Goal: Task Accomplishment & Management: Use online tool/utility

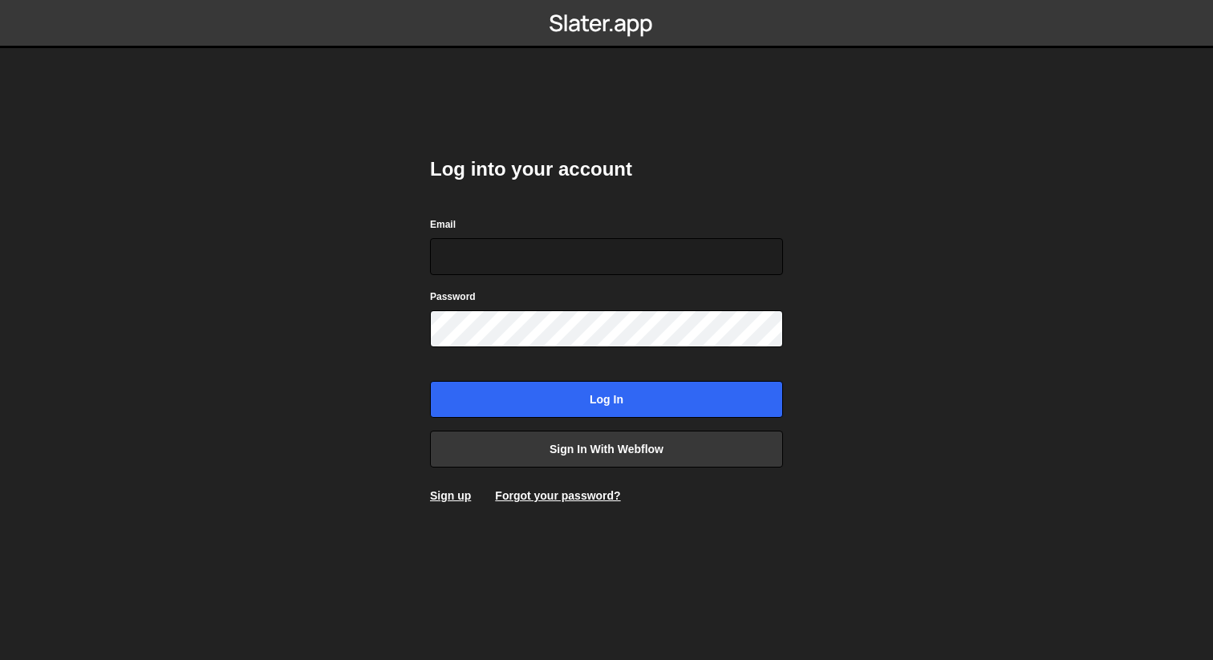
click at [606, 0] on com-1password-button at bounding box center [606, 0] width 0 height 0
type input "[EMAIL_ADDRESS][DOMAIN_NAME]"
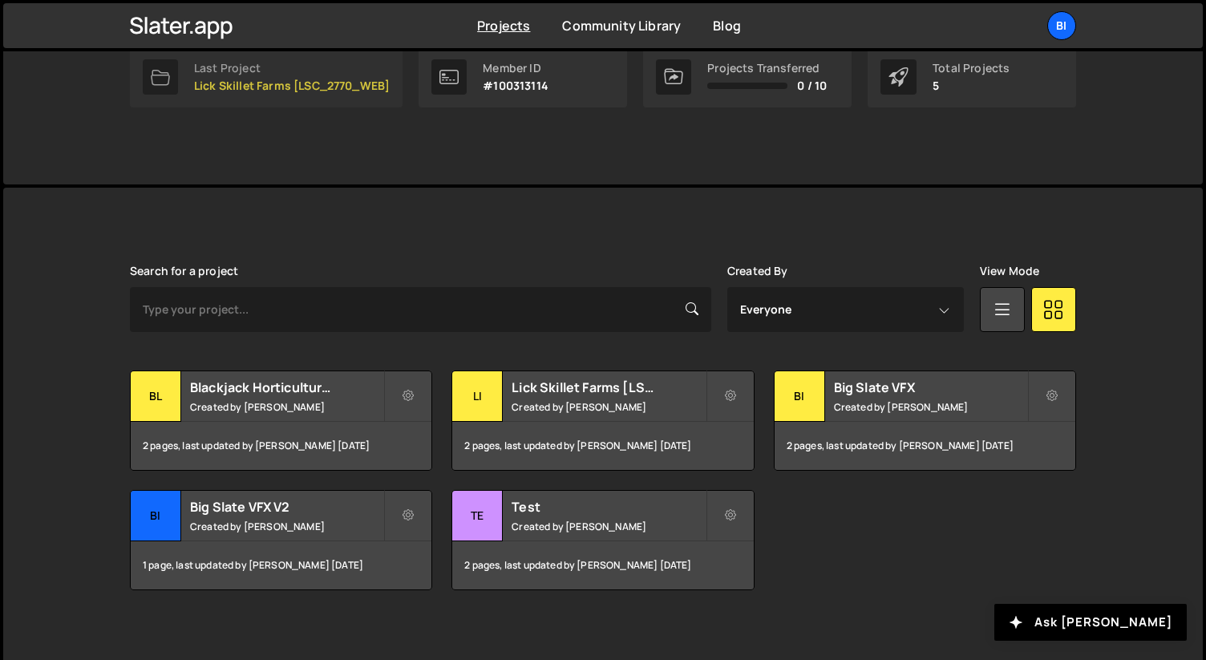
scroll to position [285, 0]
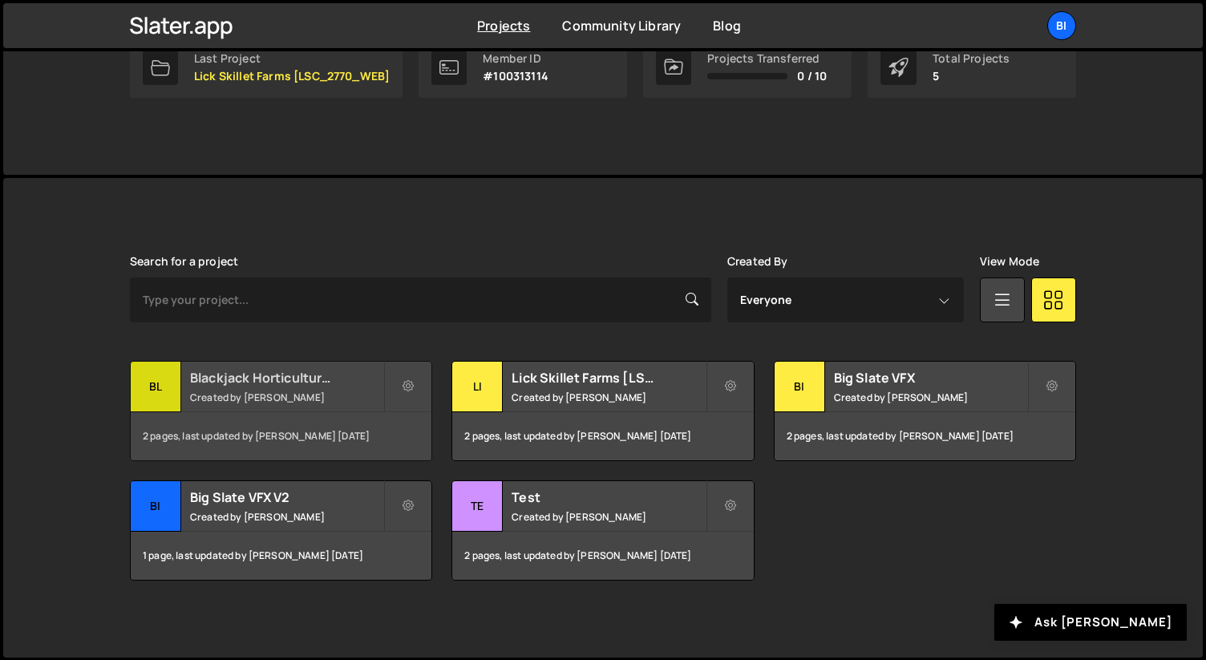
click at [235, 370] on h2 "Blackjack Horticulture [BJ_2719_WEBDEV]" at bounding box center [286, 378] width 193 height 18
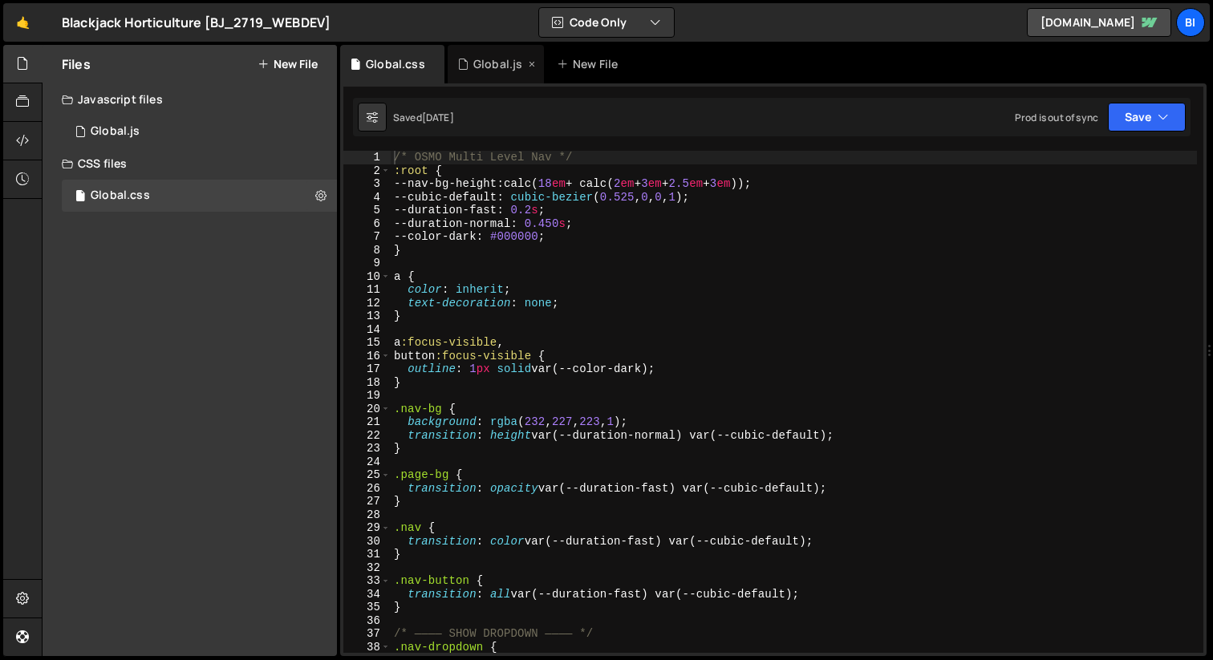
click at [485, 54] on div "Global.js" at bounding box center [496, 64] width 96 height 39
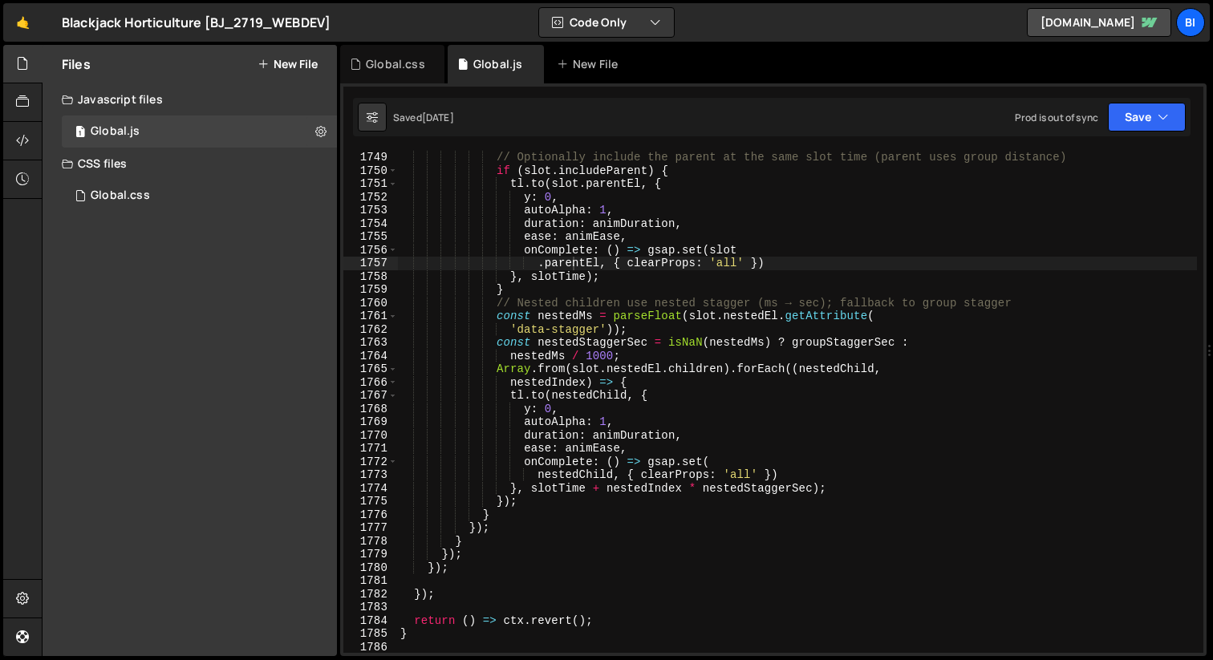
scroll to position [1952, 0]
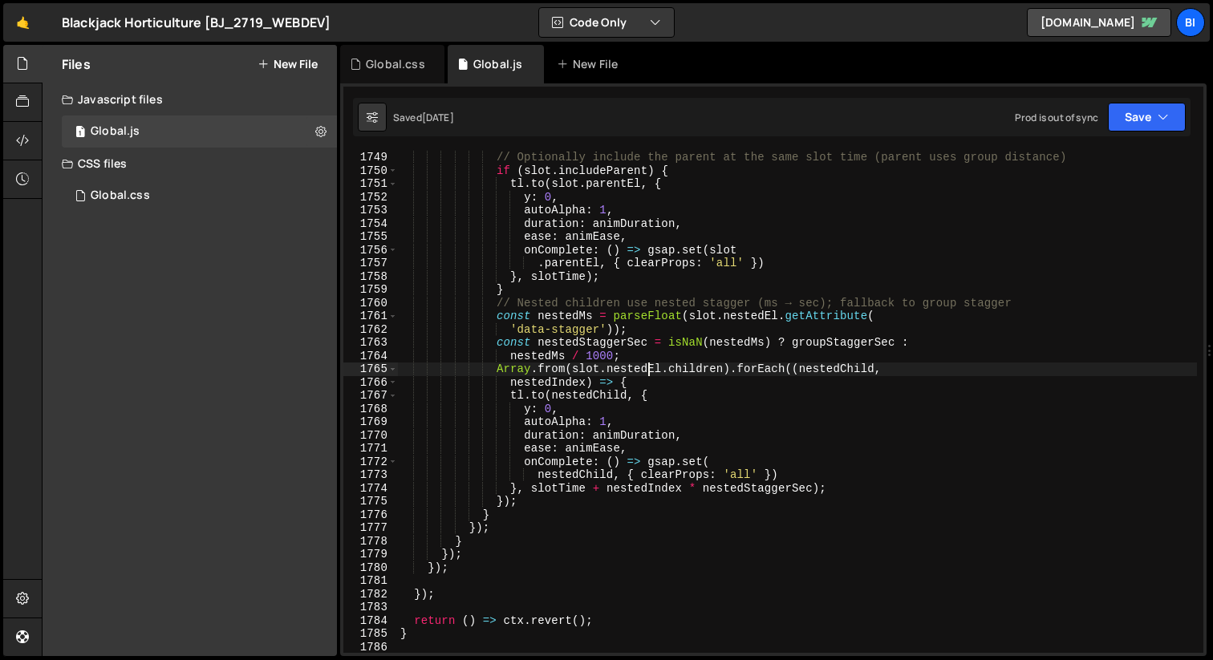
click at [647, 371] on div "// Optionally include the parent at the same slot time (parent uses group dista…" at bounding box center [797, 415] width 800 height 529
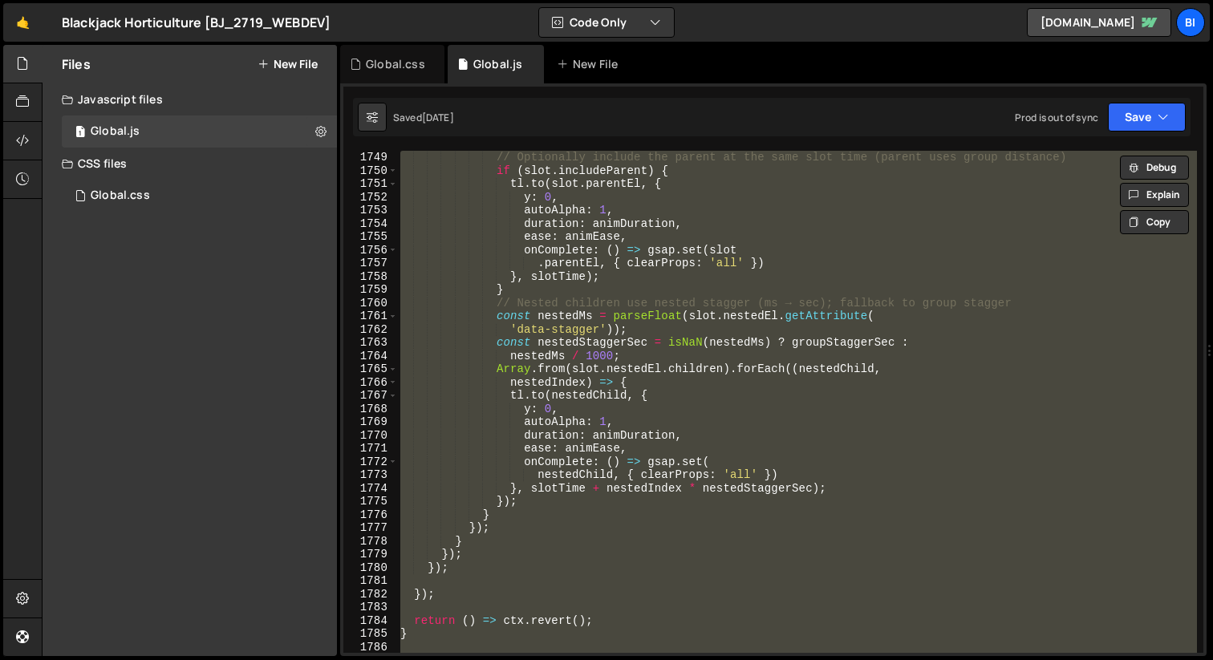
click at [779, 364] on div "// Optionally include the parent at the same slot time (parent uses group dista…" at bounding box center [797, 402] width 800 height 502
type textarea "Array.from(slot.nestedEl.children).forEach((nestedChild,"
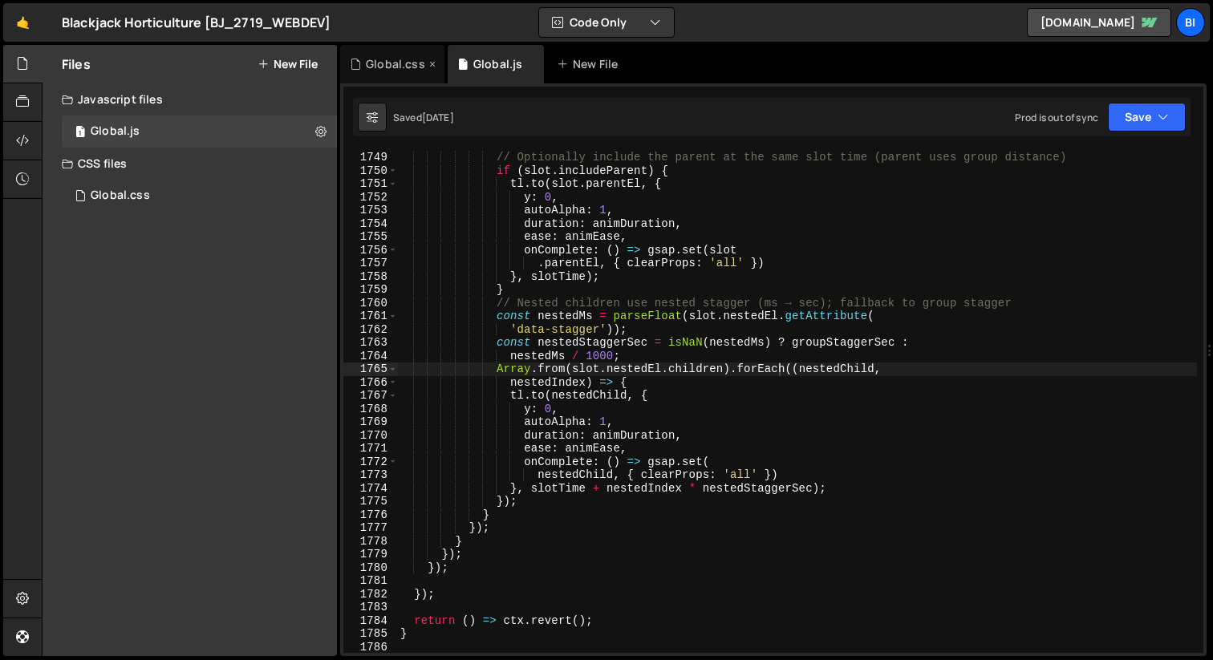
click at [390, 60] on div "Global.css" at bounding box center [395, 64] width 59 height 16
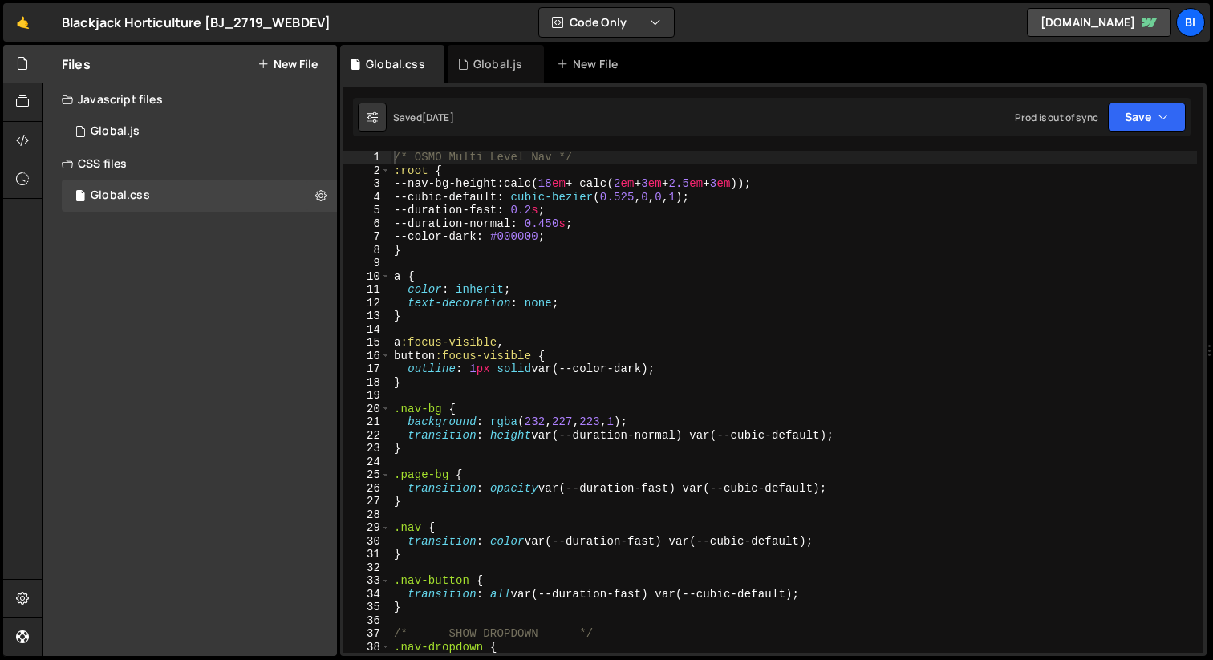
click at [653, 311] on div "/* OSMO Multi Level Nav */ :root { --nav-bg-height : calc( 18 em + calc( 2 em +…" at bounding box center [794, 415] width 806 height 529
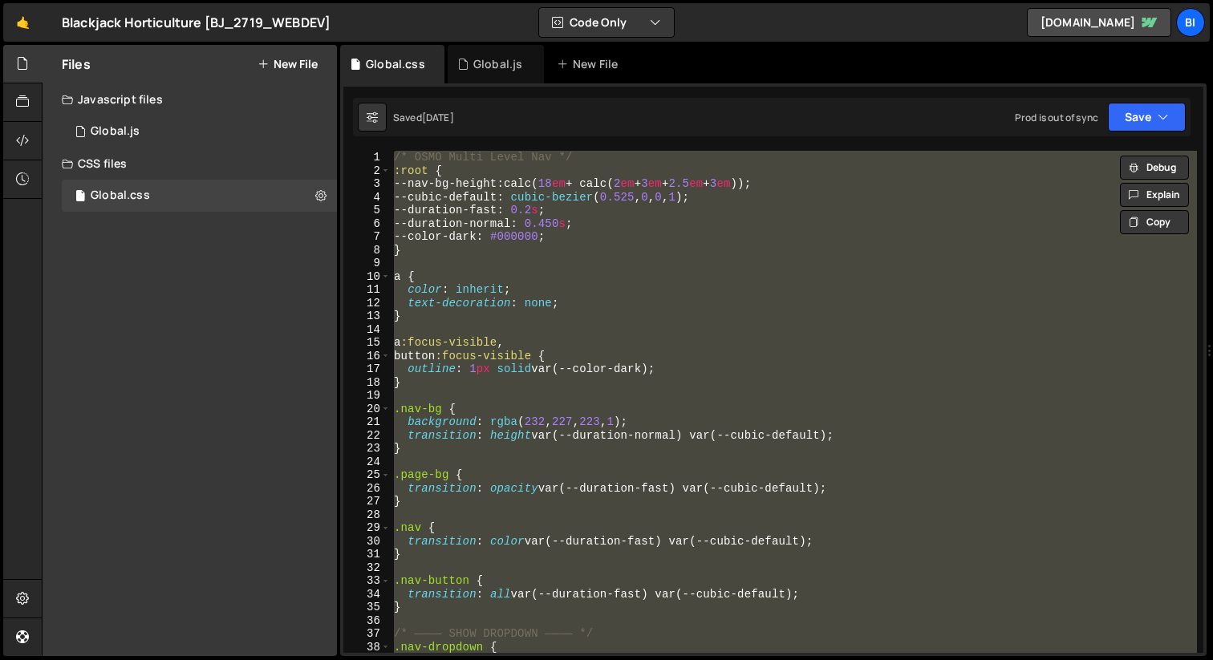
click at [534, 280] on div "/* OSMO Multi Level Nav */ :root { --nav-bg-height : calc( 18 em + calc( 2 em +…" at bounding box center [794, 402] width 806 height 502
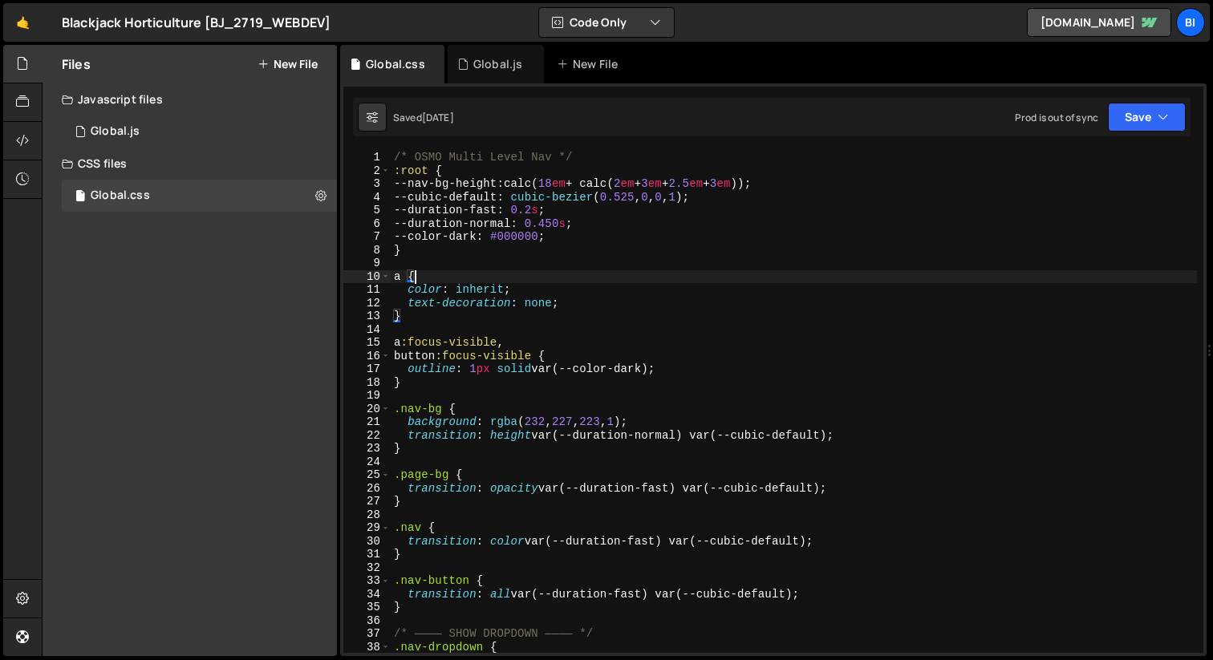
type textarea "}"
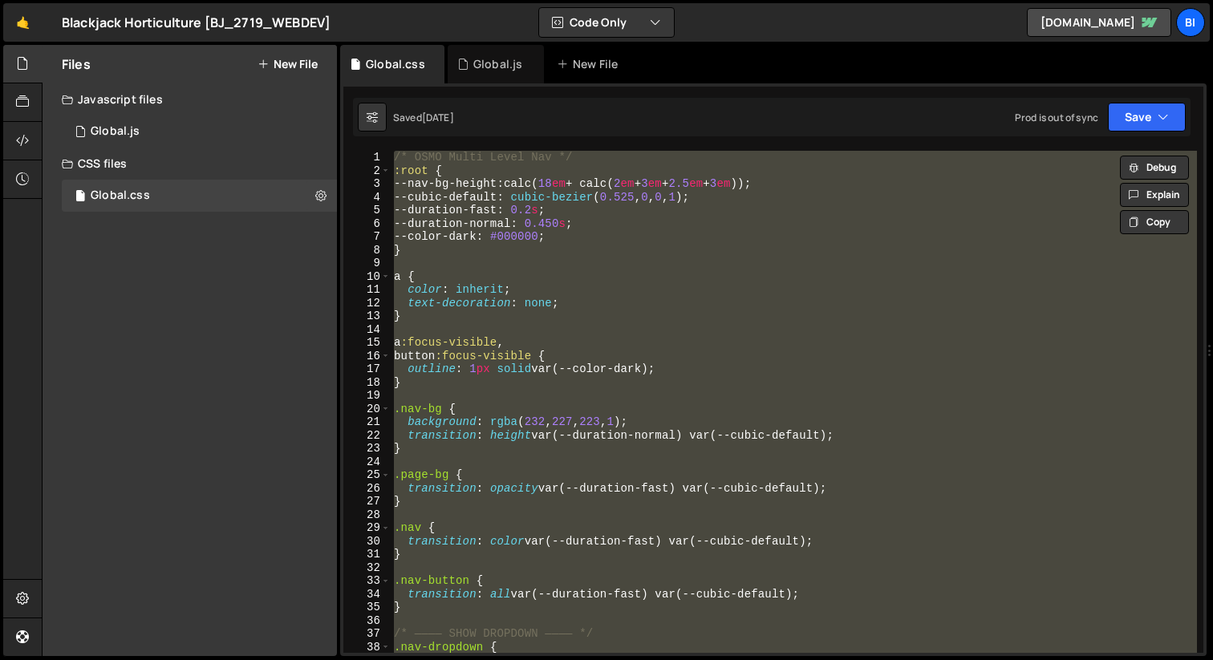
click at [643, 266] on div "/* OSMO Multi Level Nav */ :root { --nav-bg-height : calc( 18 em + calc( 2 em +…" at bounding box center [794, 402] width 806 height 502
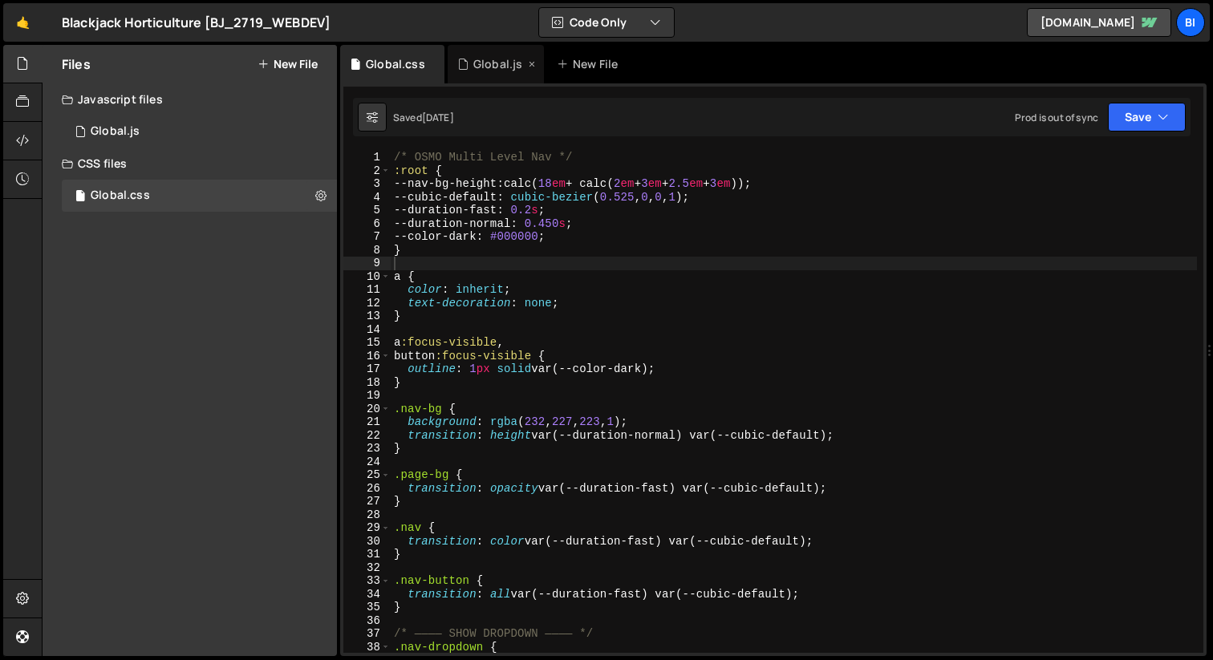
click at [480, 63] on div "Global.js" at bounding box center [497, 64] width 49 height 16
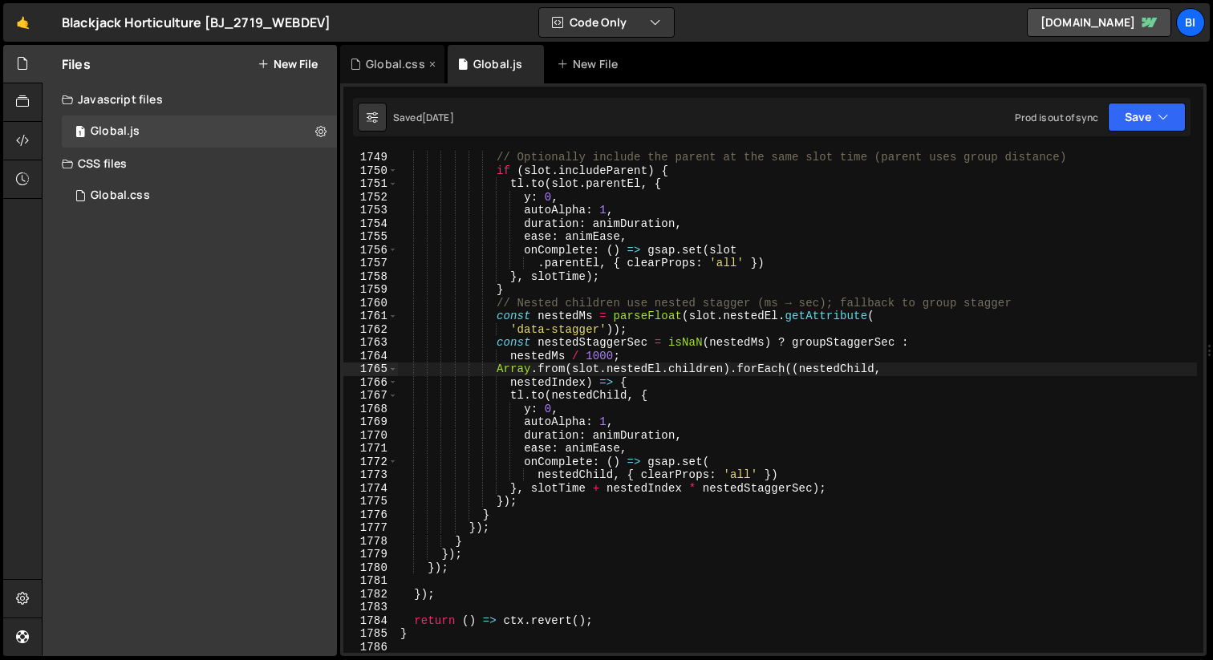
click at [395, 69] on div "Global.css" at bounding box center [395, 64] width 59 height 16
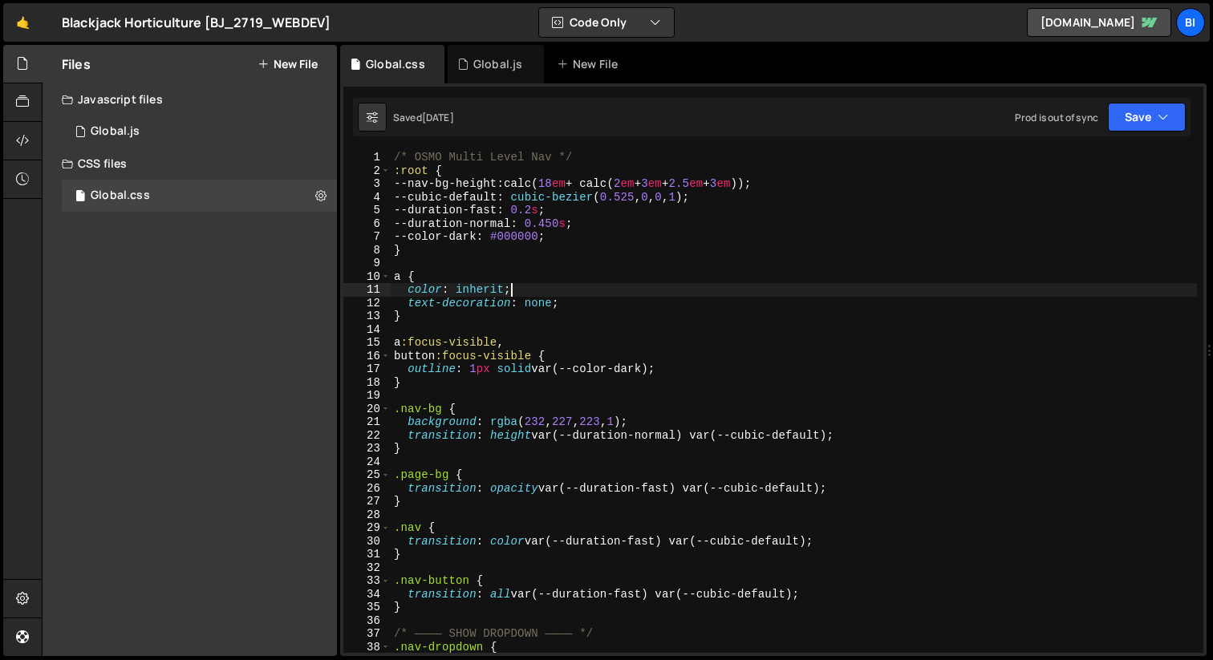
click at [558, 286] on div "/* OSMO Multi Level Nav */ :root { --nav-bg-height : calc( 18 em + calc( 2 em +…" at bounding box center [794, 415] width 806 height 529
type textarea "}"
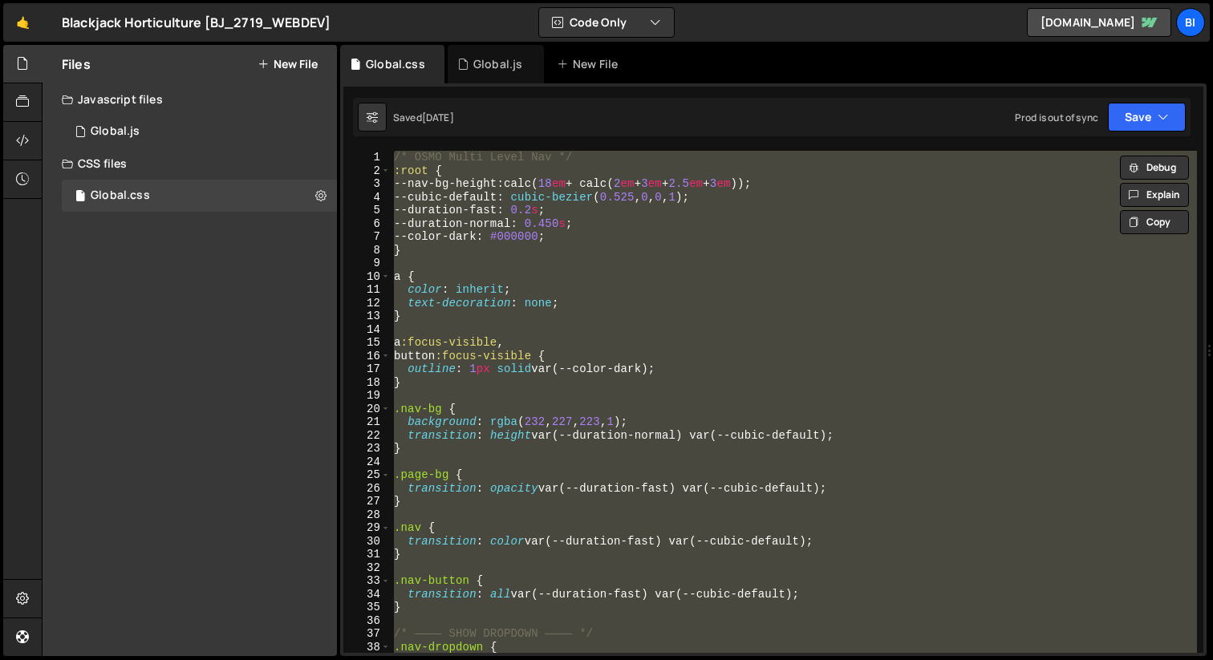
paste textarea
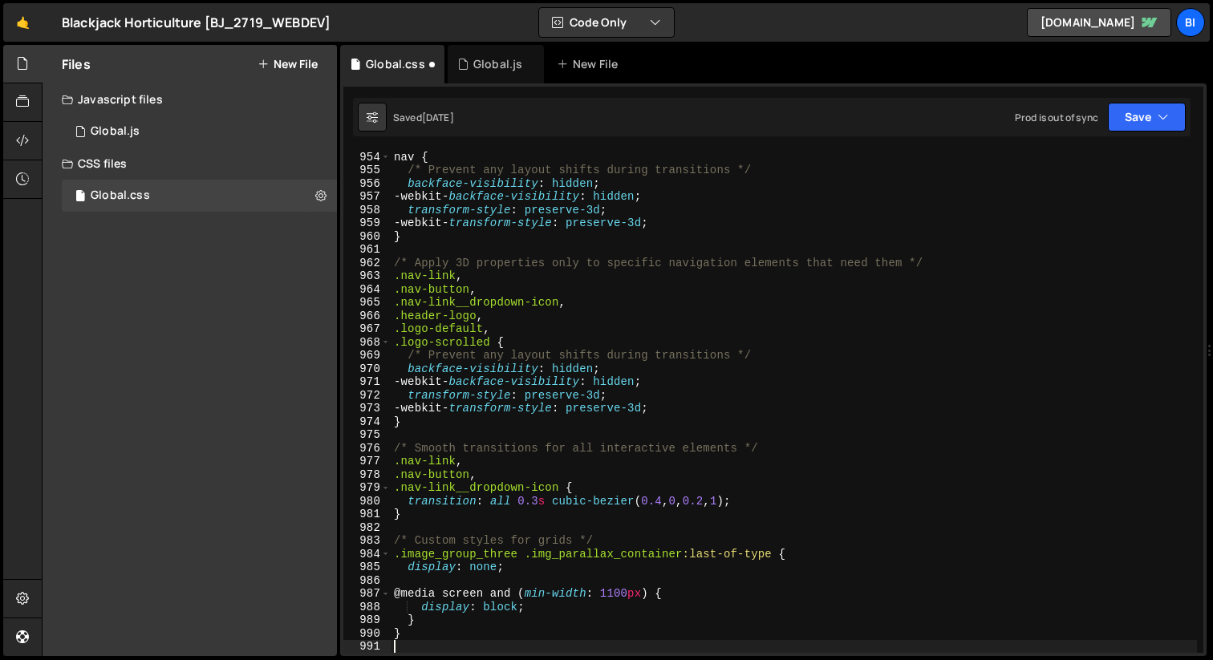
type textarea "display: block;"
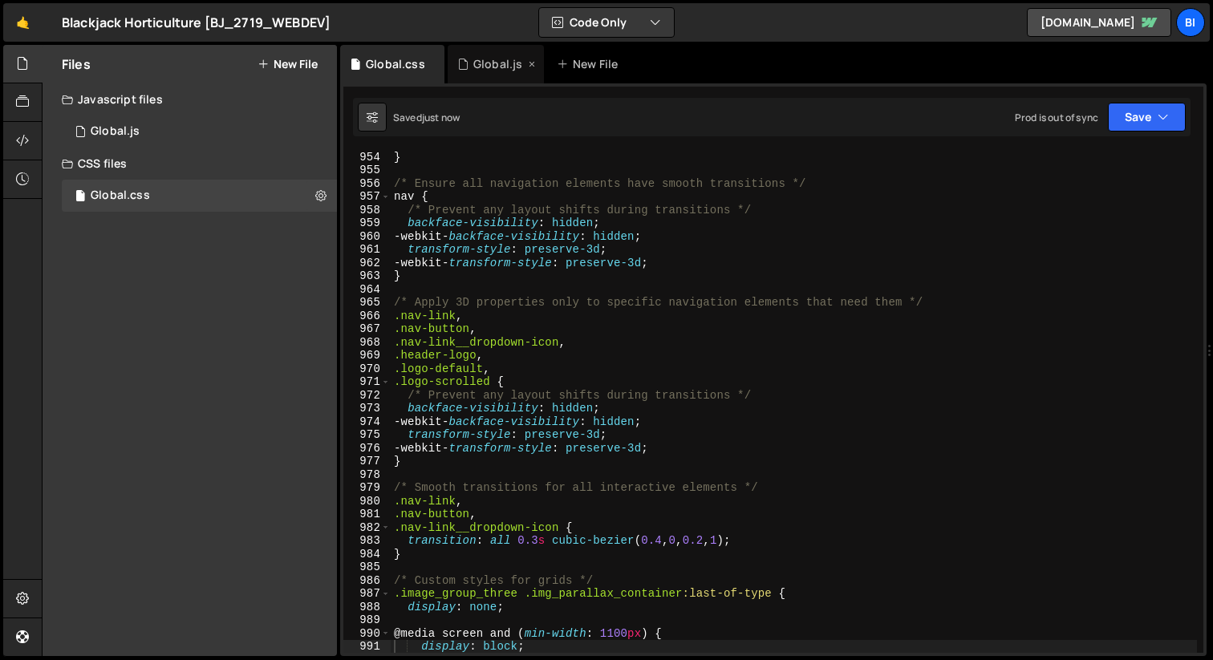
click at [482, 60] on div "Global.js" at bounding box center [497, 64] width 49 height 16
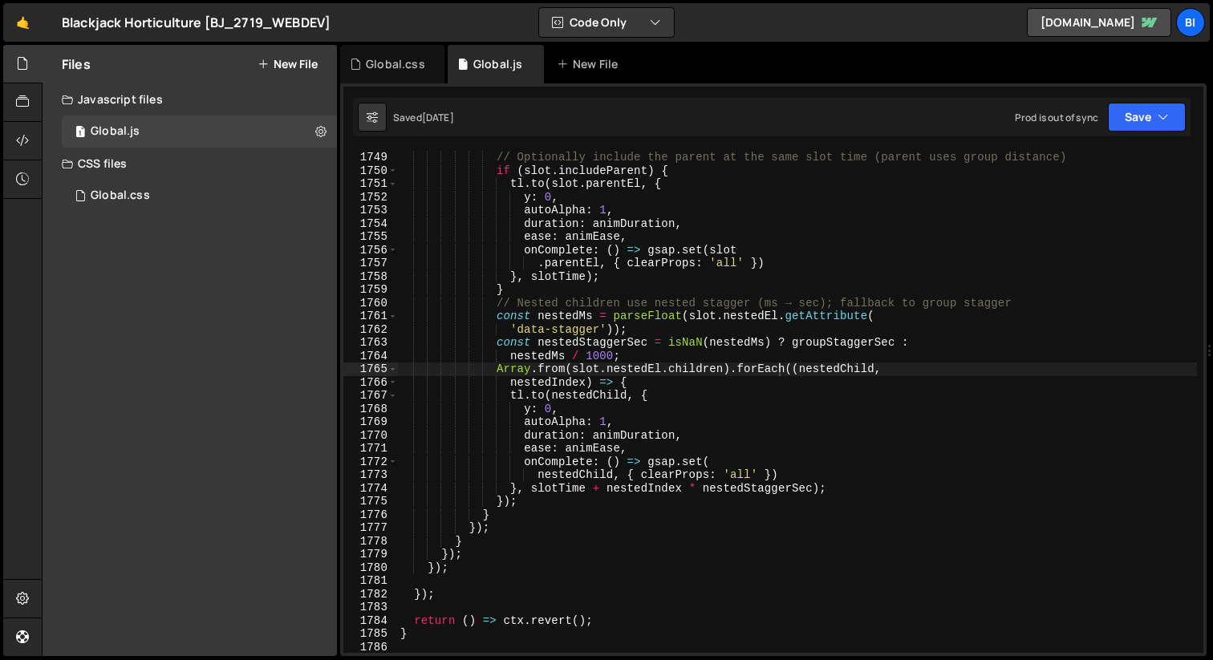
click at [549, 301] on div "// Optionally include the parent at the same slot time (parent uses group dista…" at bounding box center [797, 415] width 800 height 529
type textarea "initContentRevealScroll();"
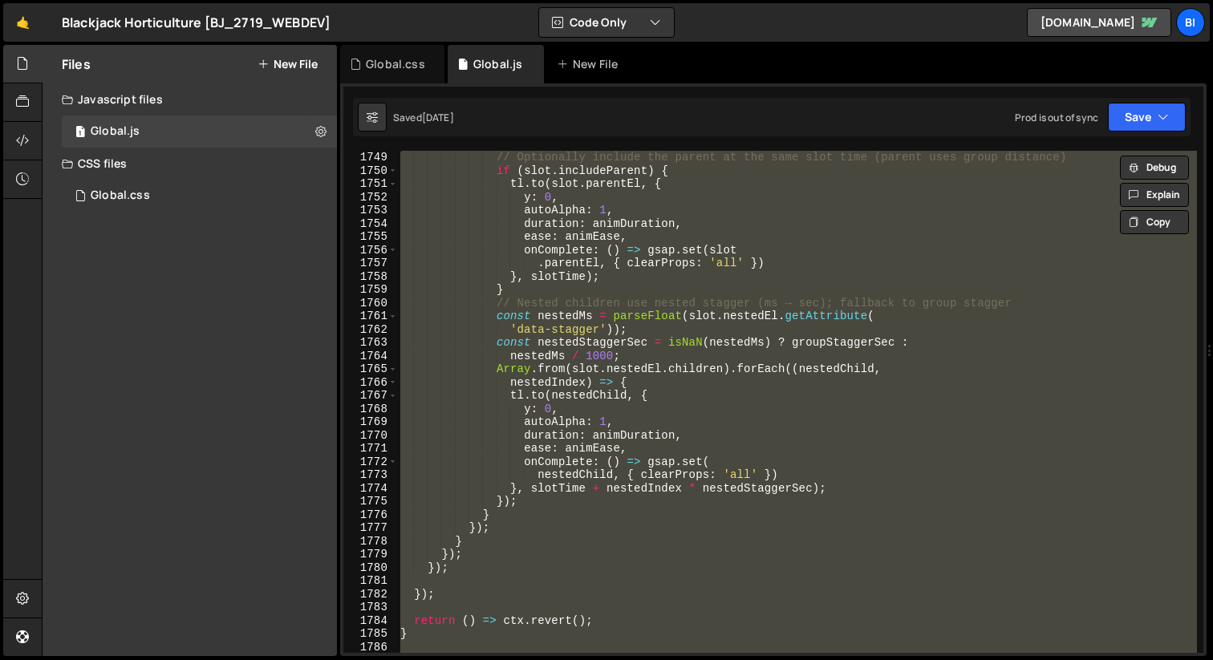
paste textarea
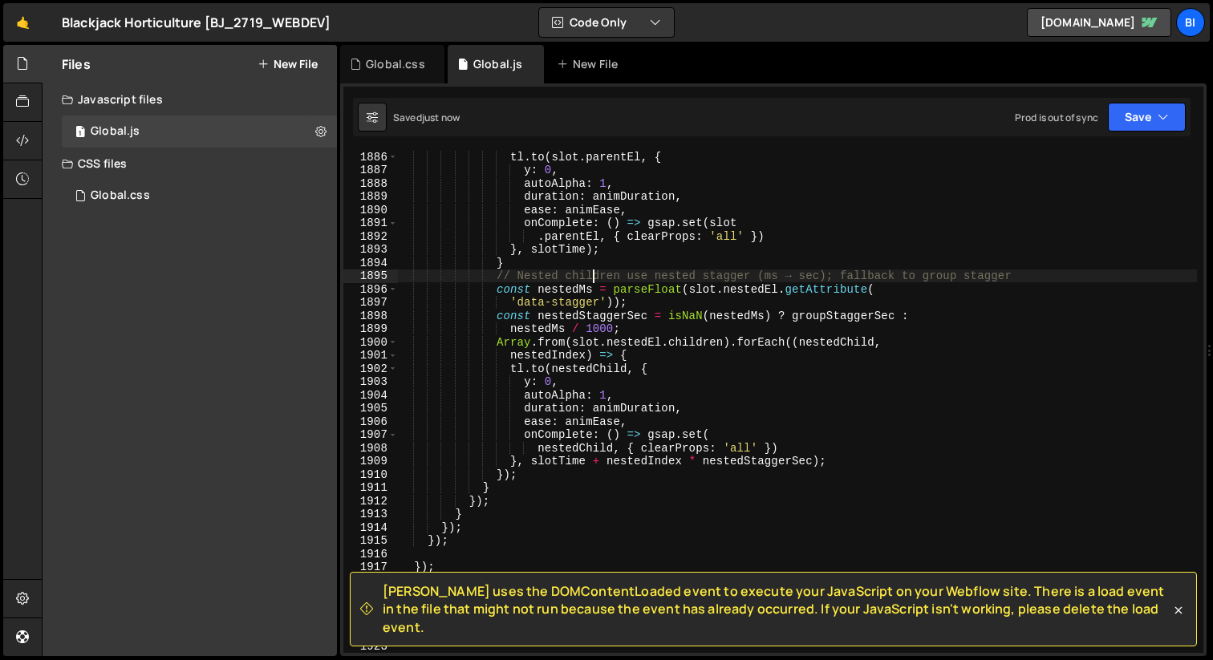
click at [594, 270] on div "tl . to ( slot . parentEl , { y : 0 , autoAlpha : 1 , duration : animDuration ,…" at bounding box center [797, 414] width 800 height 529
type textarea "// Nested children use nested stagger (ms → sec); fallback to group stagger"
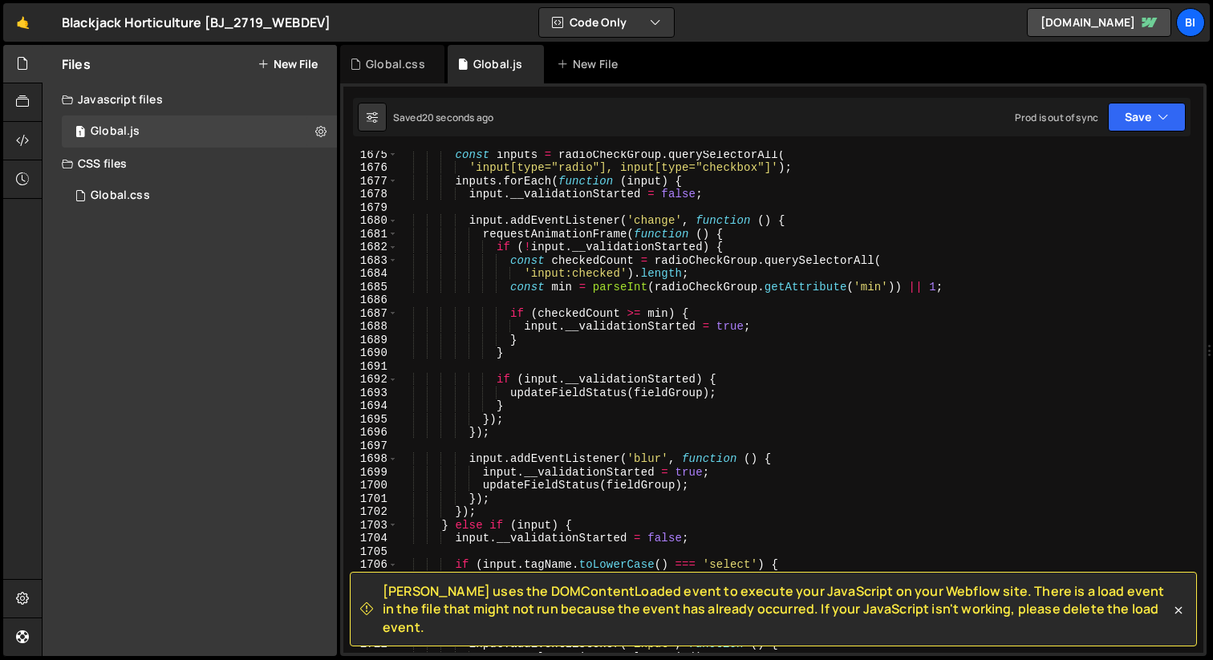
scroll to position [22017, 0]
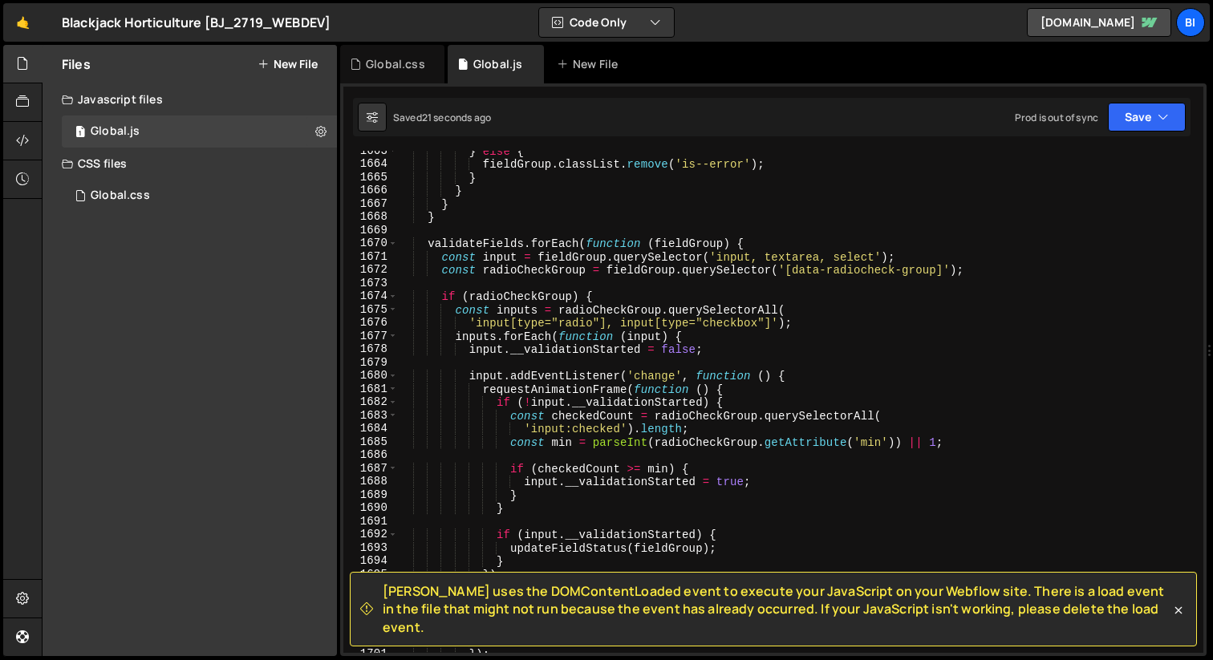
click at [804, 626] on span "Slater uses the DOMContentLoaded event to execute your JavaScript on your Webfl…" at bounding box center [777, 609] width 788 height 54
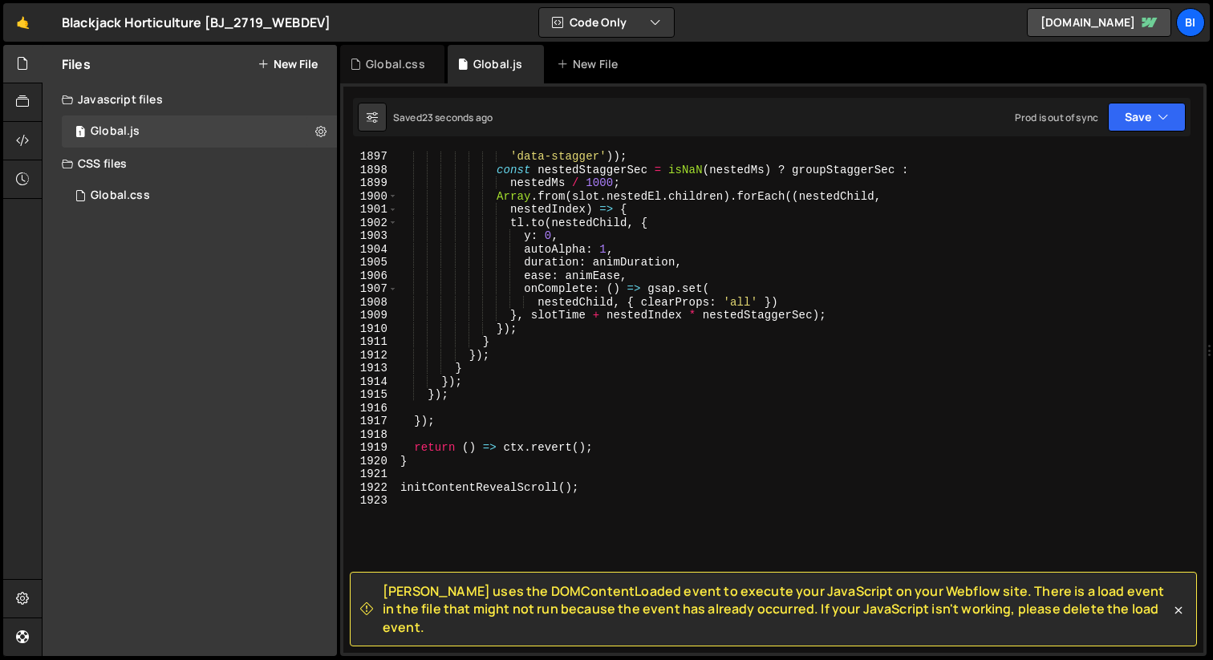
scroll to position [25221, 0]
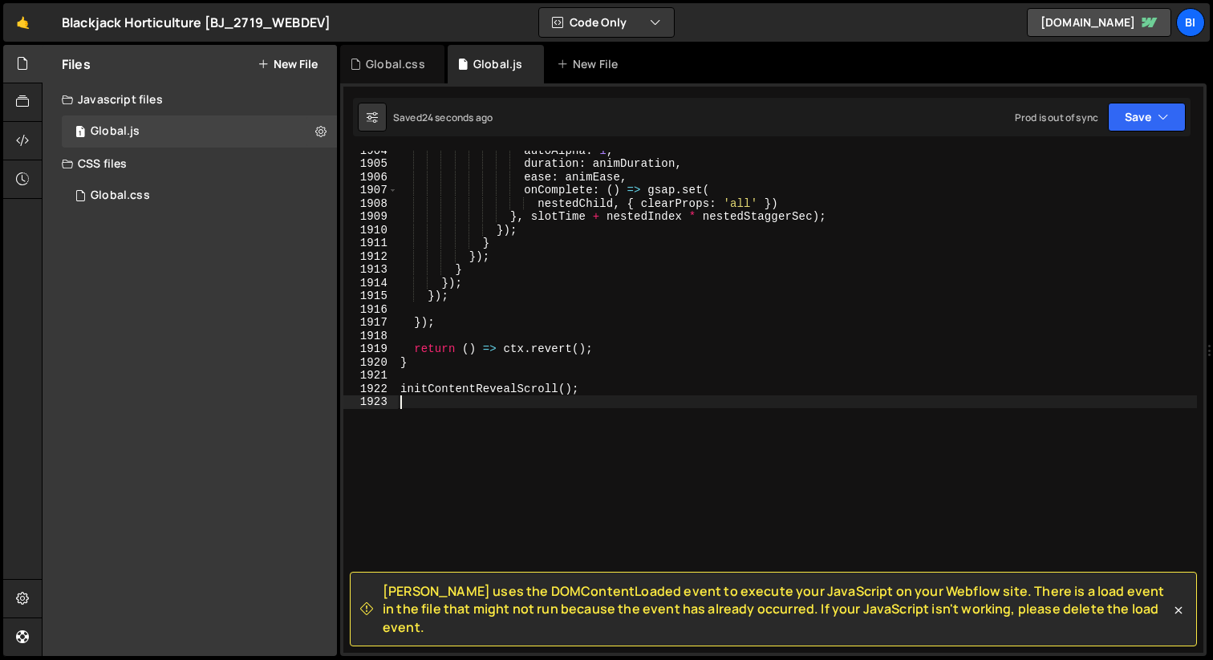
click at [622, 428] on div "autoAlpha : 1 , duration : animDuration , ease : animEase , onComplete : ( ) =>…" at bounding box center [797, 408] width 800 height 529
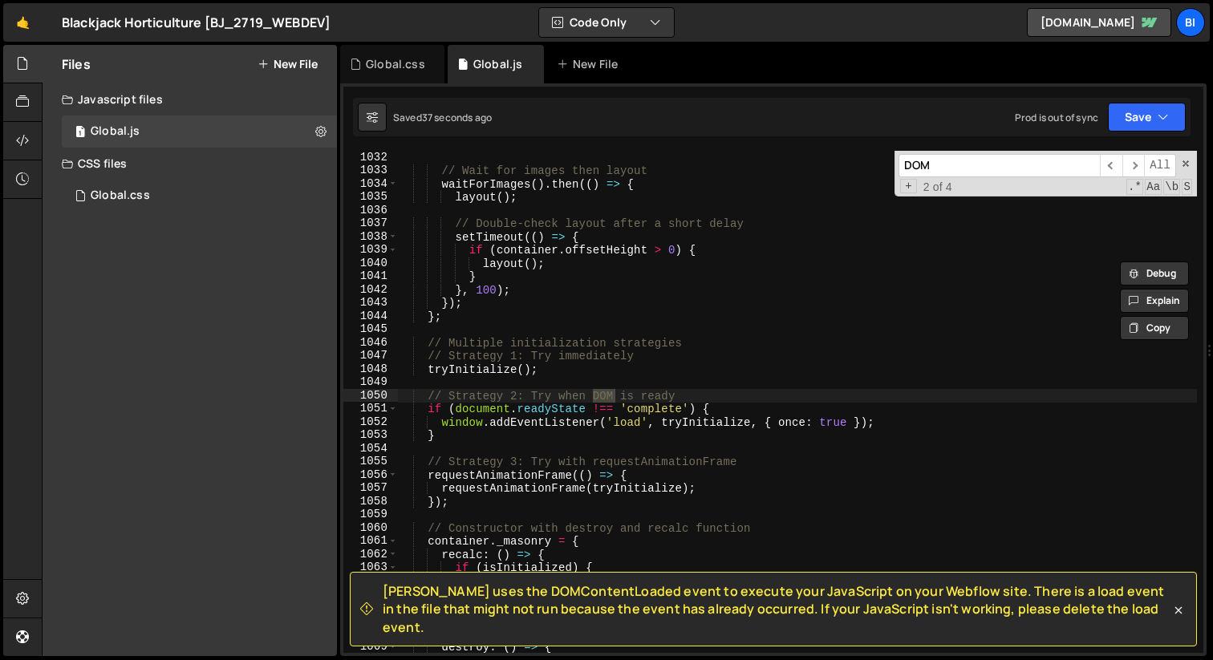
scroll to position [14176, 0]
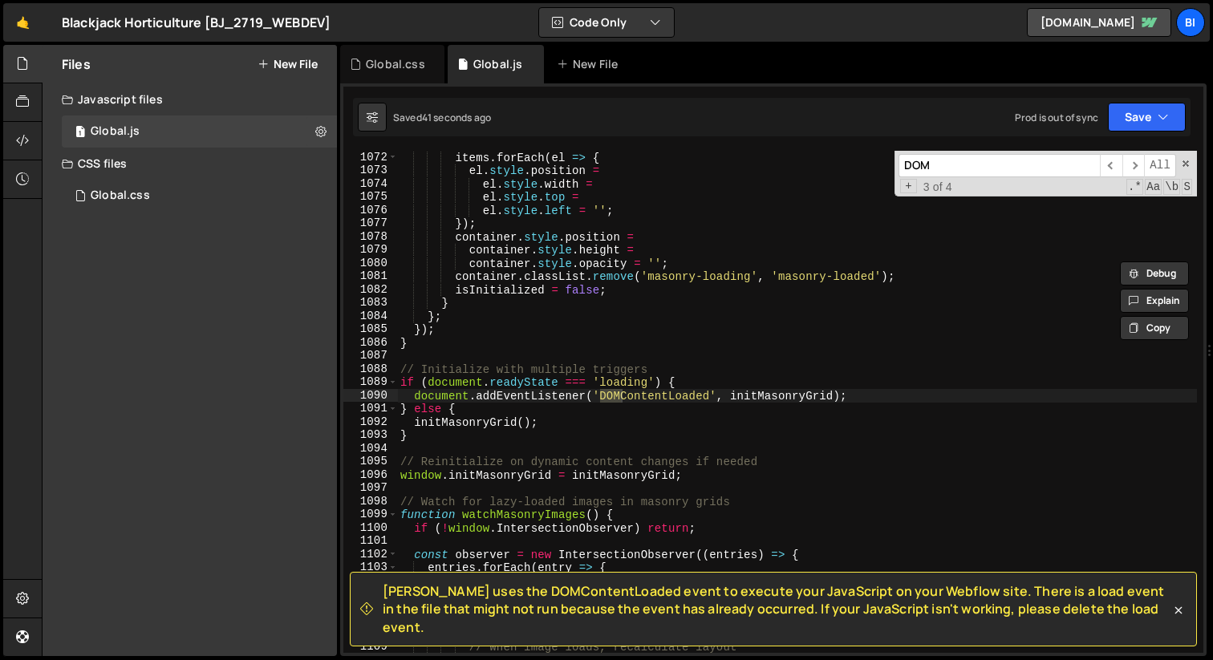
type input "DOM"
click at [447, 403] on div "items . forEach ( el => { el . style . position = el . style . width = el . sty…" at bounding box center [797, 415] width 800 height 529
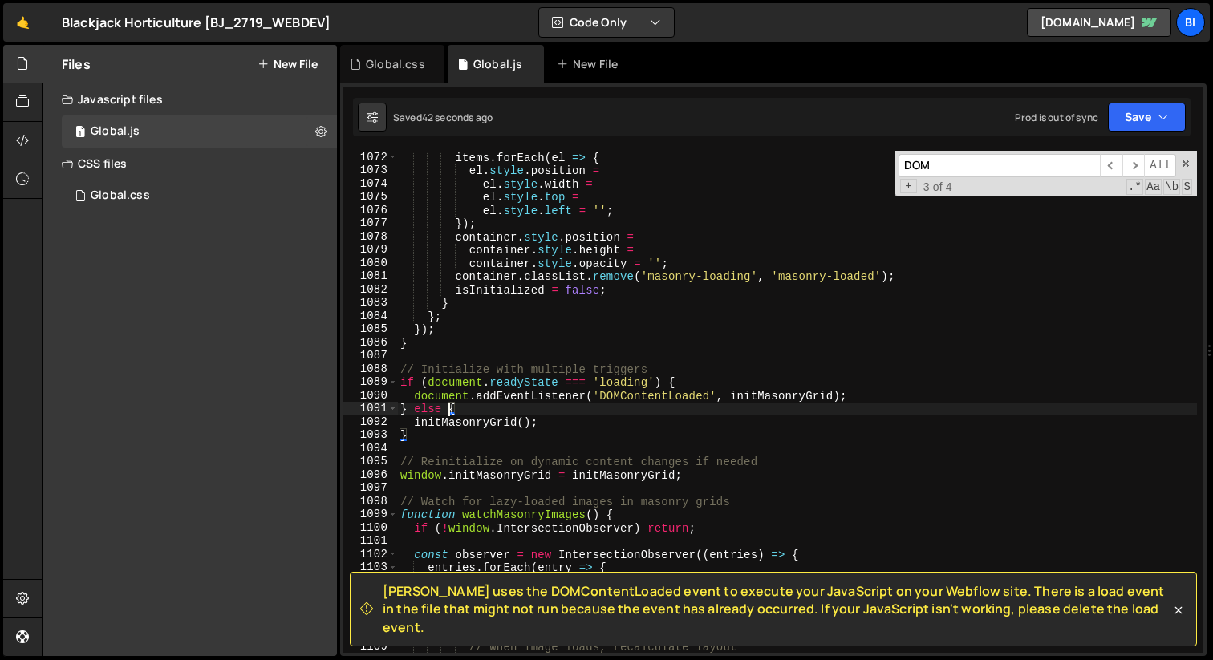
click at [479, 403] on div "items . forEach ( el => { el . style . position = el . style . width = el . sty…" at bounding box center [797, 415] width 800 height 529
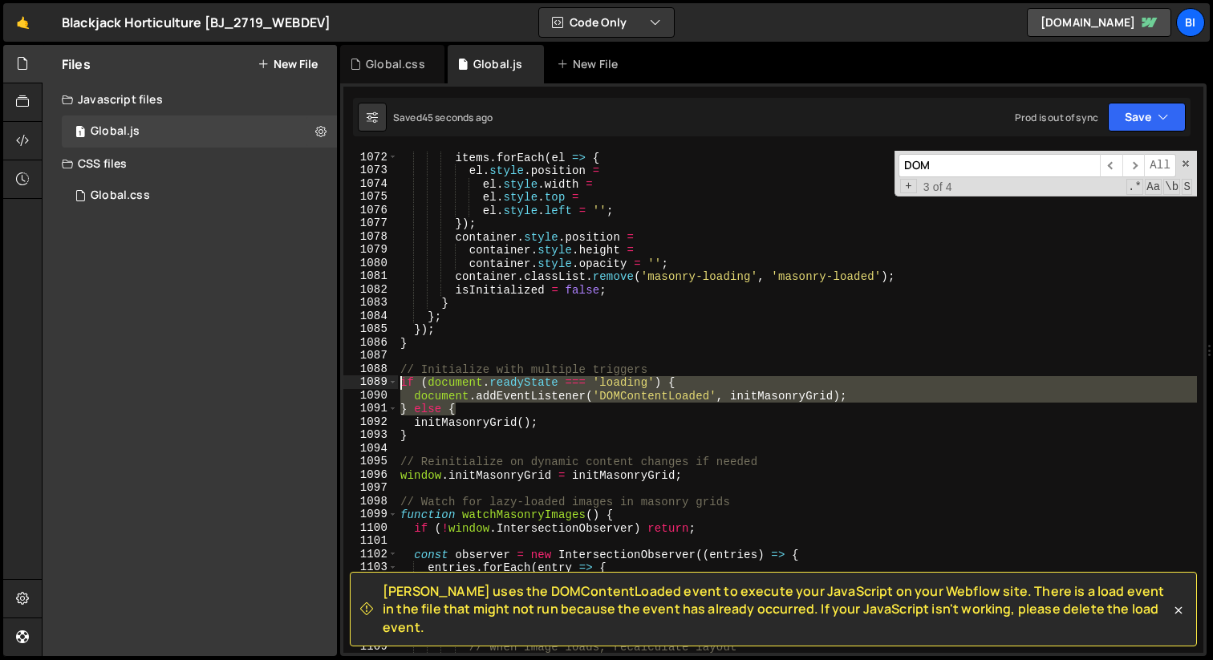
drag, startPoint x: 468, startPoint y: 412, endPoint x: 384, endPoint y: 383, distance: 88.5
click at [384, 383] on div "} else { 1072 1073 1074 1075 1076 1077 1078 1079 1080 1081 1082 1083 1084 1085 …" at bounding box center [773, 402] width 860 height 502
type textarea "if (document.readyState === 'loading') { document.addEventListener('DOMContentL…"
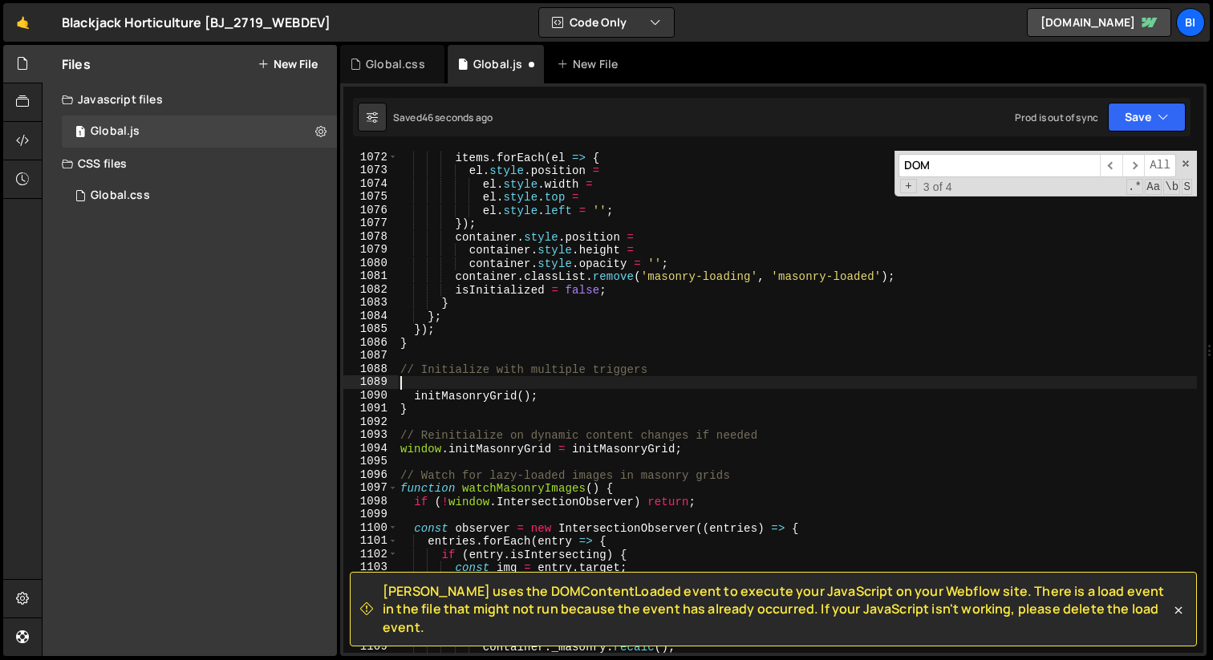
click at [433, 403] on div "items . forEach ( el => { el . style . position = el . style . width = el . sty…" at bounding box center [797, 415] width 800 height 529
type textarea "}"
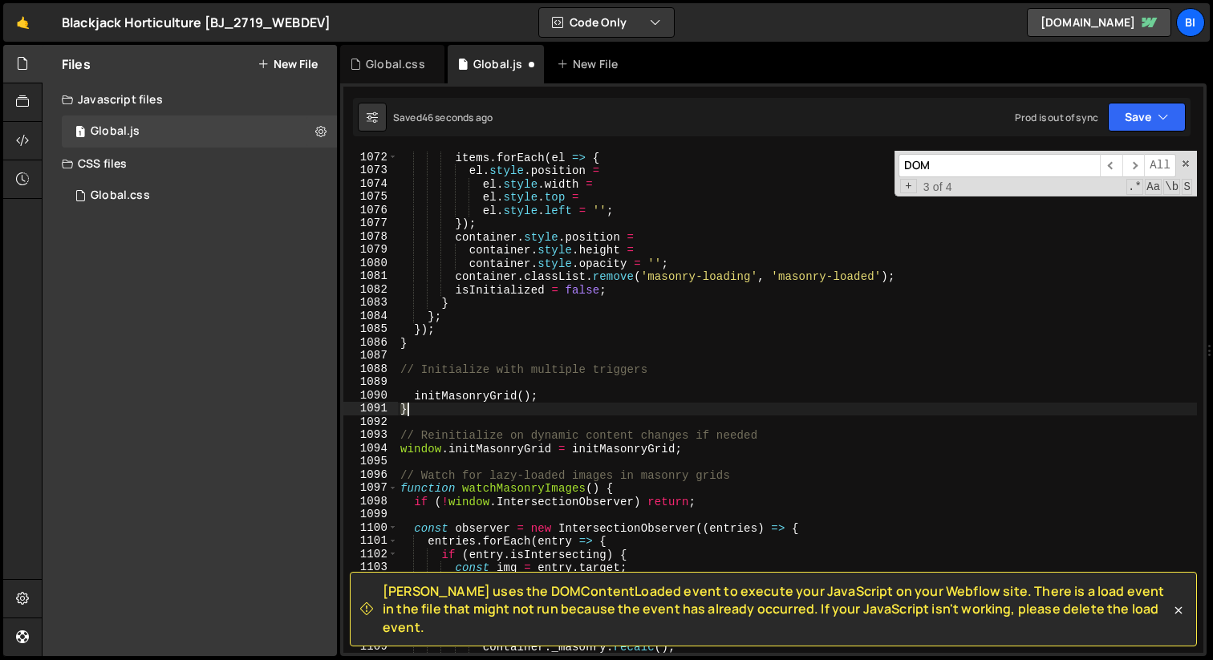
click at [433, 403] on div "items . forEach ( el => { el . style . position = el . style . width = el . sty…" at bounding box center [797, 415] width 800 height 529
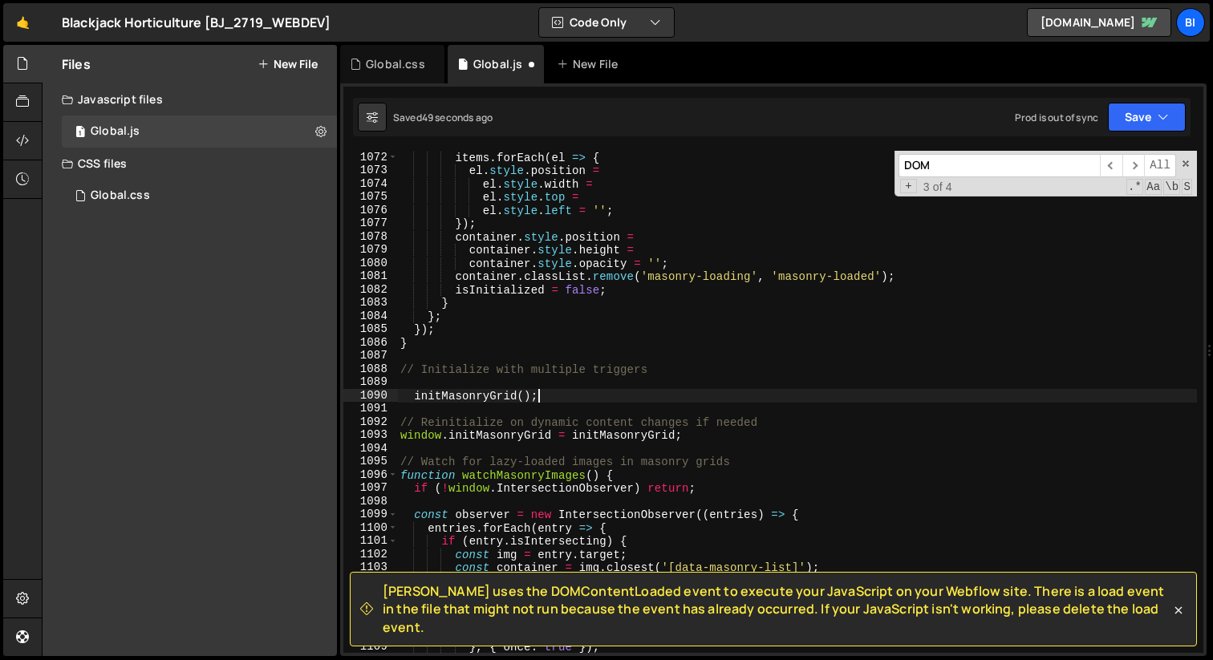
click at [416, 397] on div "items . forEach ( el => { el . style . position = el . style . width = el . sty…" at bounding box center [797, 415] width 800 height 529
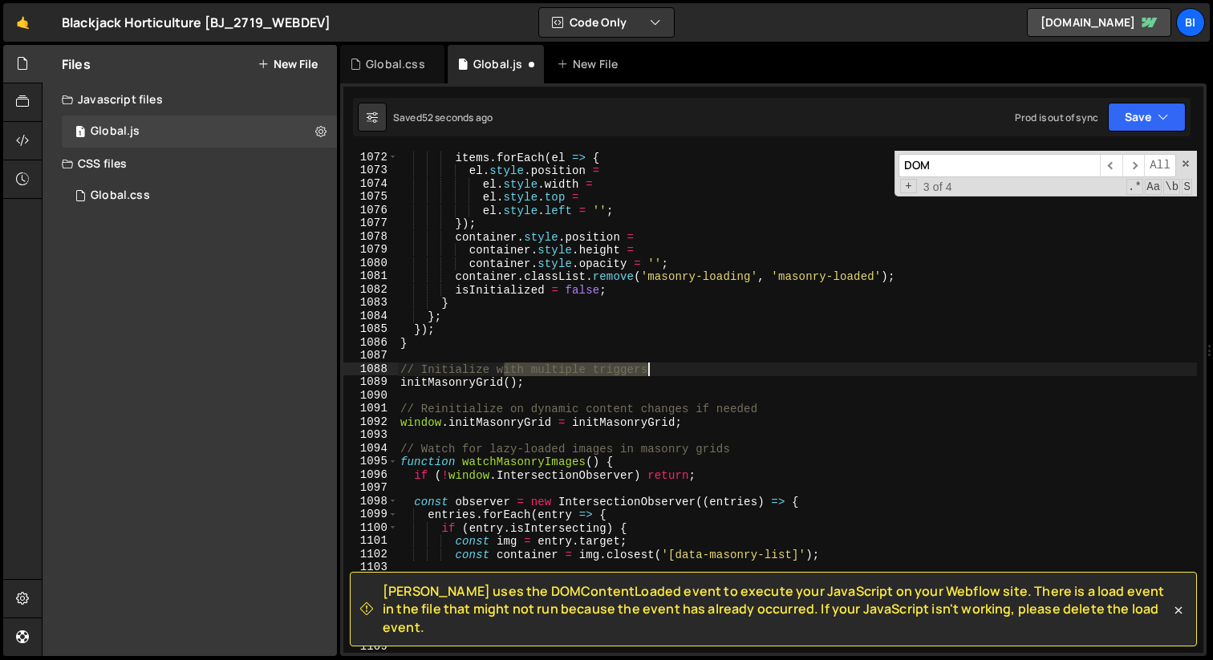
drag, startPoint x: 501, startPoint y: 364, endPoint x: 663, endPoint y: 367, distance: 162.1
click at [663, 367] on div "items . forEach ( el => { el . style . position = el . style . width = el . sty…" at bounding box center [797, 415] width 800 height 529
type textarea "// Initialize"
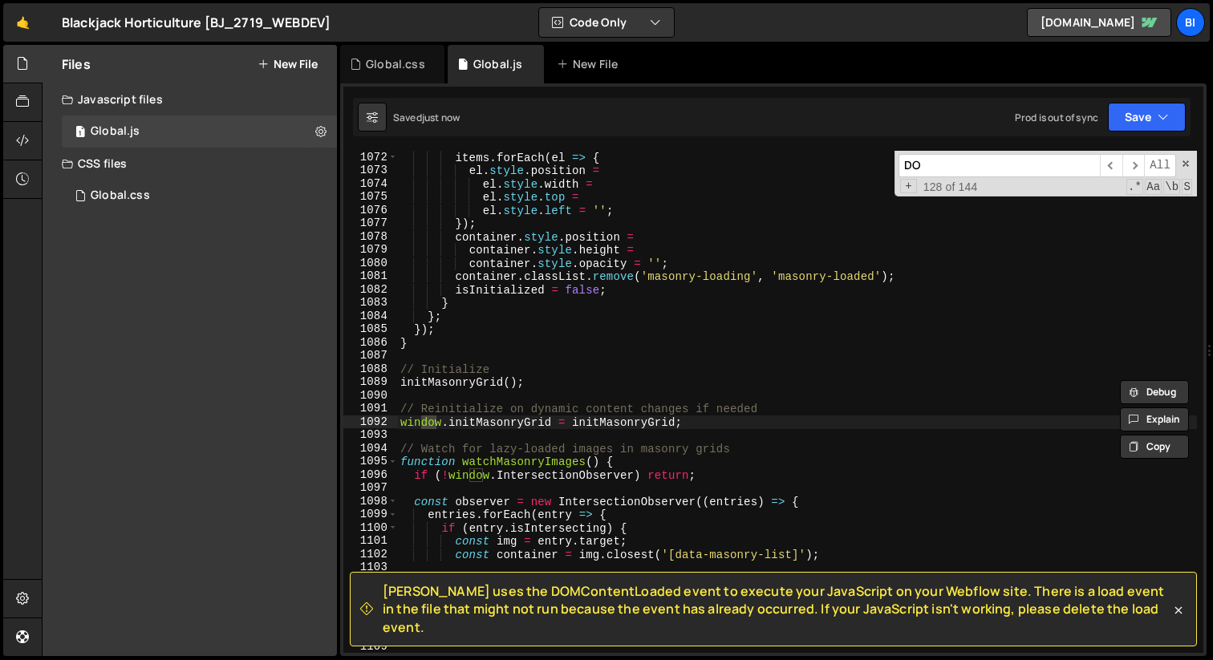
type input "DOM"
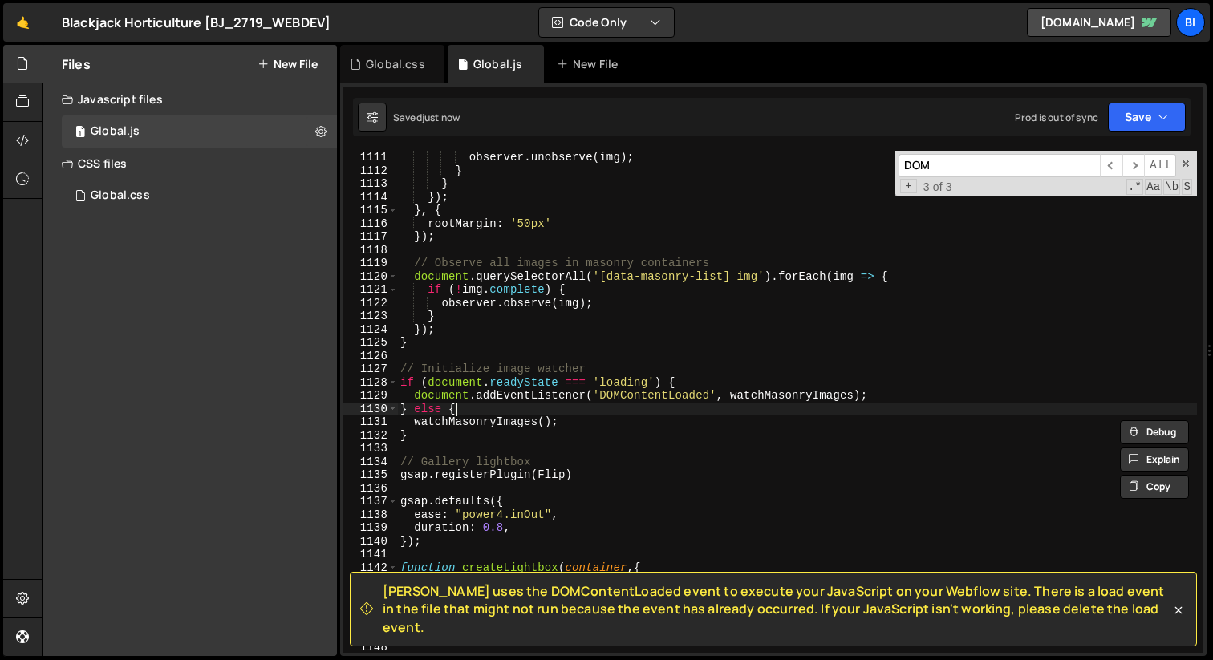
click at [521, 403] on div "observer . unobserve ( img ) ; } } }) ; } , { rootMargin : '50px' }) ; // Obser…" at bounding box center [797, 415] width 800 height 529
click at [481, 419] on div "observer . unobserve ( img ) ; } } }) ; } , { rootMargin : '50px' }) ; // Obser…" at bounding box center [797, 415] width 800 height 529
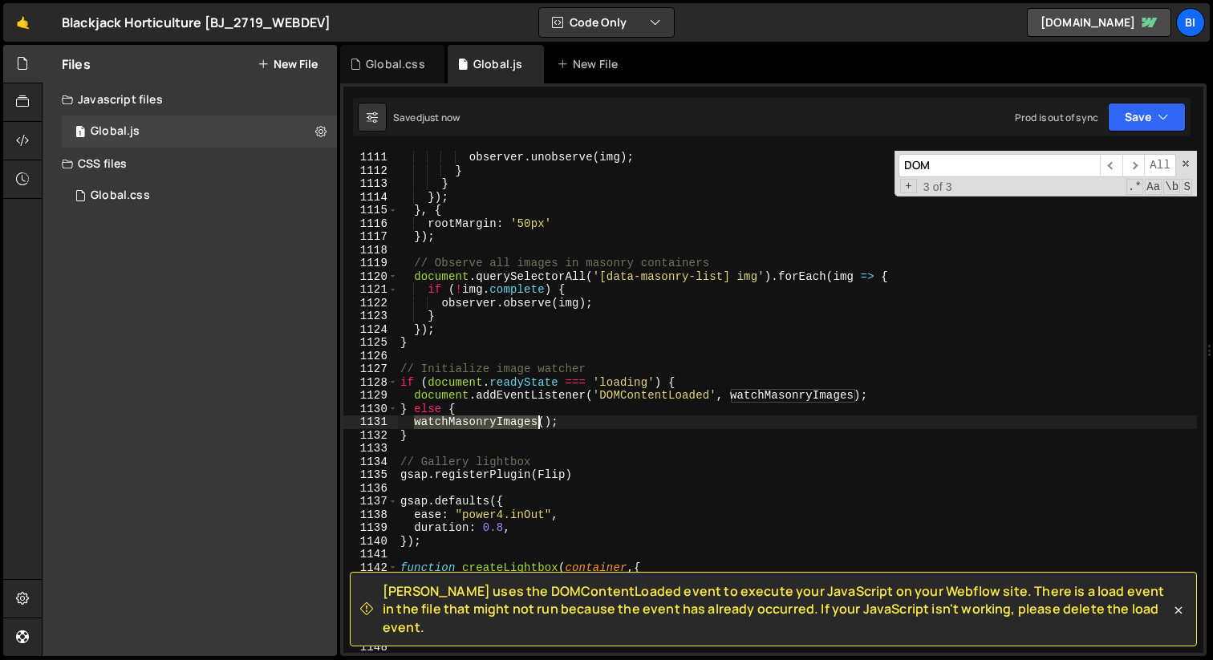
click at [481, 419] on div "observer . unobserve ( img ) ; } } }) ; } , { rootMargin : '50px' }) ; // Obser…" at bounding box center [797, 415] width 800 height 529
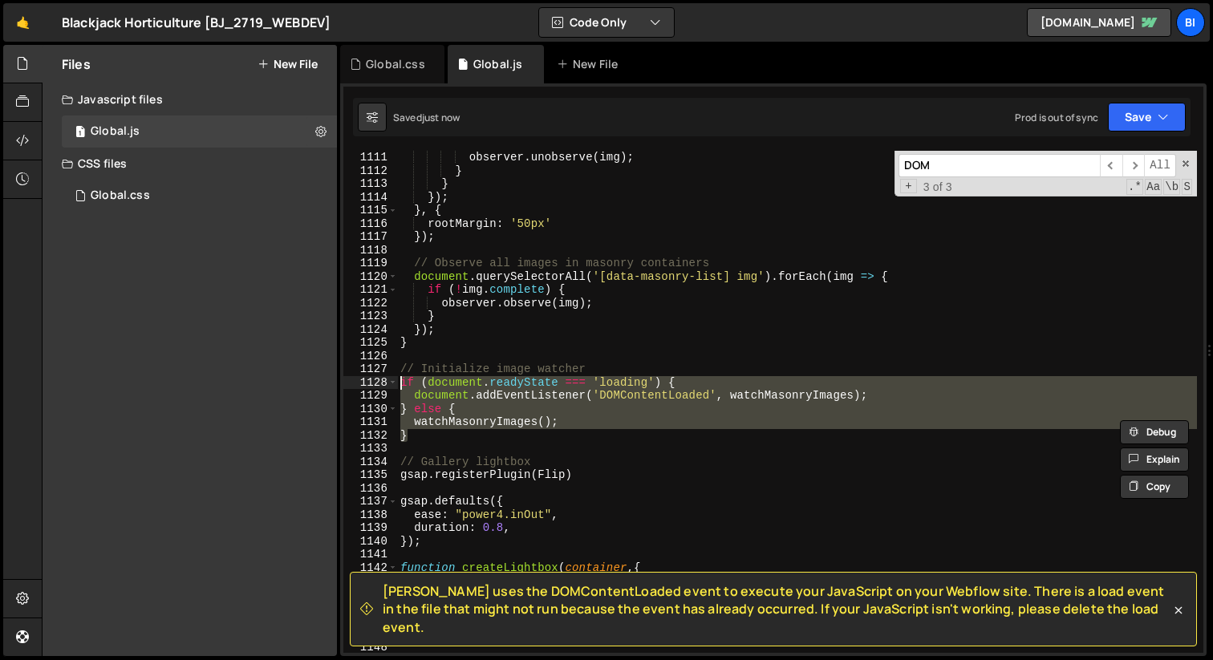
drag, startPoint x: 500, startPoint y: 439, endPoint x: 373, endPoint y: 382, distance: 139.0
click at [373, 382] on div "watchMasonryImages(); } 1111 1112 1113 1114 1115 1116 1117 1118 1119 1120 1121 …" at bounding box center [773, 402] width 860 height 502
type textarea "if (document.readyState === 'loading') { document.addEventListener('DOMContentL…"
paste textarea
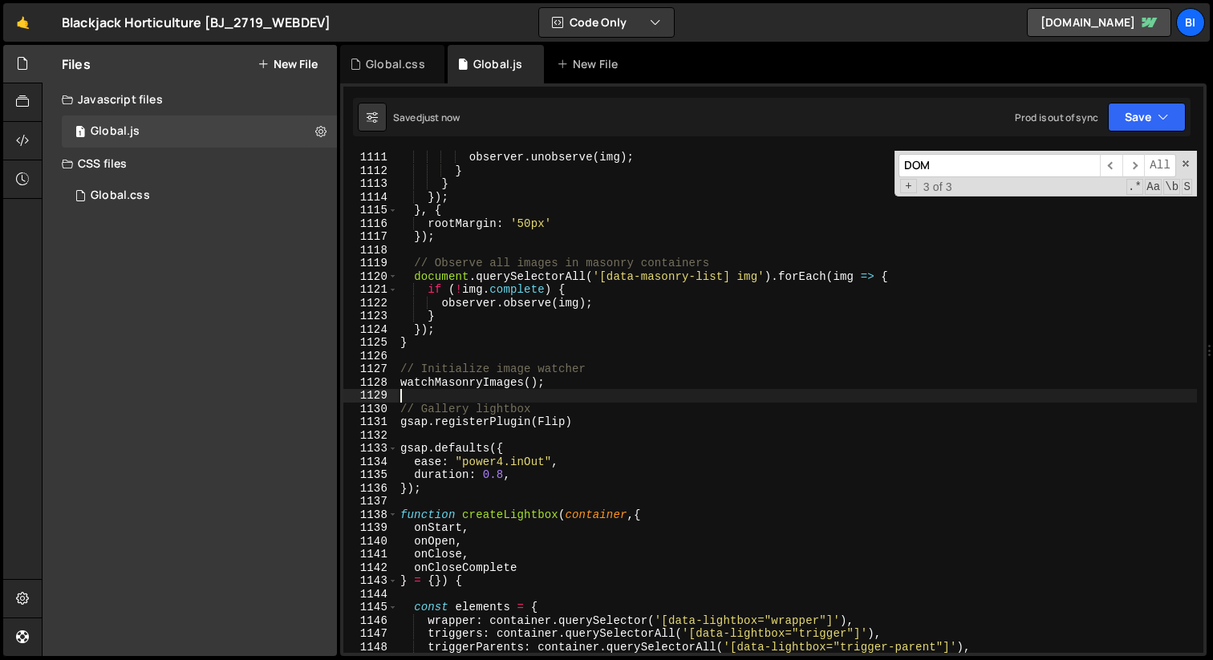
click at [570, 343] on div "observer . unobserve ( img ) ; } } }) ; } , { rootMargin : '50px' }) ; // Obser…" at bounding box center [797, 415] width 800 height 529
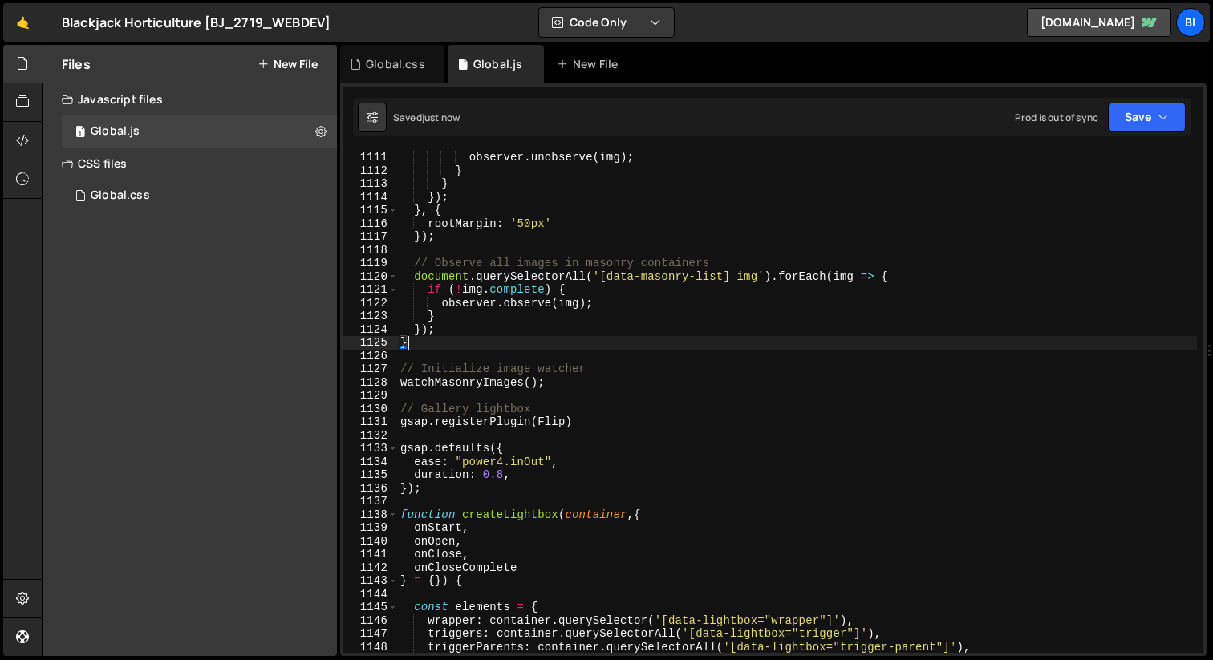
click at [648, 345] on div "observer . unobserve ( img ) ; } } }) ; } , { rootMargin : '50px' }) ; // Obser…" at bounding box center [797, 415] width 800 height 529
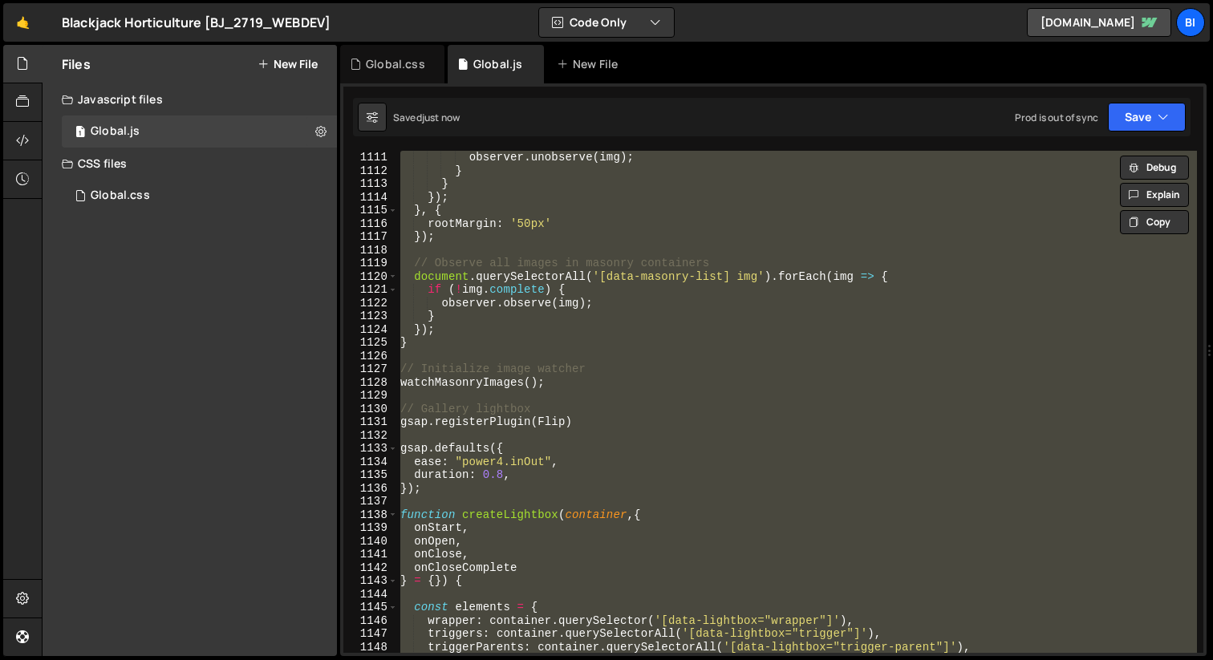
click at [691, 346] on div "observer . unobserve ( img ) ; } } }) ; } , { rootMargin : '50px' }) ; // Obser…" at bounding box center [797, 415] width 800 height 529
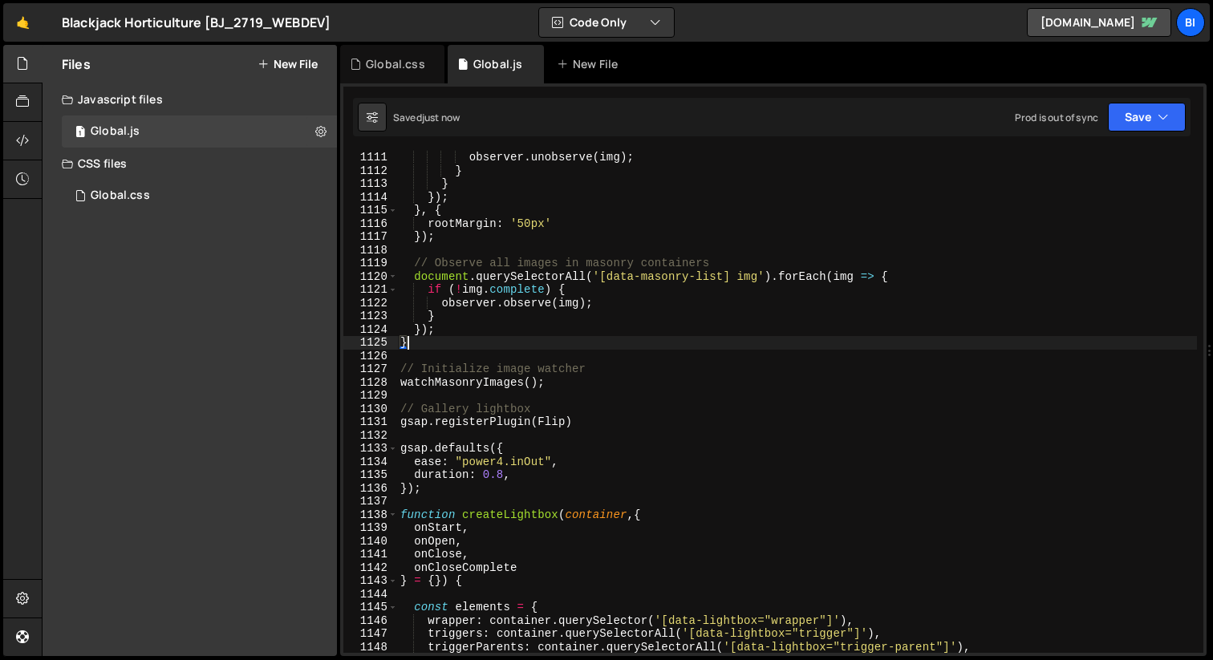
click at [723, 199] on div "observer . unobserve ( img ) ; } } }) ; } , { rootMargin : '50px' }) ; // Obser…" at bounding box center [797, 415] width 800 height 529
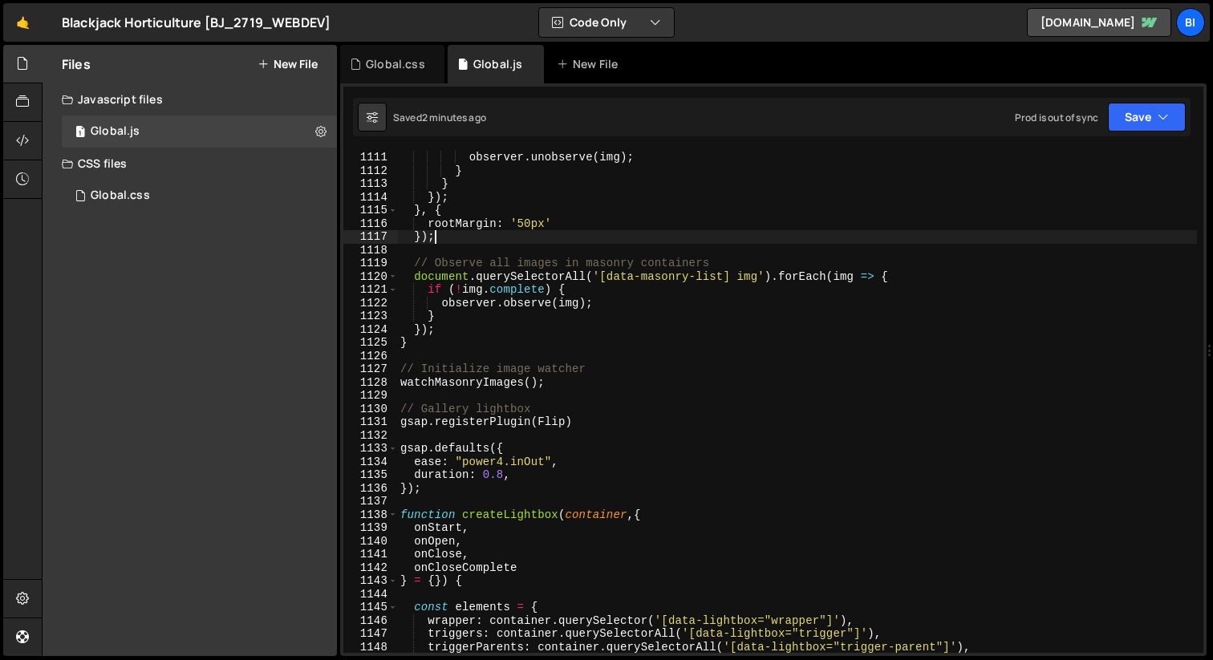
click at [494, 235] on div "observer . unobserve ( img ) ; } } }) ; } , { rootMargin : '50px' }) ; // Obser…" at bounding box center [797, 415] width 800 height 529
type textarea "initContentRevealScroll();"
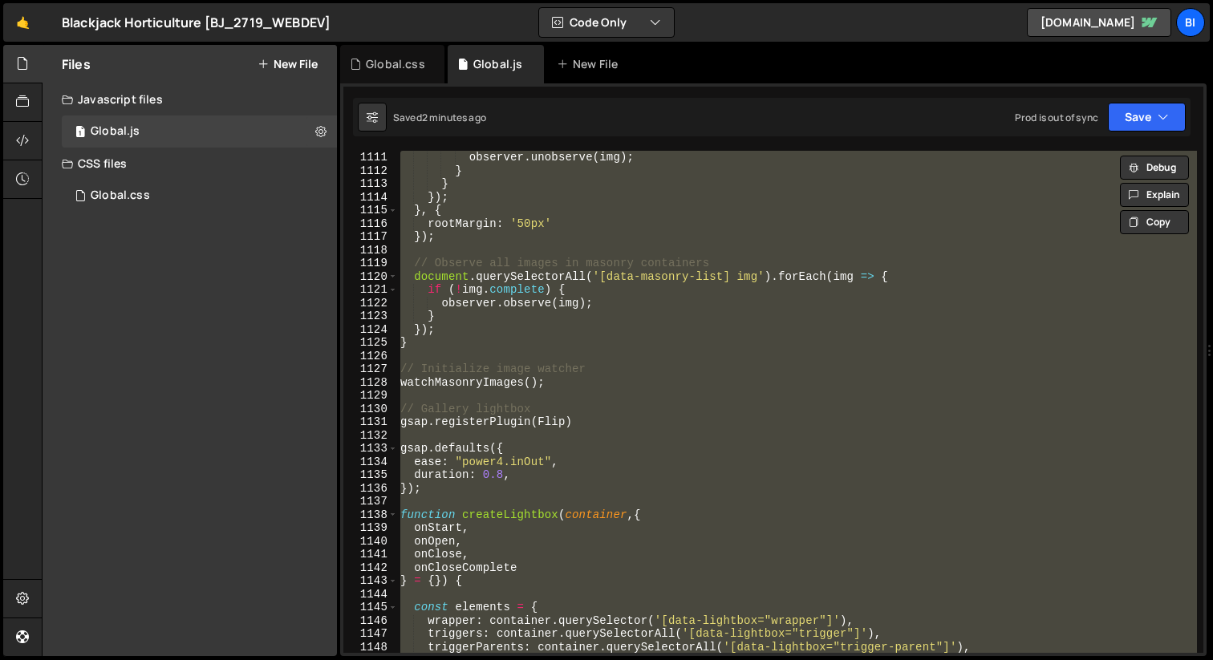
paste textarea
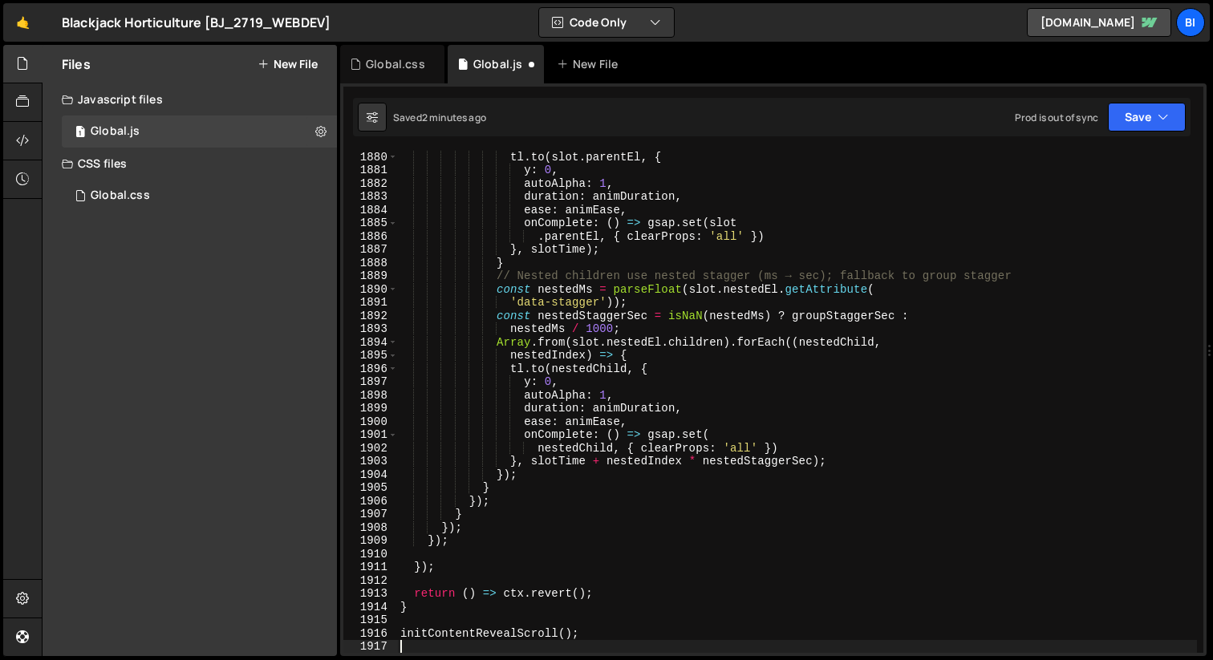
scroll to position [24897, 0]
click at [400, 68] on div "Global.css" at bounding box center [395, 64] width 59 height 16
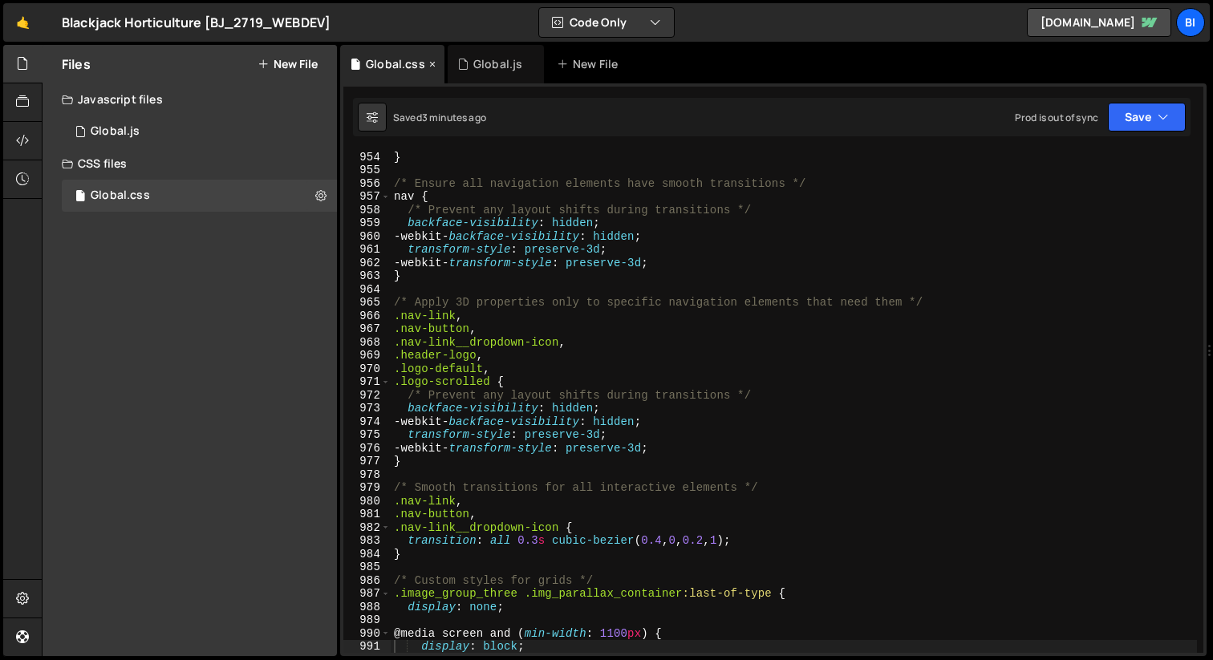
scroll to position [0, 0]
click at [492, 233] on div "} /* Ensure all navigation elements have smooth transitions */ nav { /* Prevent…" at bounding box center [794, 414] width 806 height 529
type textarea "}"
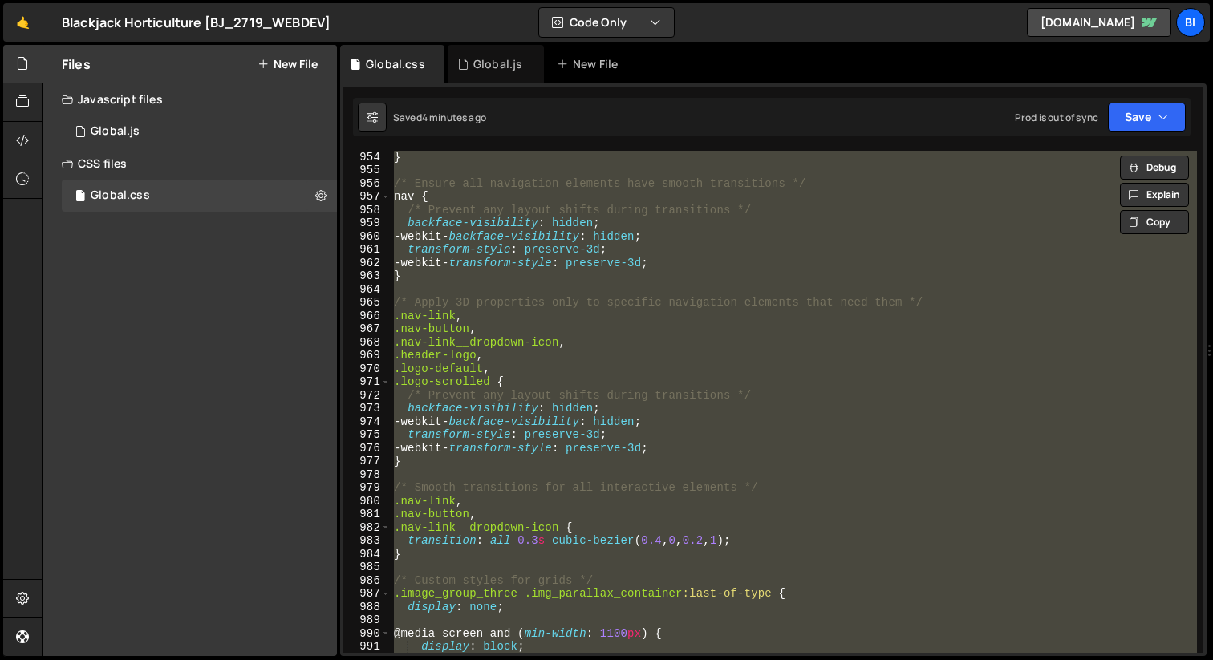
paste textarea
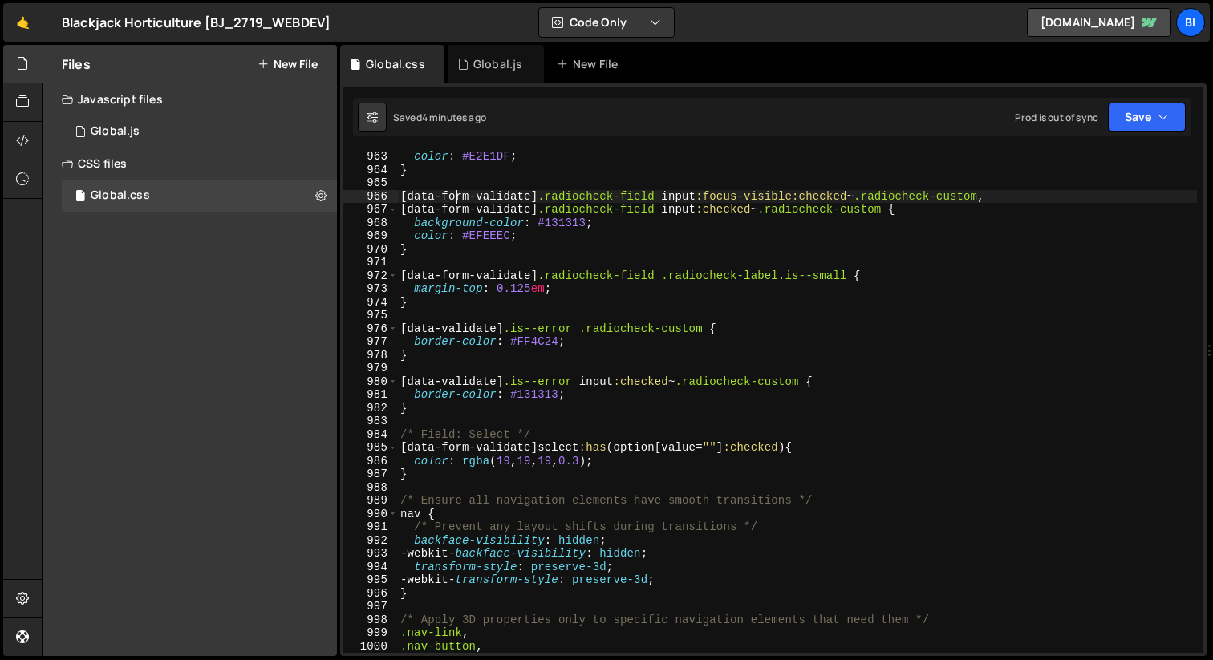
click at [456, 193] on div "color : #E2E1DF ; } [ data-form-validate ] .radiocheck-field input :focus-visib…" at bounding box center [797, 414] width 800 height 529
type textarea "}"
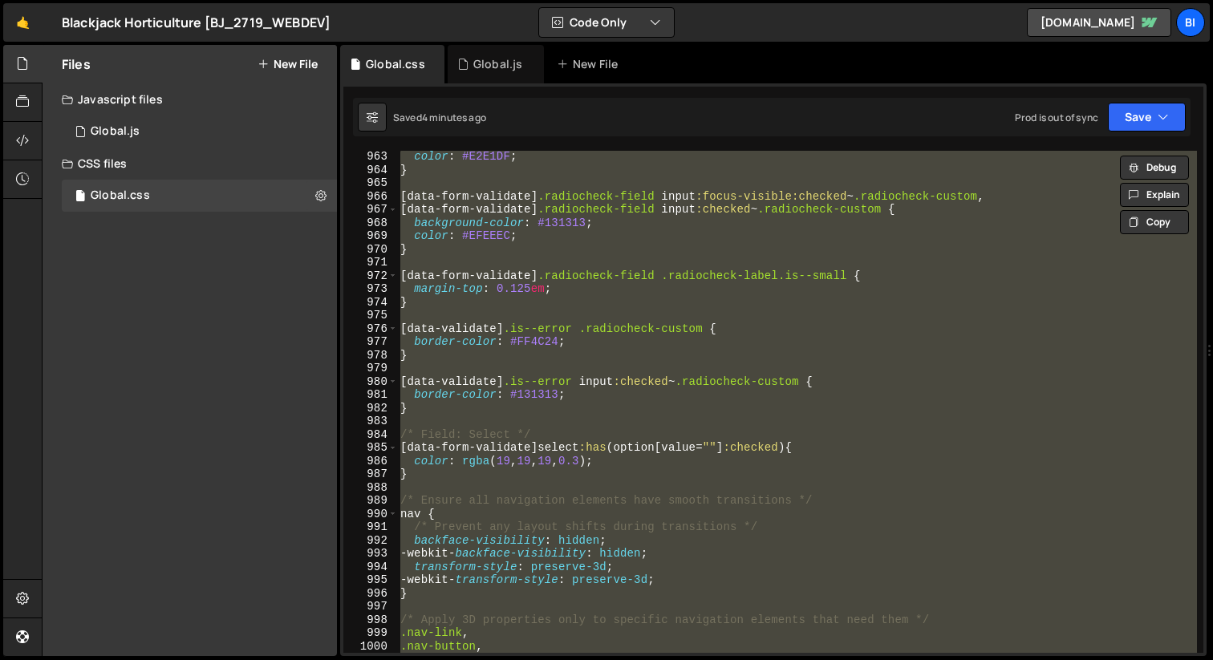
paste textarea
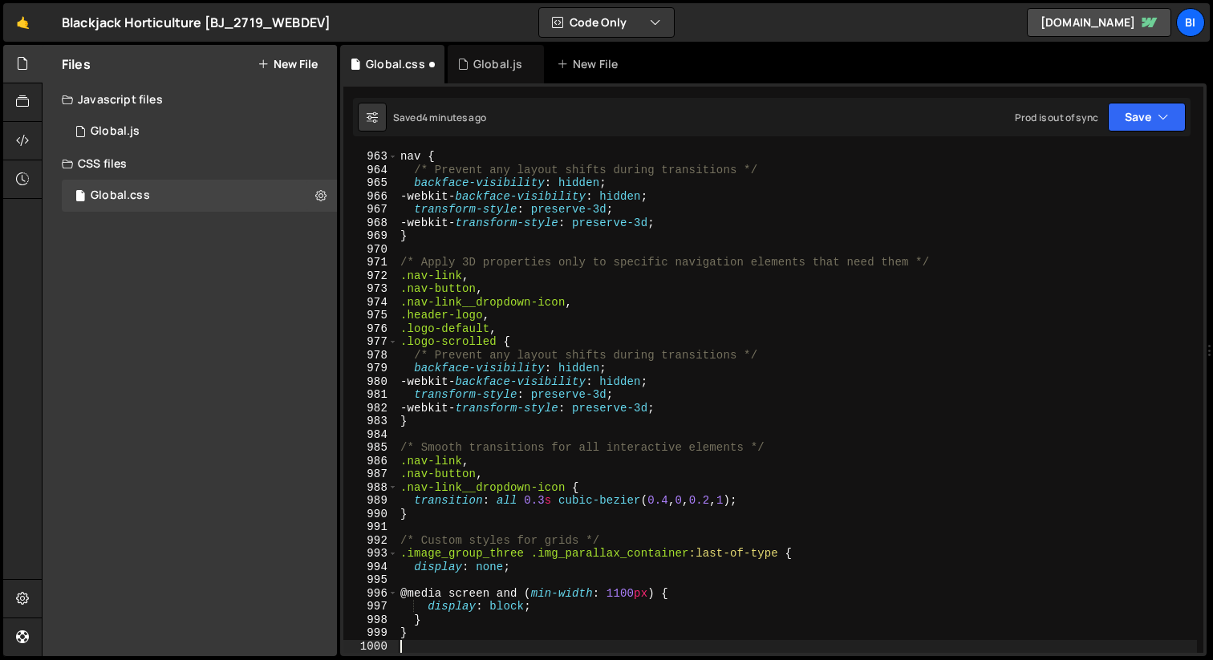
type textarea ".nav-button,"
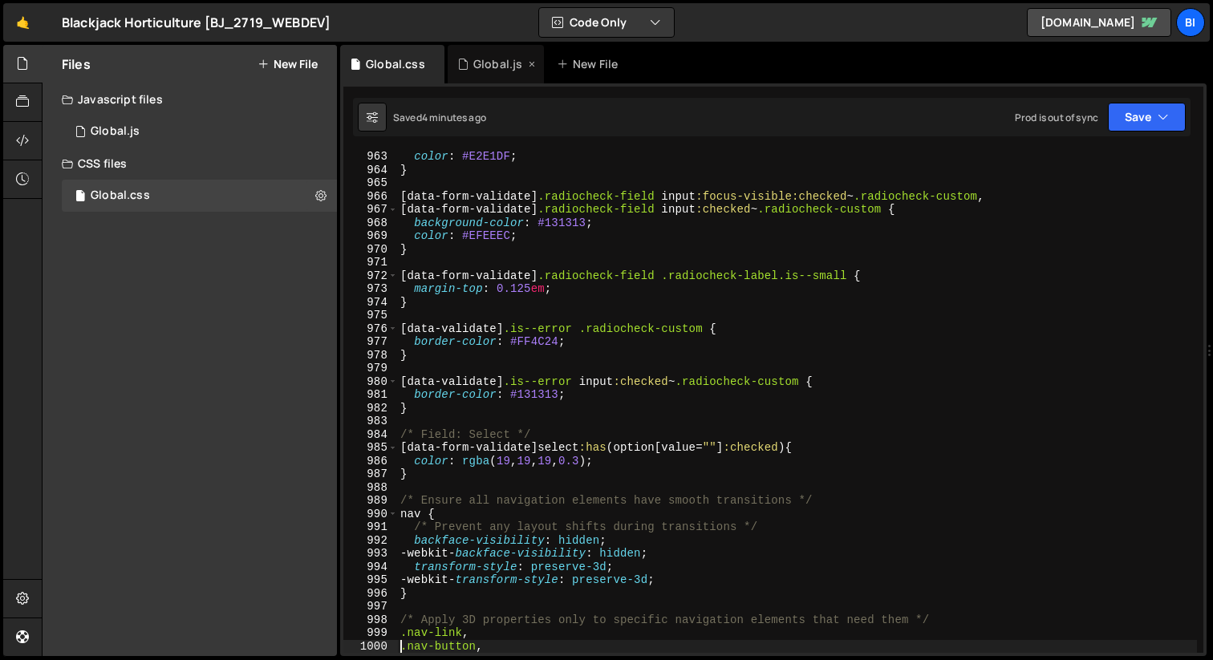
click at [475, 52] on div "Global.js" at bounding box center [496, 64] width 96 height 39
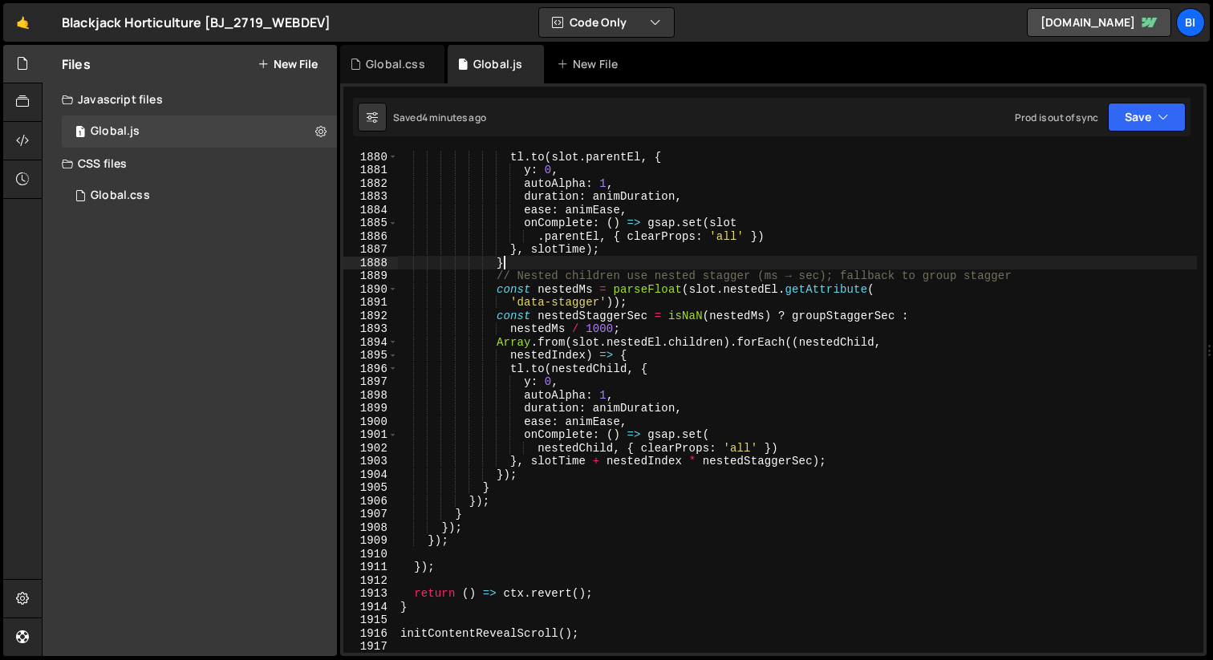
scroll to position [1952, 0]
click at [623, 268] on div "tl . to ( slot . parentEl , { y : 0 , autoAlpha : 1 , duration : animDuration ,…" at bounding box center [797, 414] width 800 height 529
type textarea "initContentRevealScroll();"
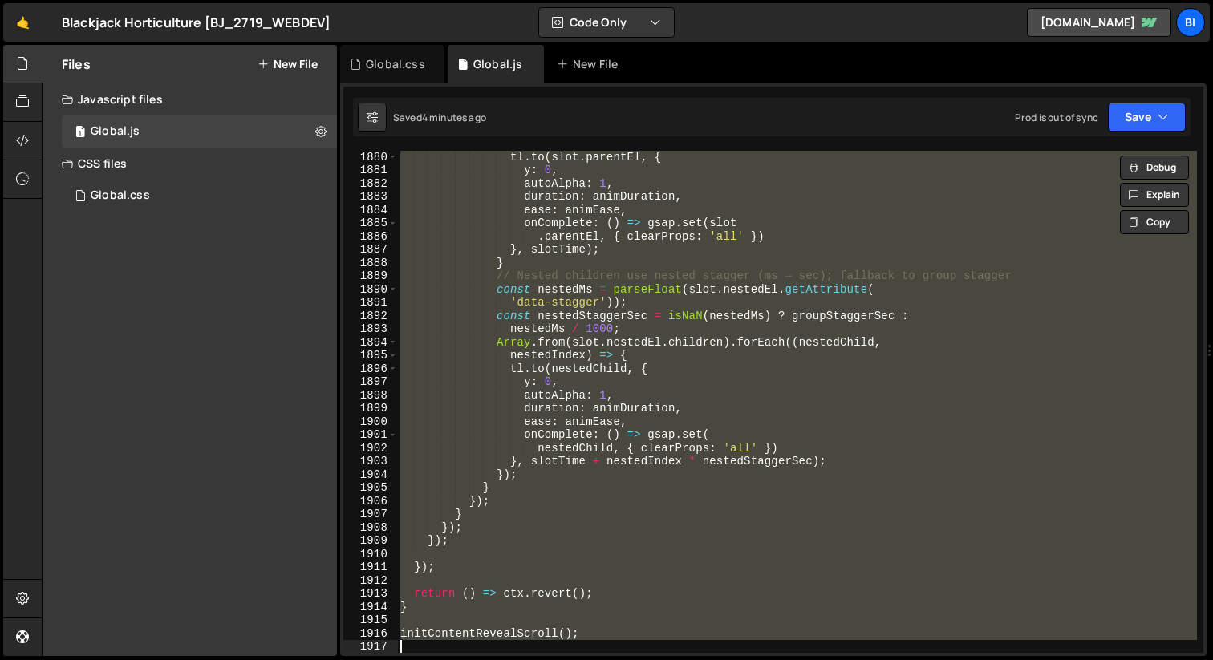
paste textarea
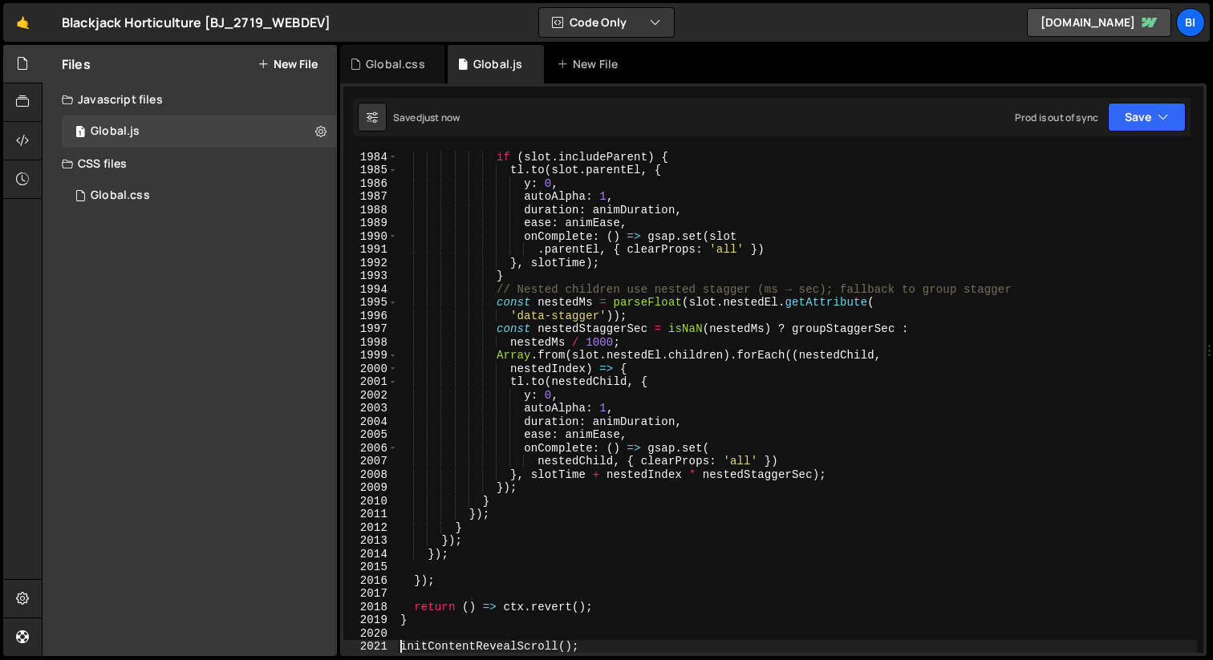
click at [542, 274] on div "if ( slot . includeParent ) { tl . to ( slot . parentEl , { y : 0 , autoAlpha :…" at bounding box center [797, 414] width 800 height 529
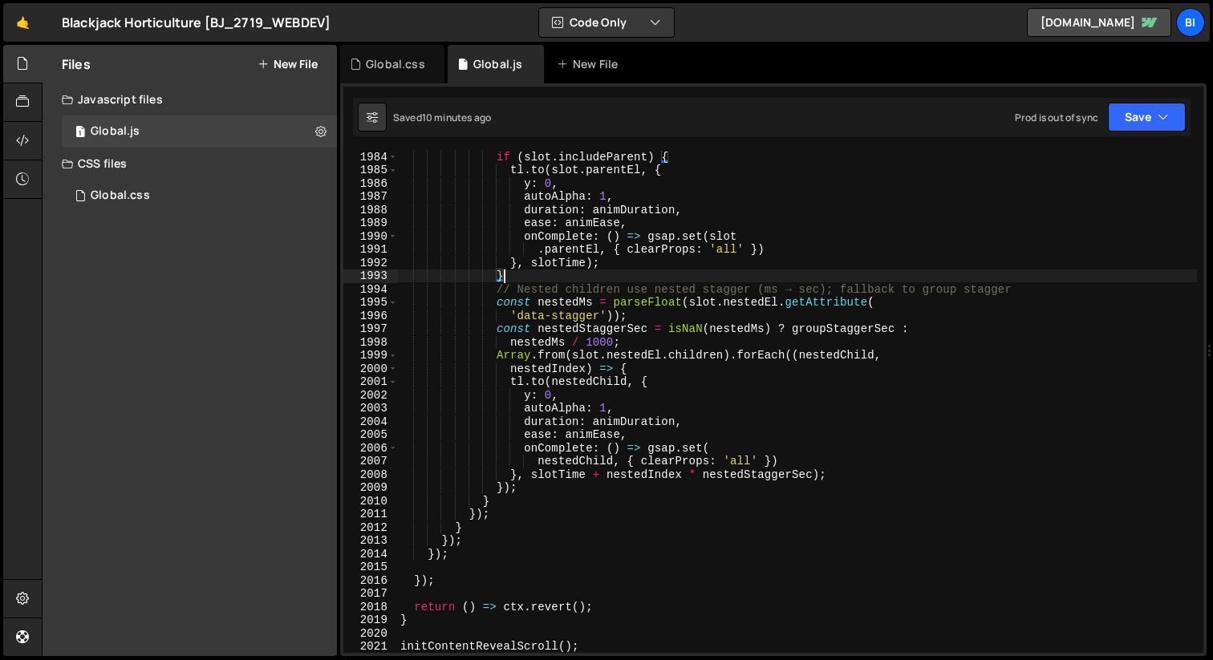
click at [539, 236] on div "if ( slot . includeParent ) { tl . to ( slot . parentEl , { y : 0 , autoAlpha :…" at bounding box center [797, 414] width 800 height 529
type textarea "onComplete: () => gsap.set(slot"
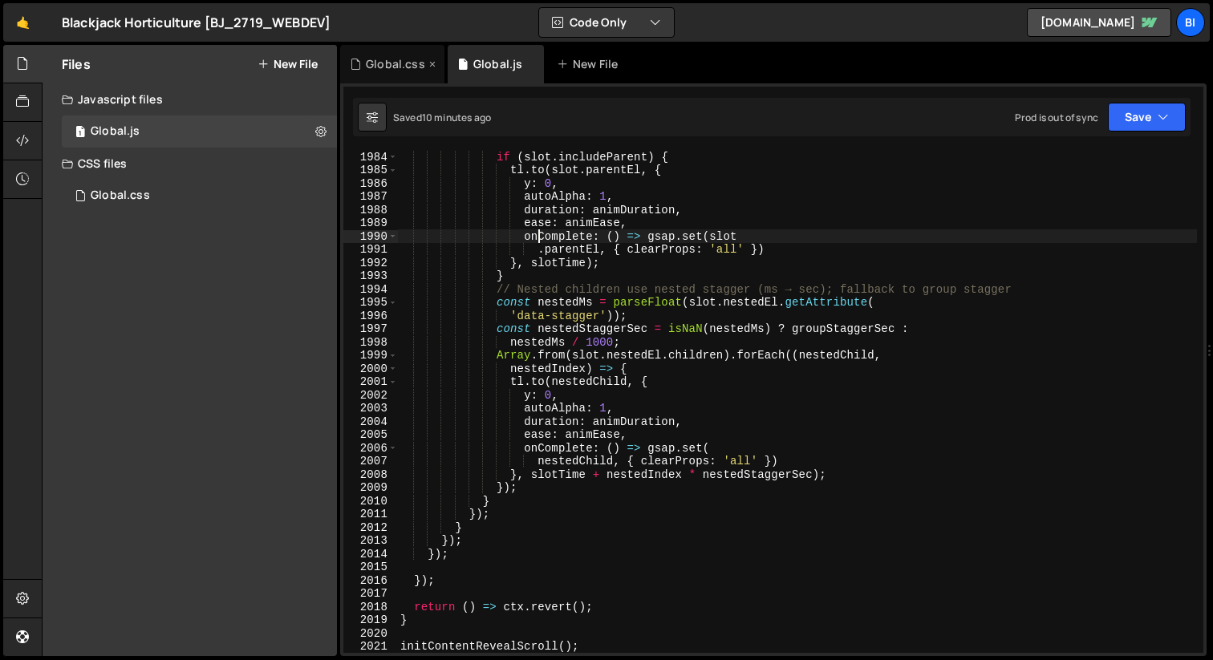
click at [383, 58] on div "Global.css" at bounding box center [395, 64] width 59 height 16
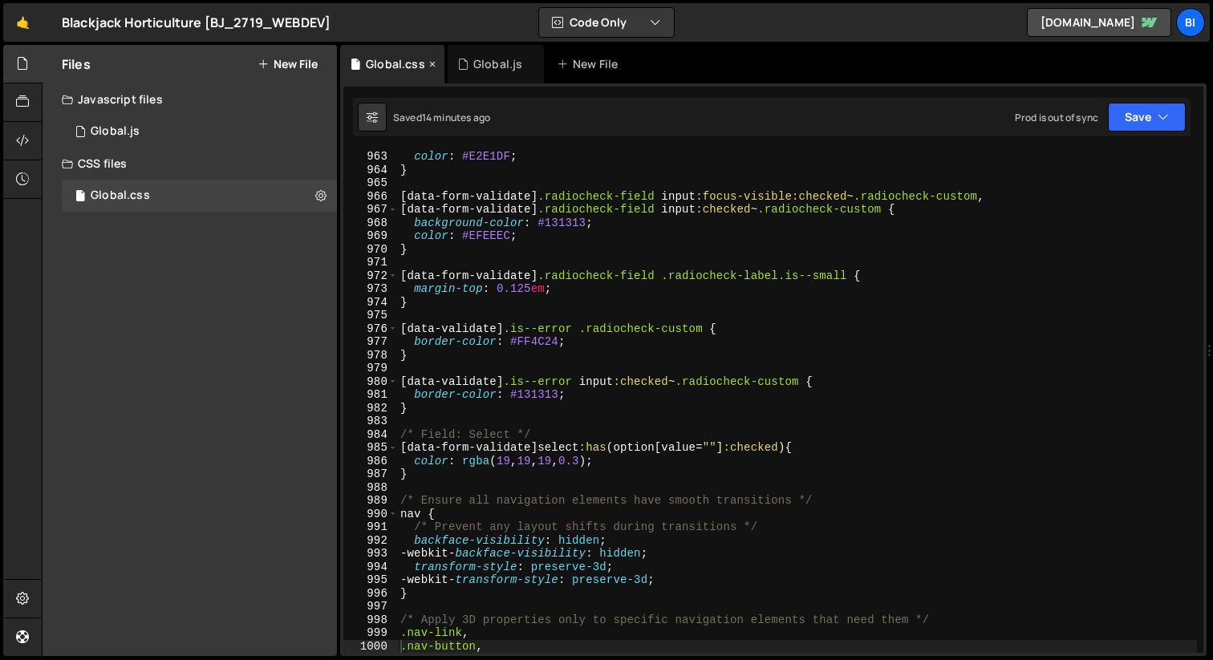
scroll to position [0, 0]
click at [641, 274] on div "color : #E2E1DF ; } [ data-form-validate ] .radiocheck-field input :focus-visib…" at bounding box center [797, 414] width 800 height 529
type textarea "}"
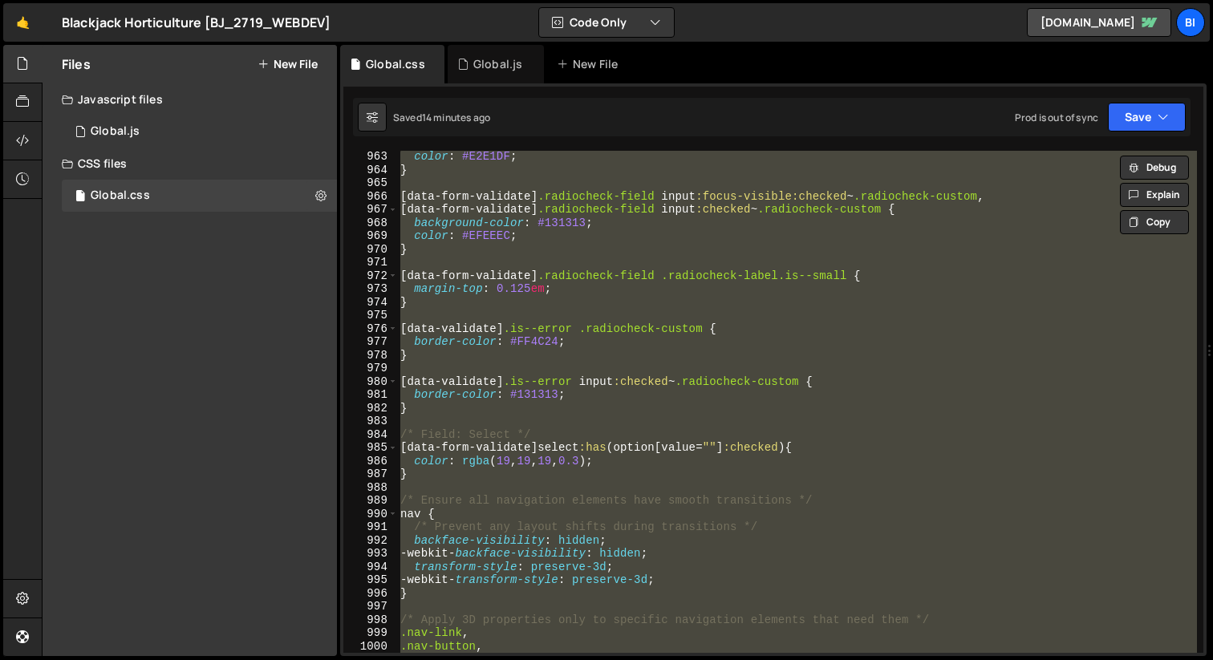
paste textarea
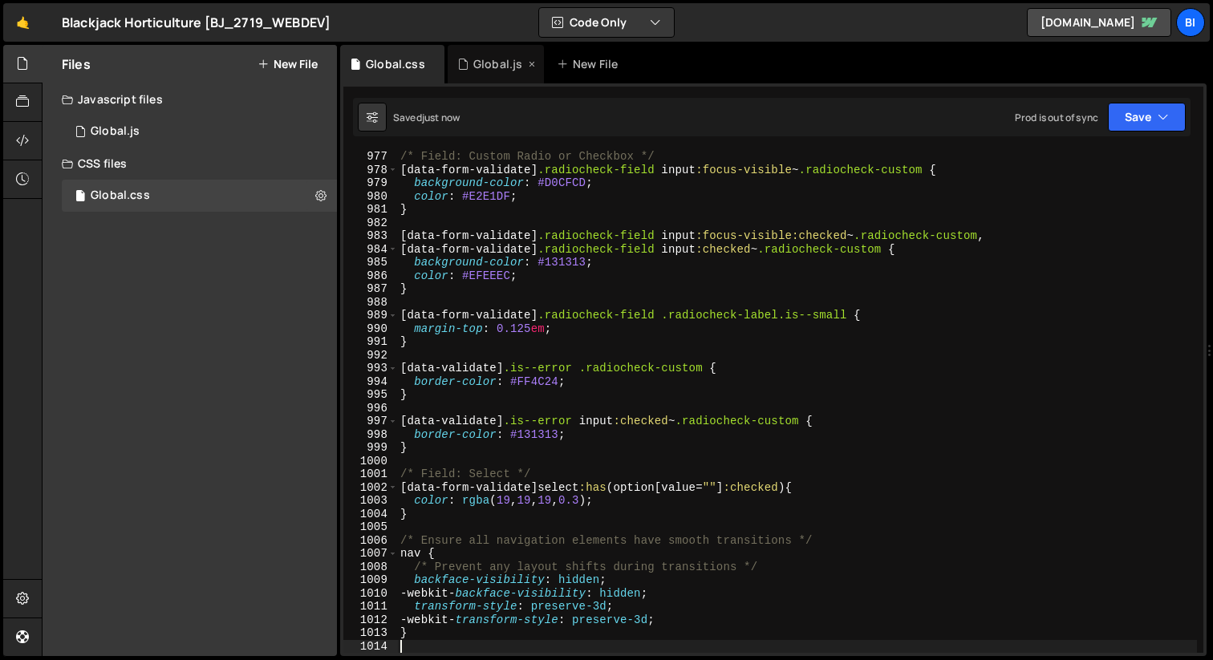
click at [498, 75] on div "Global.js" at bounding box center [496, 64] width 96 height 39
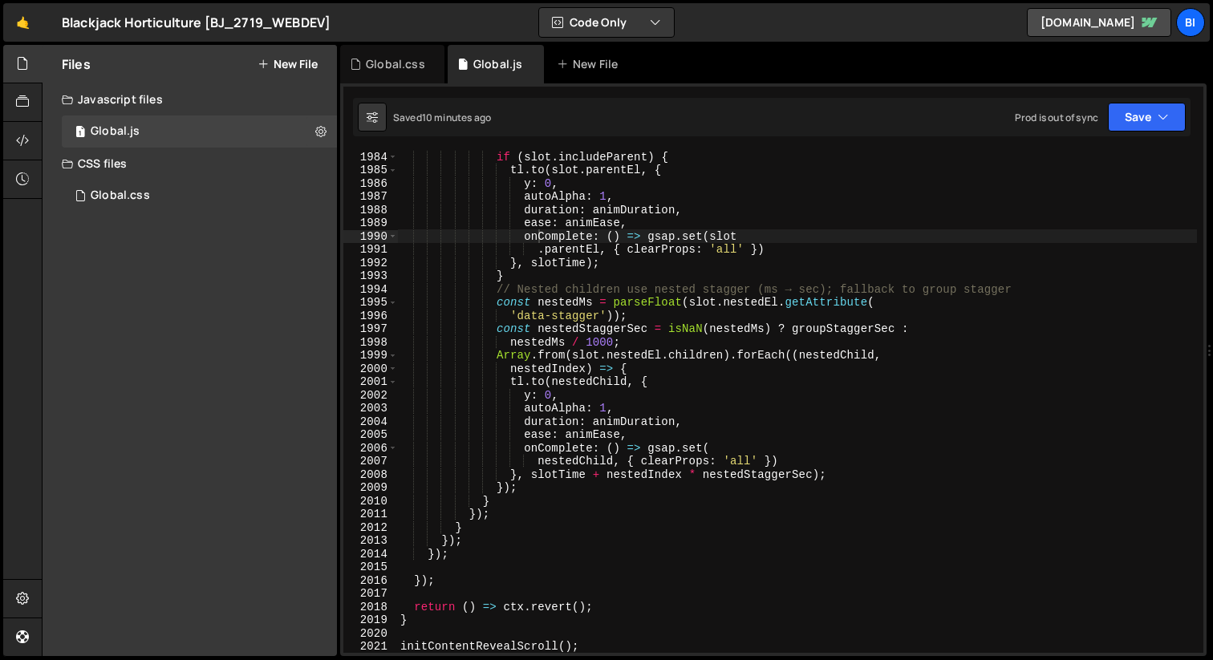
click at [566, 320] on div "if ( slot . includeParent ) { tl . to ( slot . parentEl , { y : 0 , autoAlpha :…" at bounding box center [797, 414] width 800 height 529
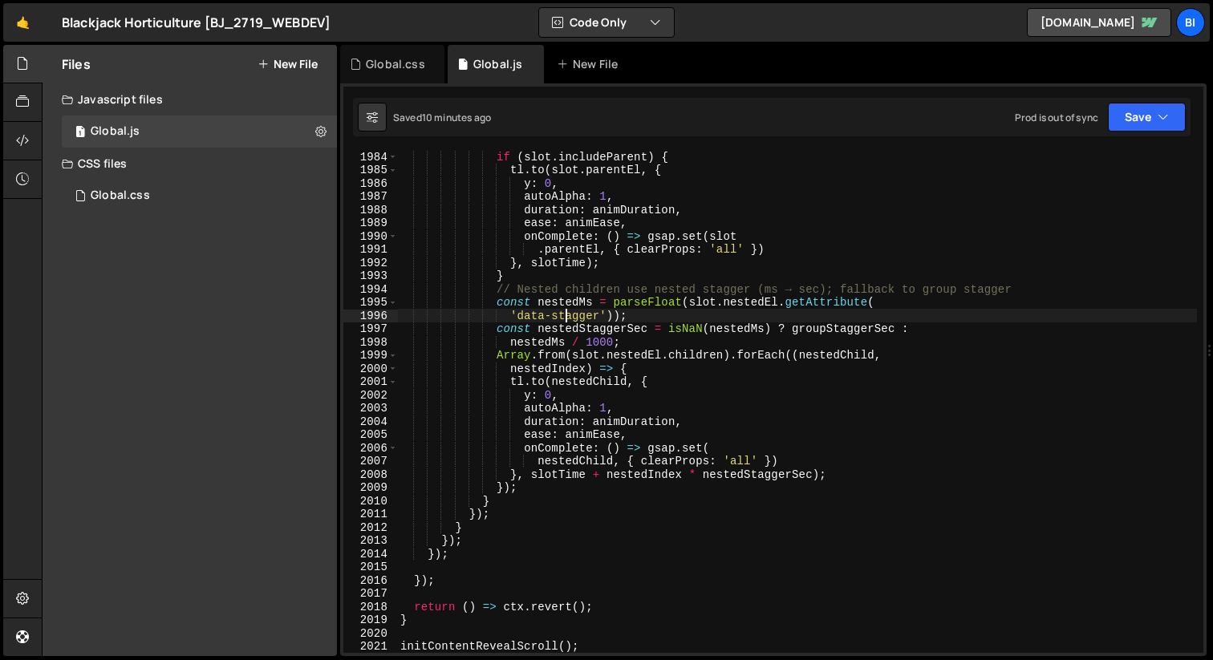
scroll to position [1952, 0]
type textarea "initContentRevealScroll();"
paste textarea
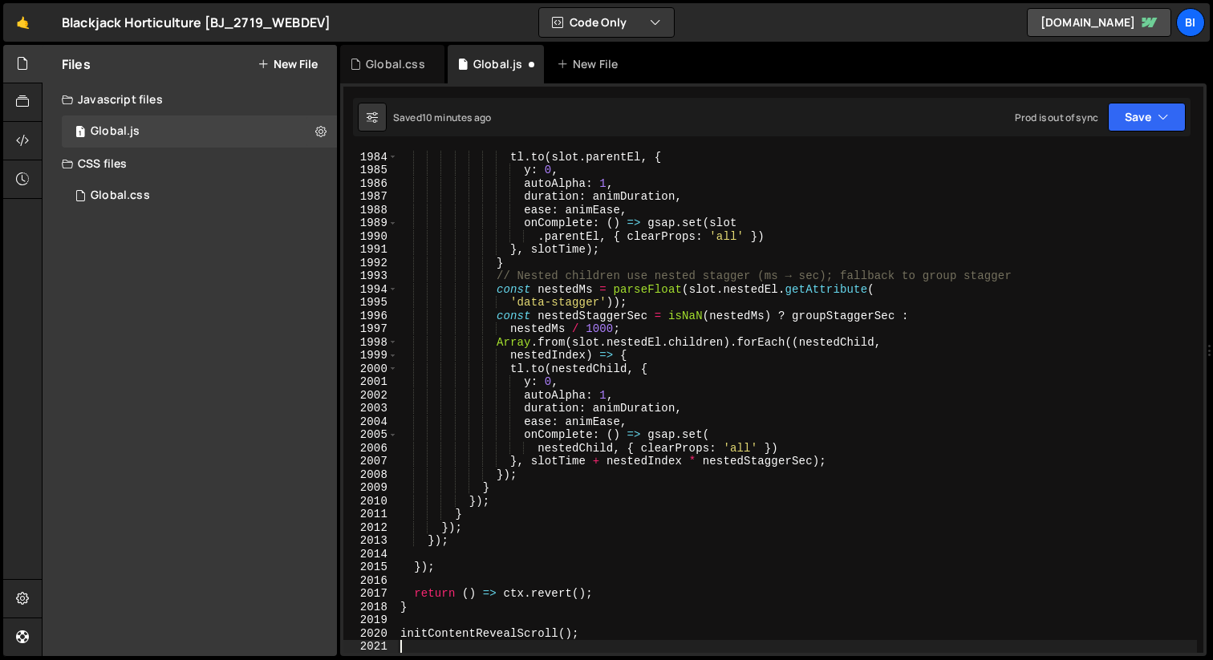
type textarea "initContentRevealScroll();"
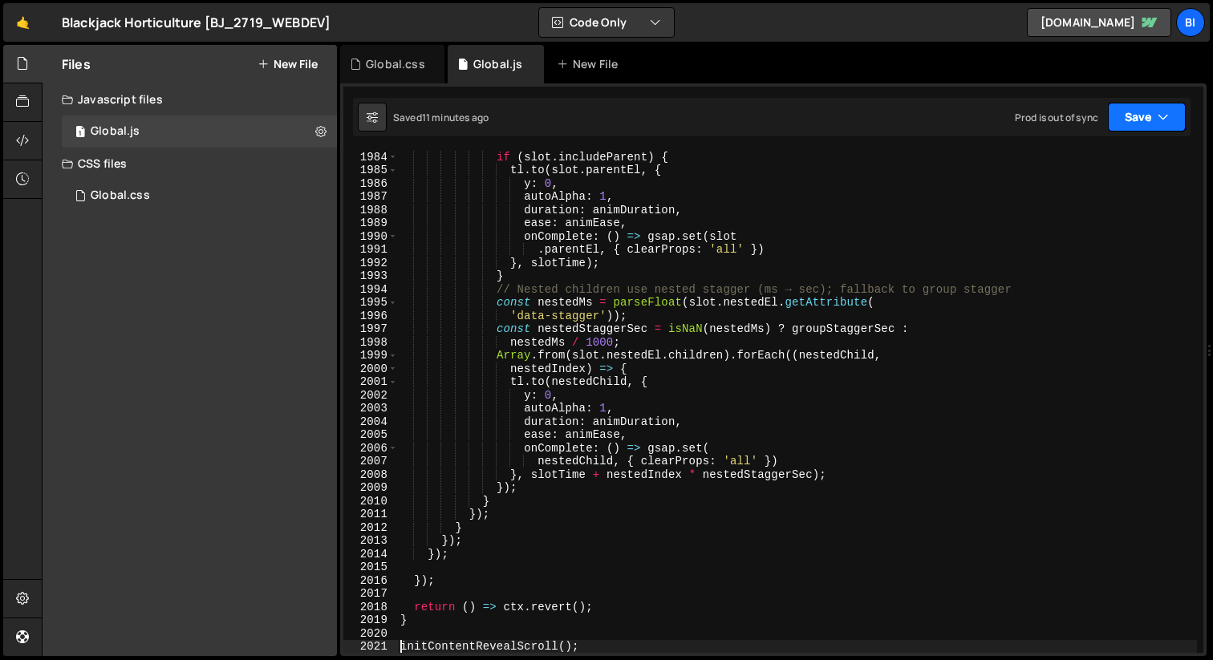
click at [1173, 120] on button "Save" at bounding box center [1147, 117] width 78 height 29
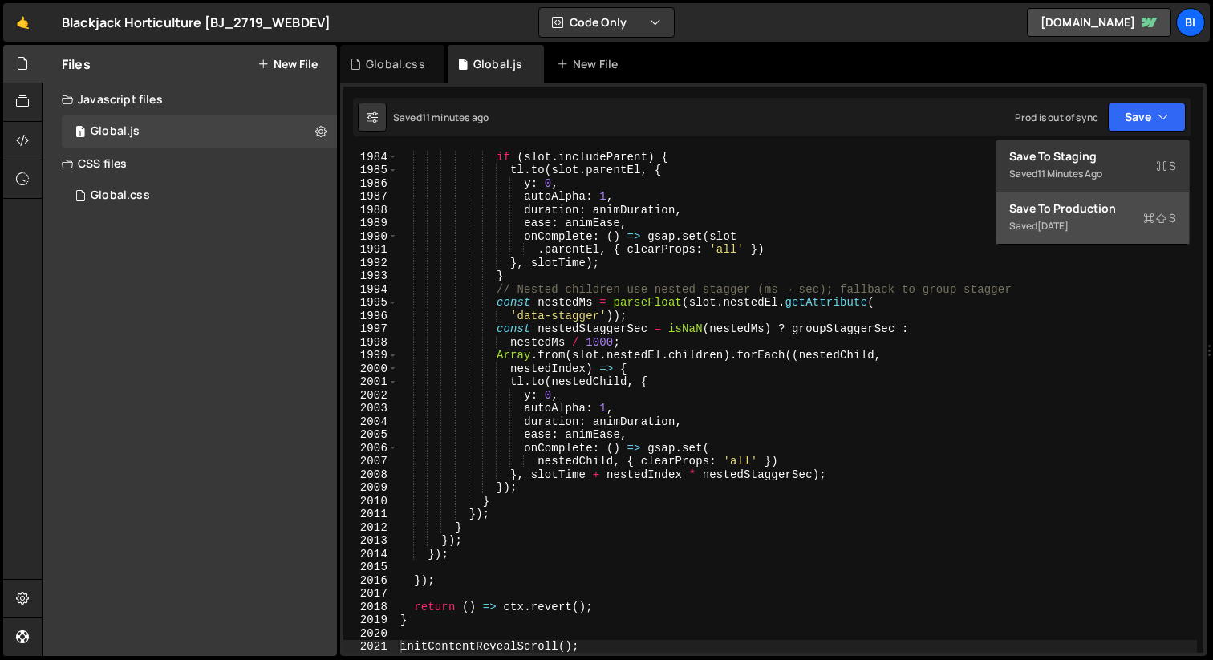
click at [1101, 226] on div "Saved 3 weeks ago" at bounding box center [1092, 226] width 167 height 19
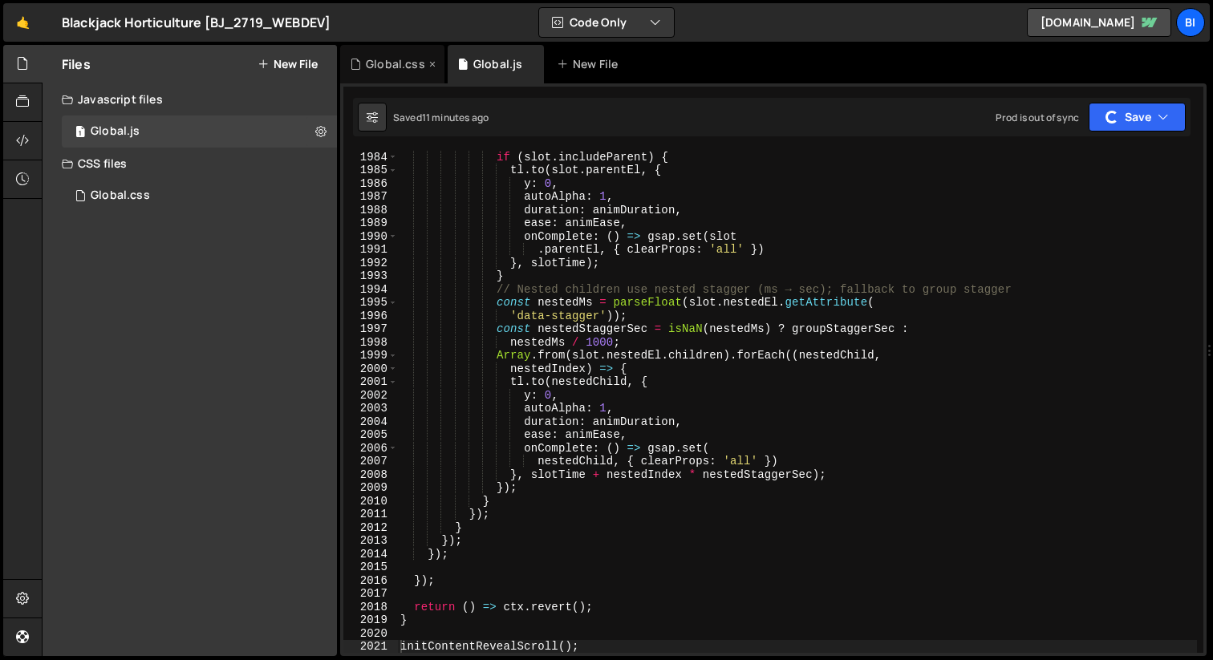
click at [403, 66] on div "Global.css" at bounding box center [395, 64] width 59 height 16
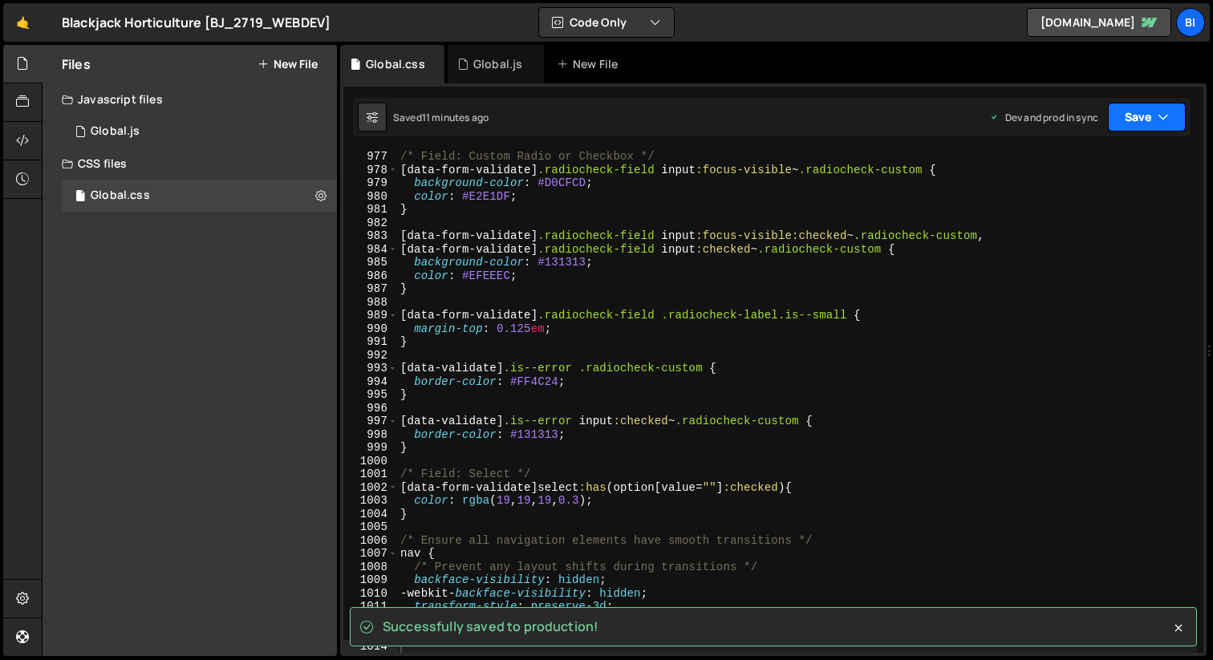
click at [1166, 119] on icon "button" at bounding box center [1163, 117] width 11 height 16
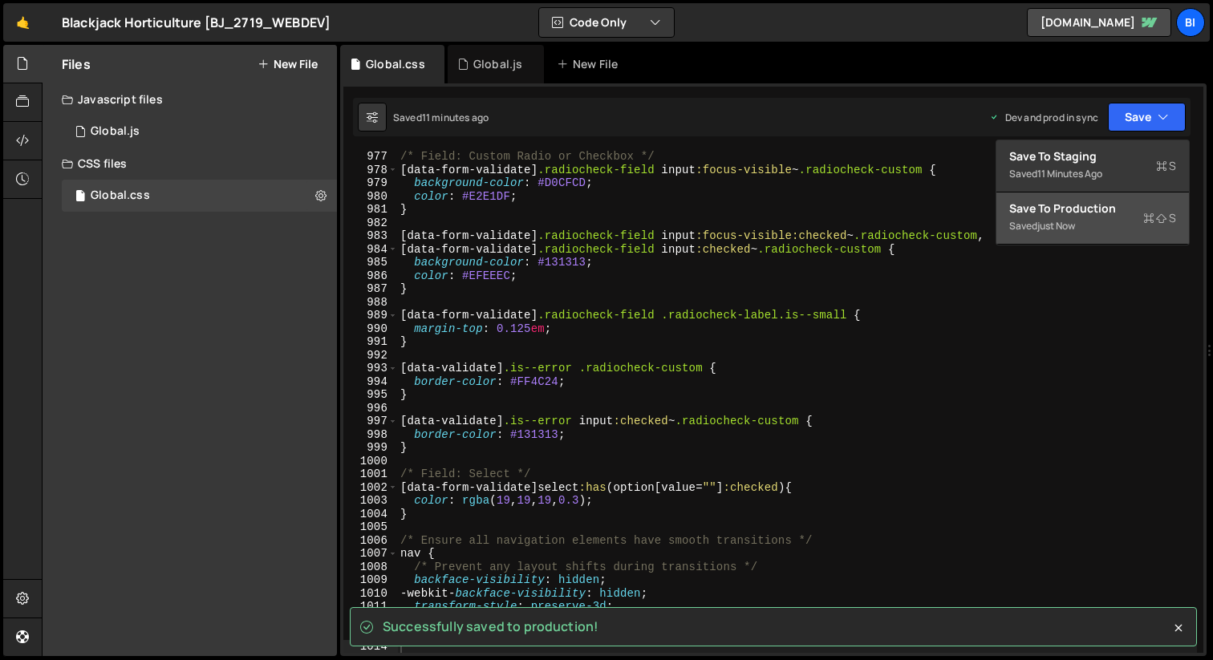
click at [1109, 223] on div "Saved just now" at bounding box center [1092, 226] width 167 height 19
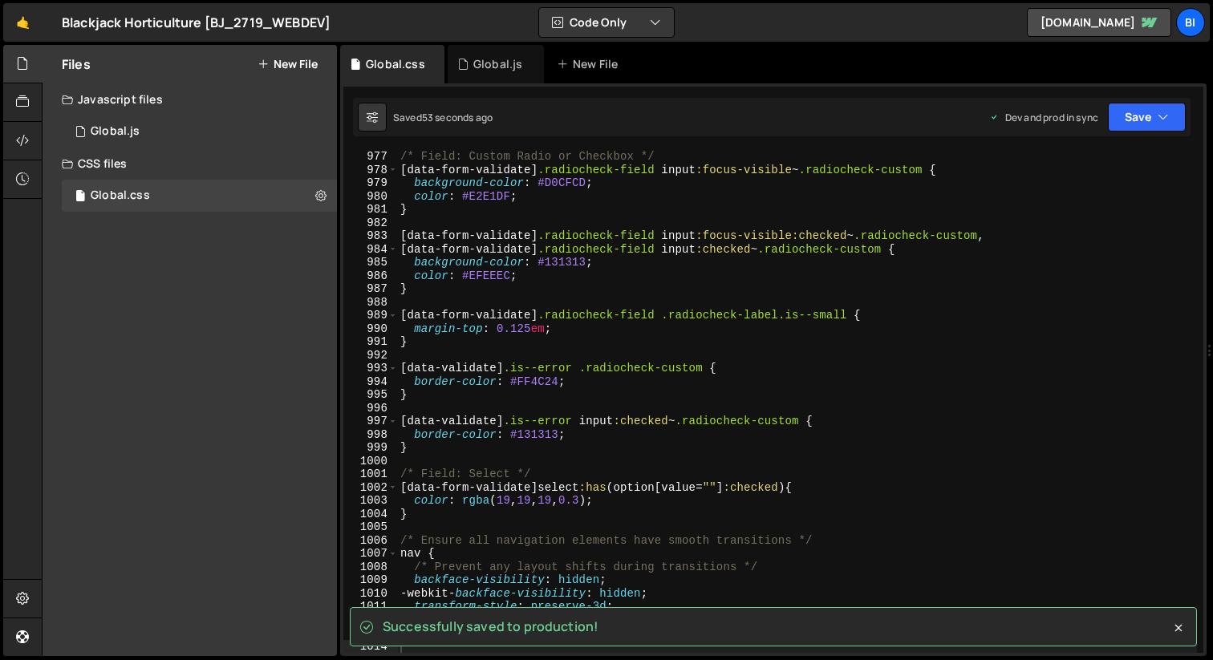
type textarea "}"
click at [793, 204] on div "/* Field: Custom Radio or Checkbox */ [ data-form-validate ] .radiocheck-field …" at bounding box center [797, 414] width 800 height 529
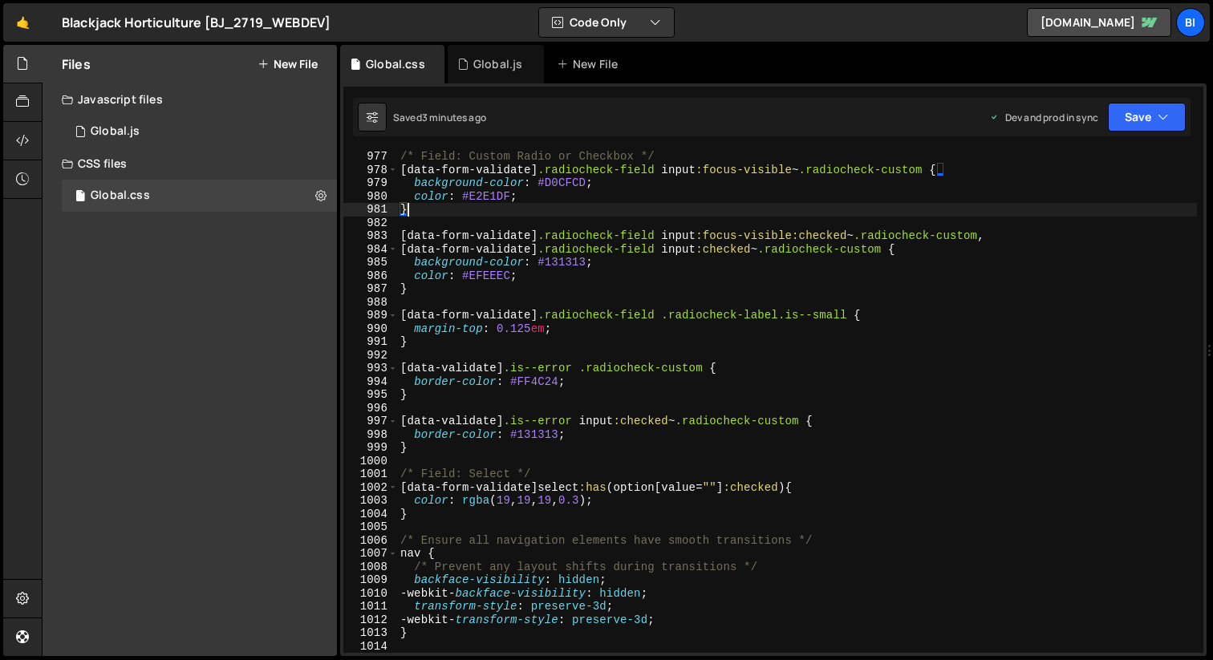
click at [490, 218] on div "/* Field: Custom Radio or Checkbox */ [ data-form-validate ] .radiocheck-field …" at bounding box center [797, 414] width 800 height 529
click at [464, 43] on div "Hold on a sec... Are you certain you wish to leave this page? Any changes you'v…" at bounding box center [606, 330] width 1213 height 660
click at [464, 70] on icon at bounding box center [462, 64] width 11 height 16
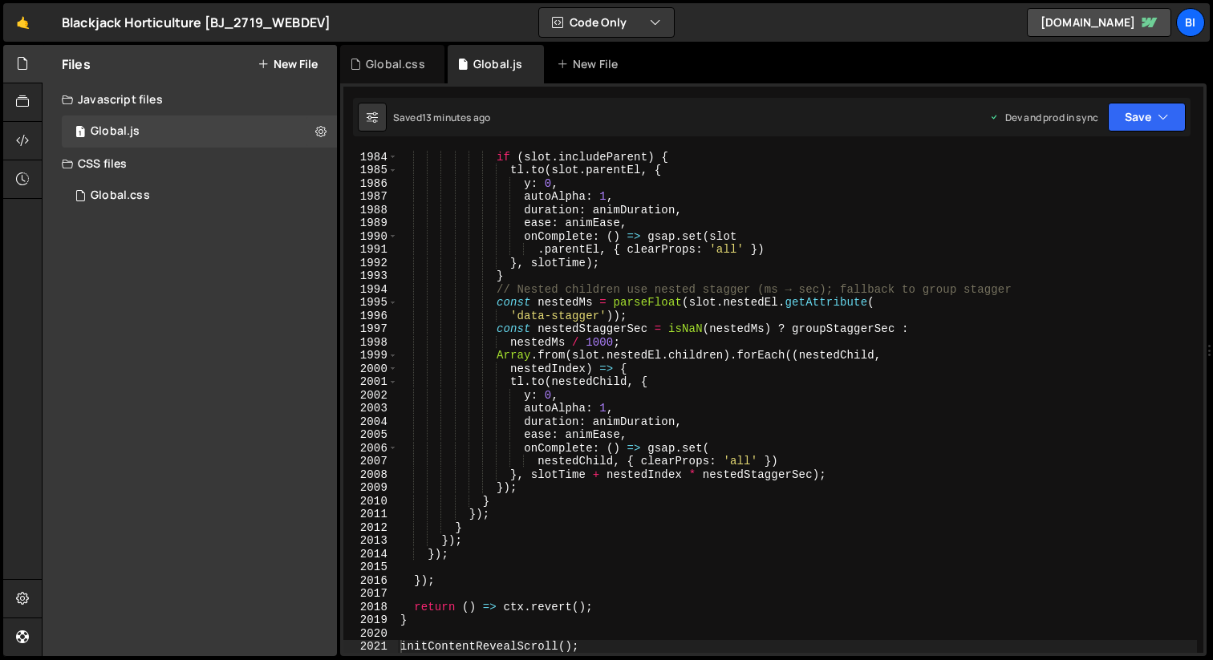
click at [595, 298] on div "if ( slot . includeParent ) { tl . to ( slot . parentEl , { y : 0 , autoAlpha :…" at bounding box center [797, 414] width 800 height 529
type textarea "initContentRevealScroll();"
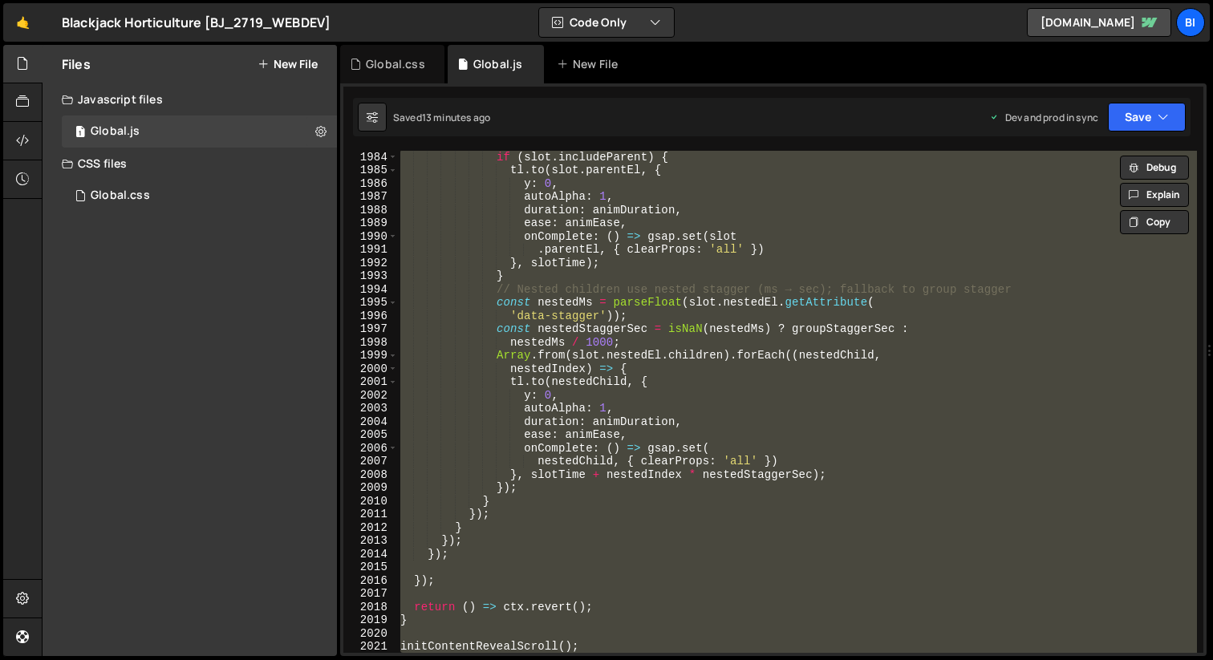
paste textarea
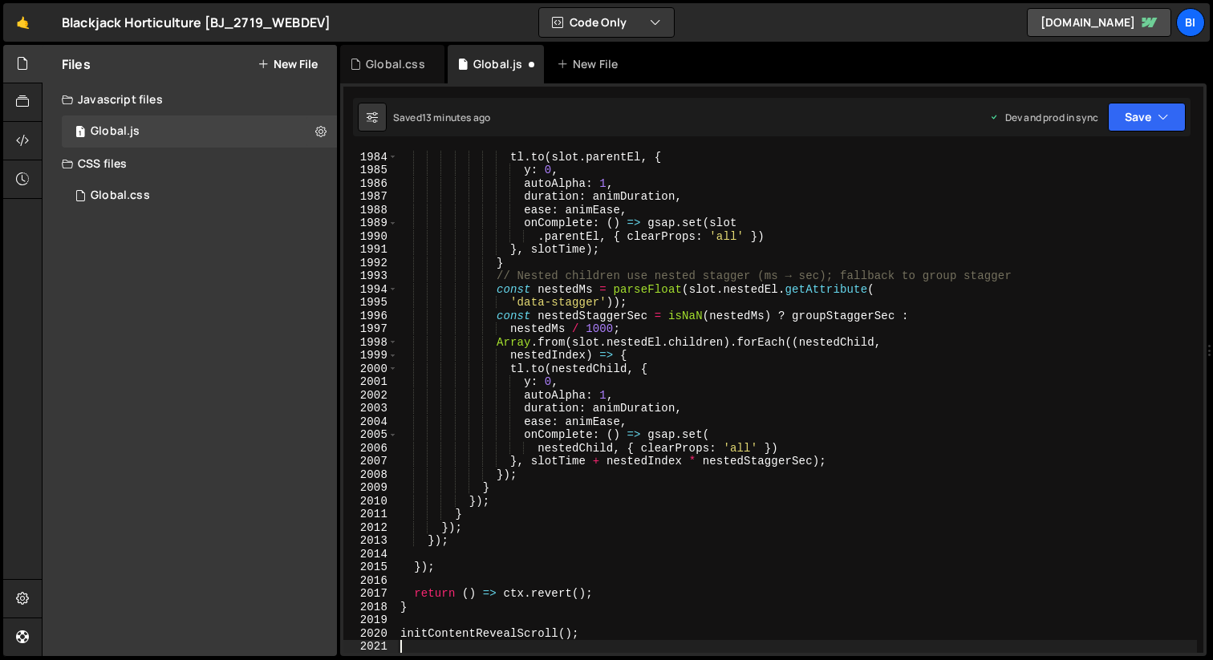
type textarea "initContentRevealScroll();"
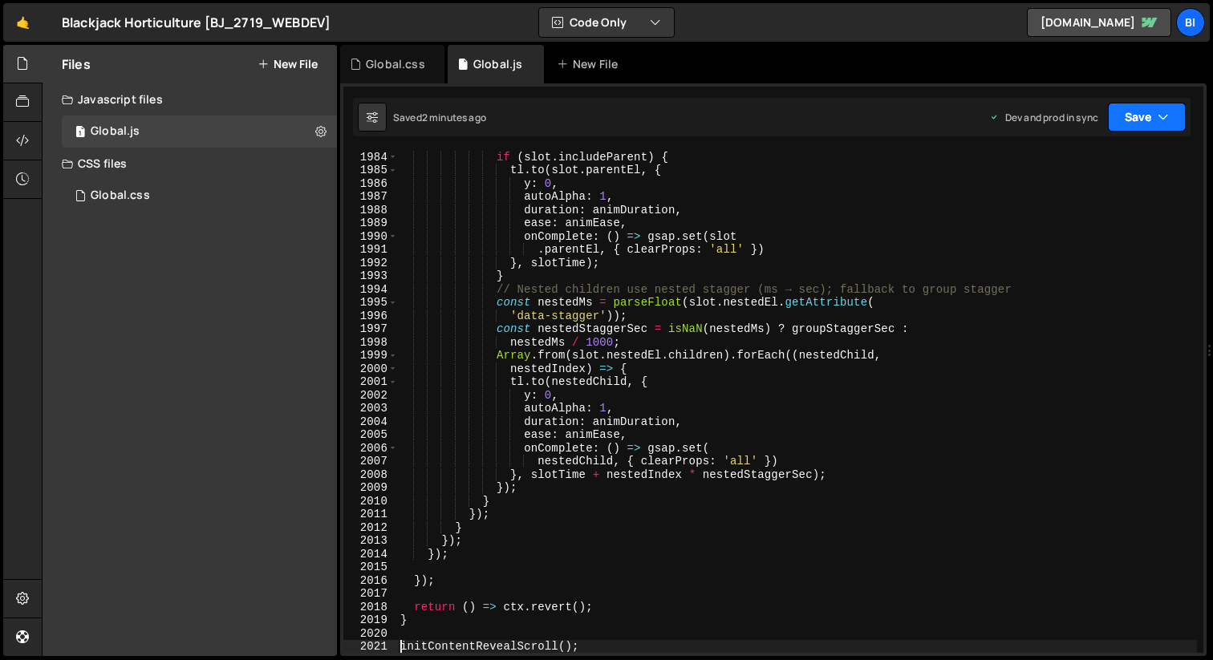
click at [1169, 126] on button "Save" at bounding box center [1147, 117] width 78 height 29
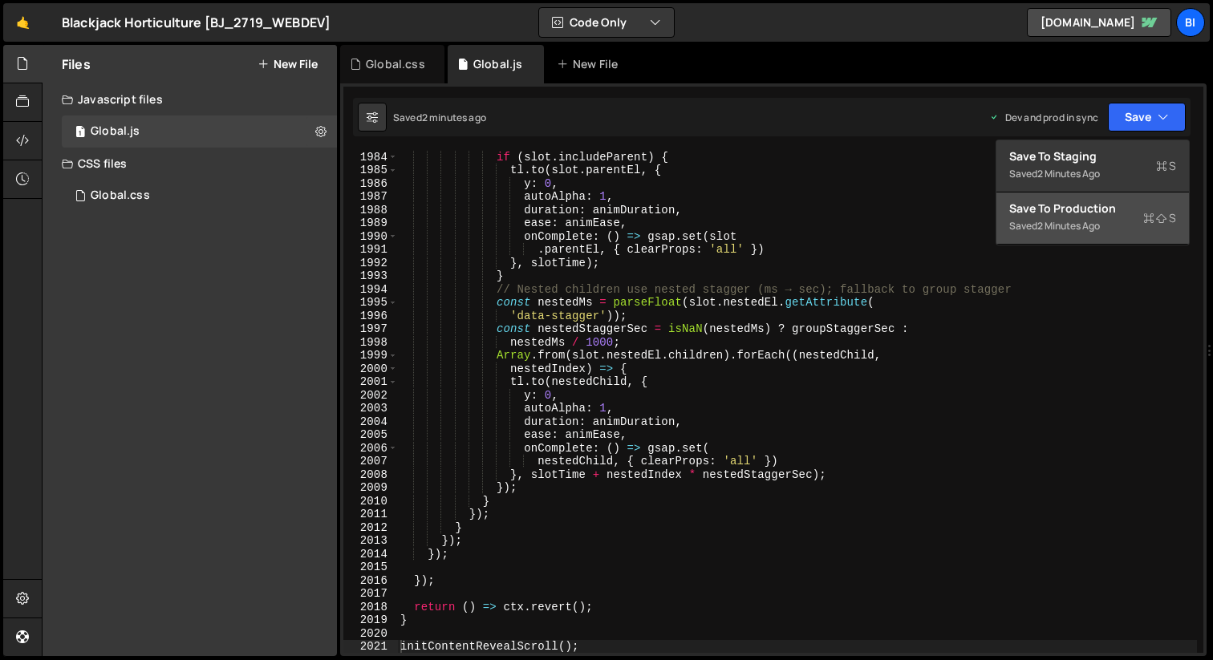
click at [1087, 210] on div "Save to Production S" at bounding box center [1092, 209] width 167 height 16
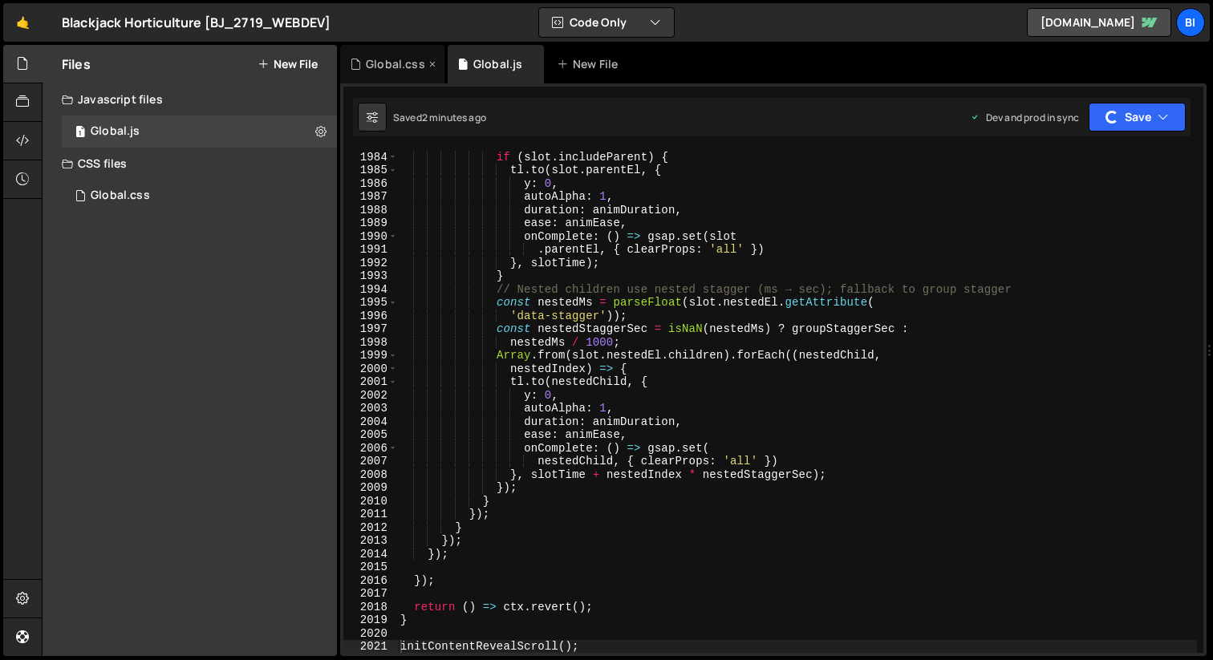
click at [375, 54] on div "Global.css" at bounding box center [392, 64] width 104 height 39
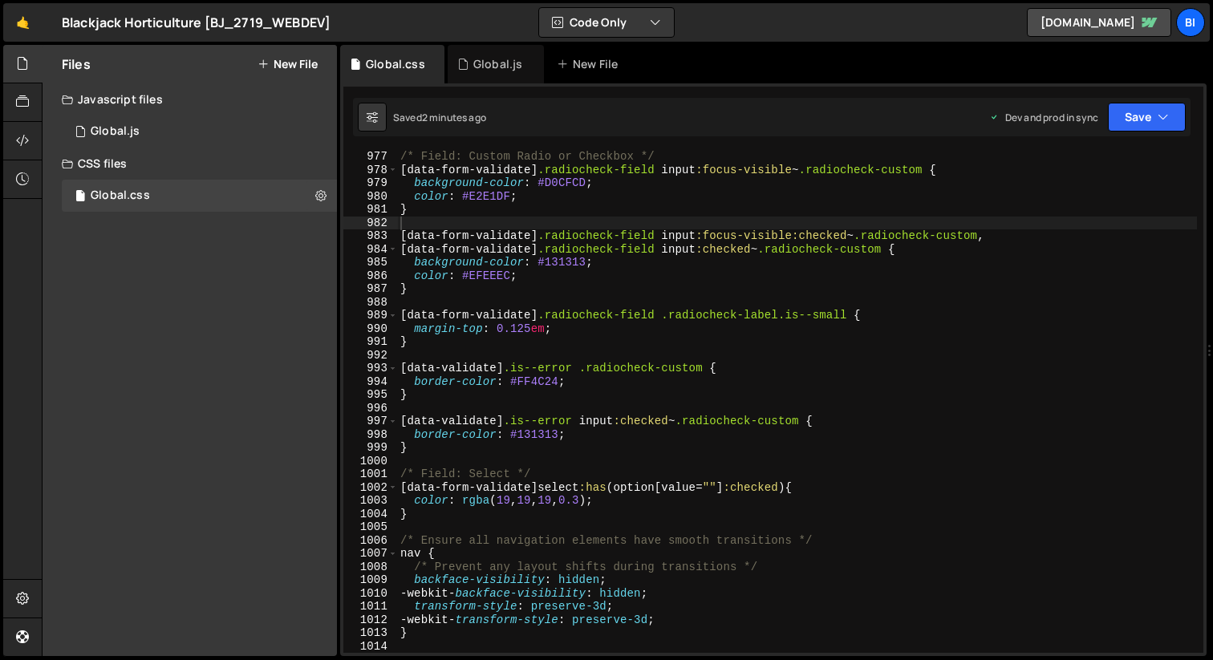
click at [437, 148] on div "initContentRevealScroll(); 1984 1985 1986 1987 1988 1989 1990 1991 1992 1993 19…" at bounding box center [773, 369] width 866 height 573
click at [518, 246] on div "/* Field: Custom Radio or Checkbox */ [ data-form-validate ] .radiocheck-field …" at bounding box center [797, 414] width 800 height 529
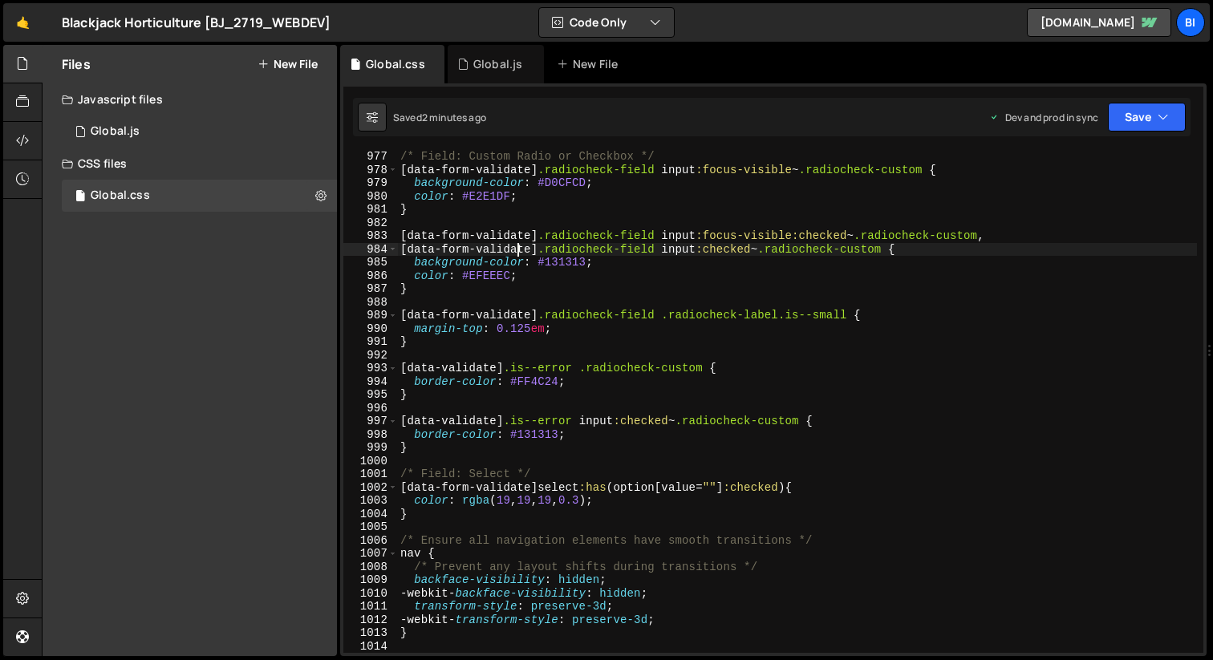
type textarea "}"
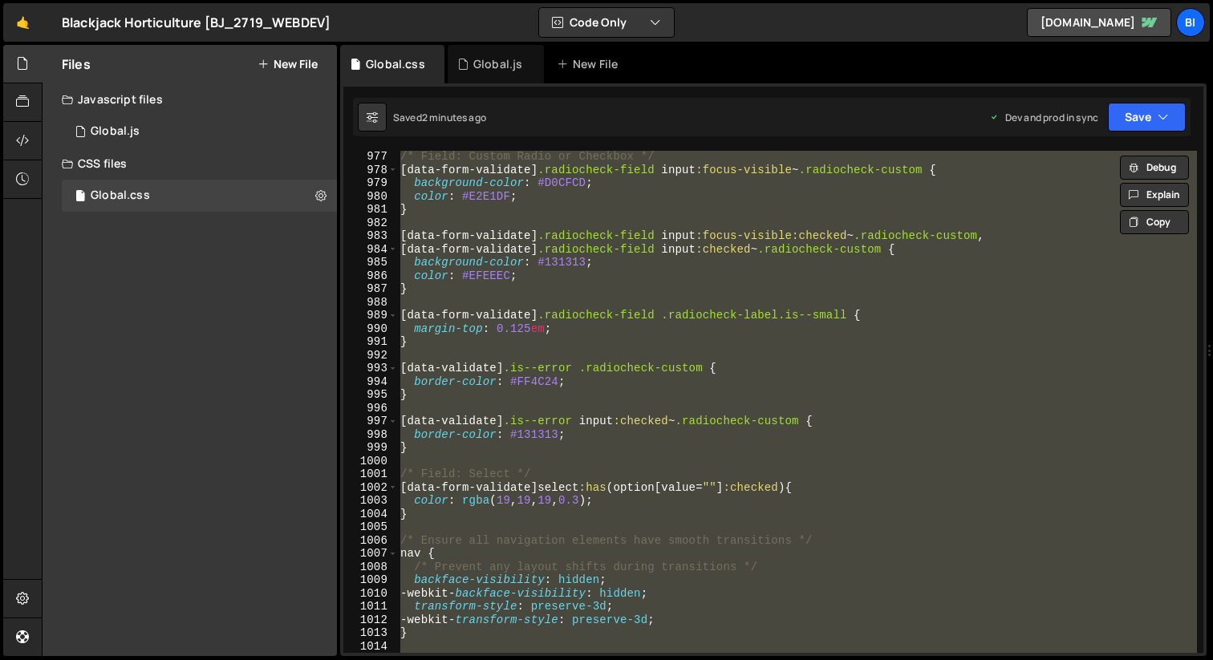
paste textarea
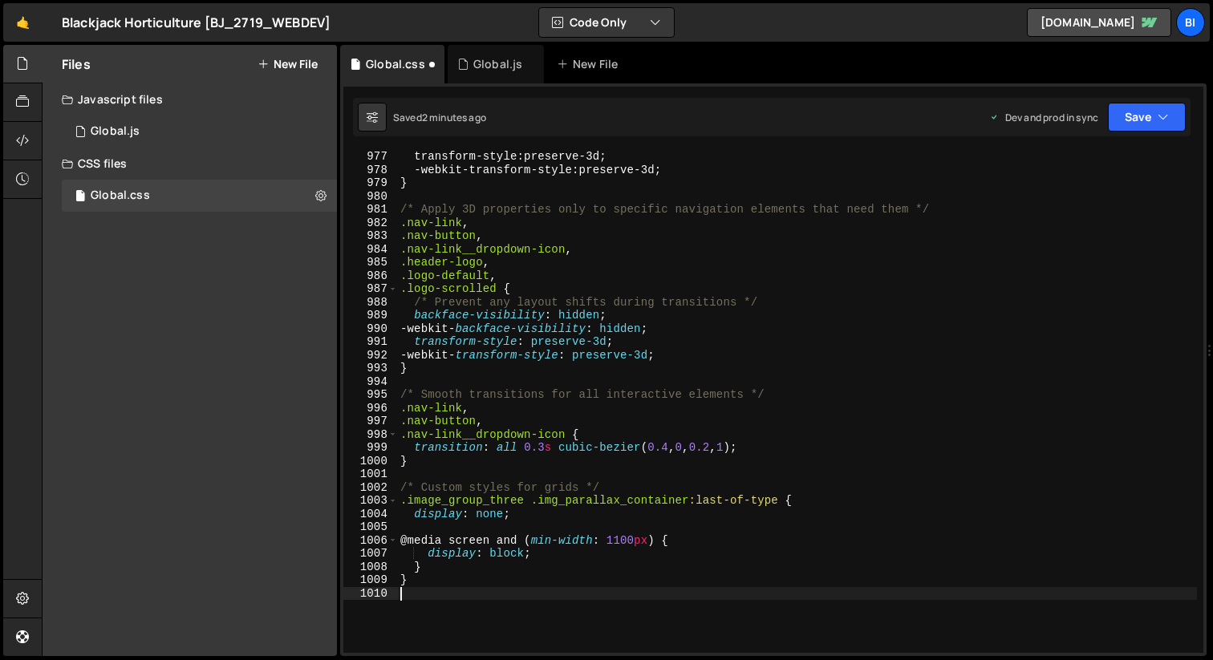
type textarea ".nav-button,"
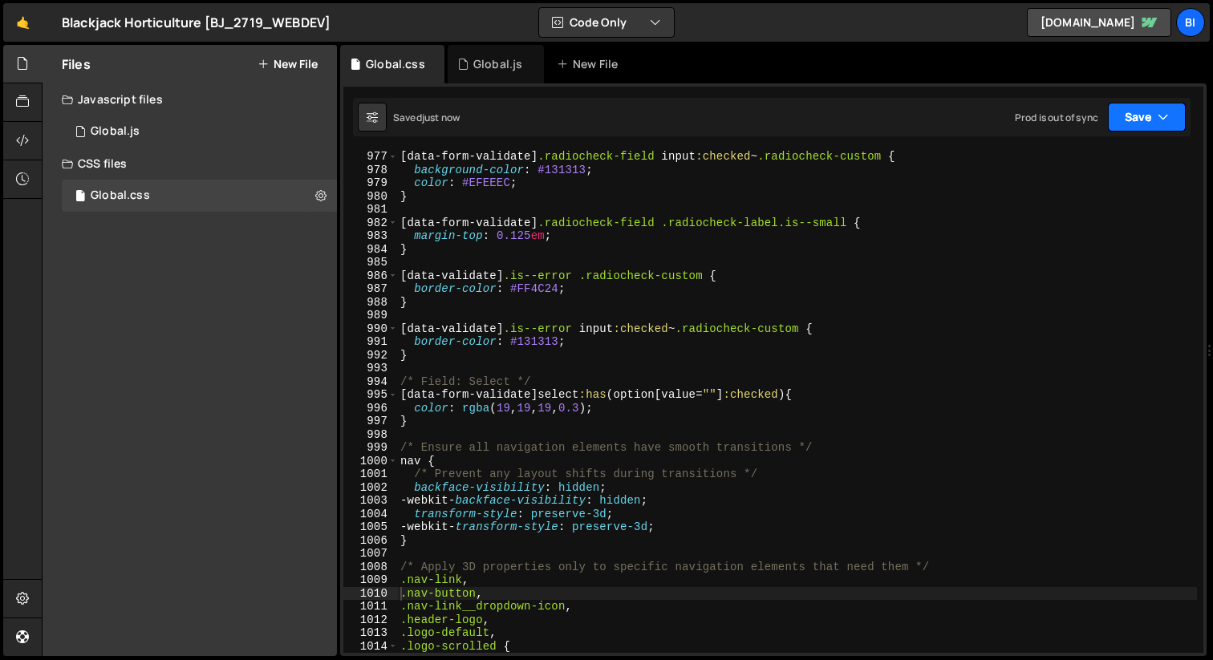
click at [1159, 122] on icon "button" at bounding box center [1163, 117] width 11 height 16
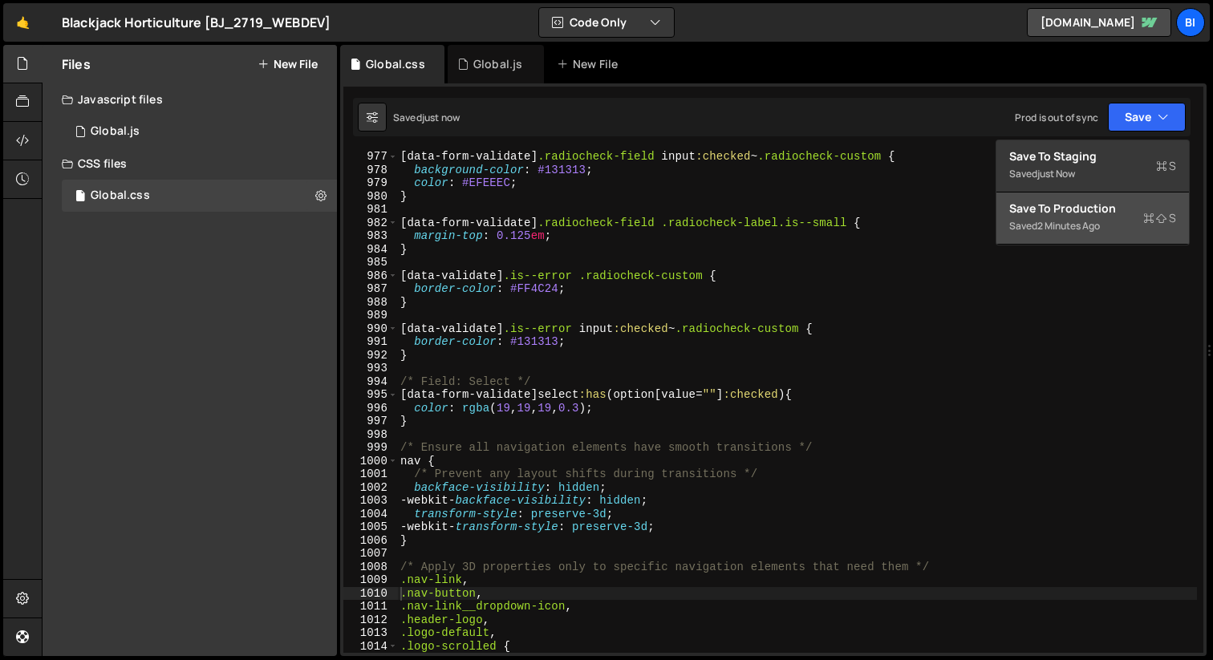
click at [1098, 219] on div "2 minutes ago" at bounding box center [1068, 226] width 63 height 14
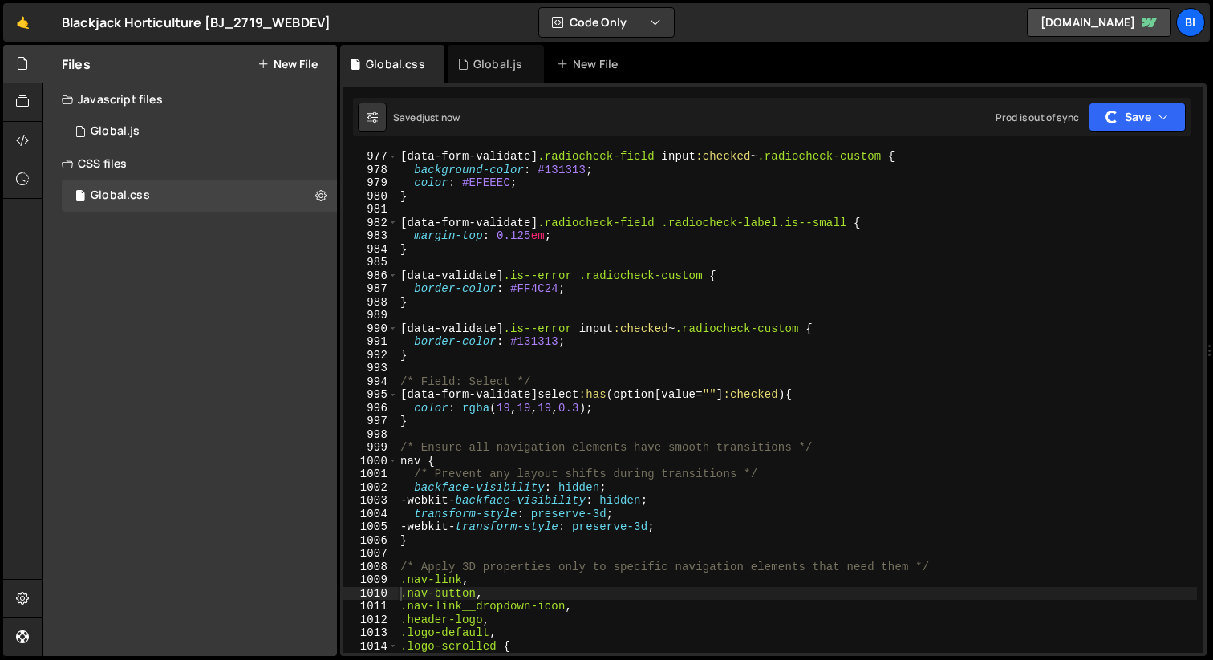
click at [694, 314] on div "[ data-form-validate ] .radiocheck-field input :checked ~ .radiocheck-custom { …" at bounding box center [797, 414] width 800 height 529
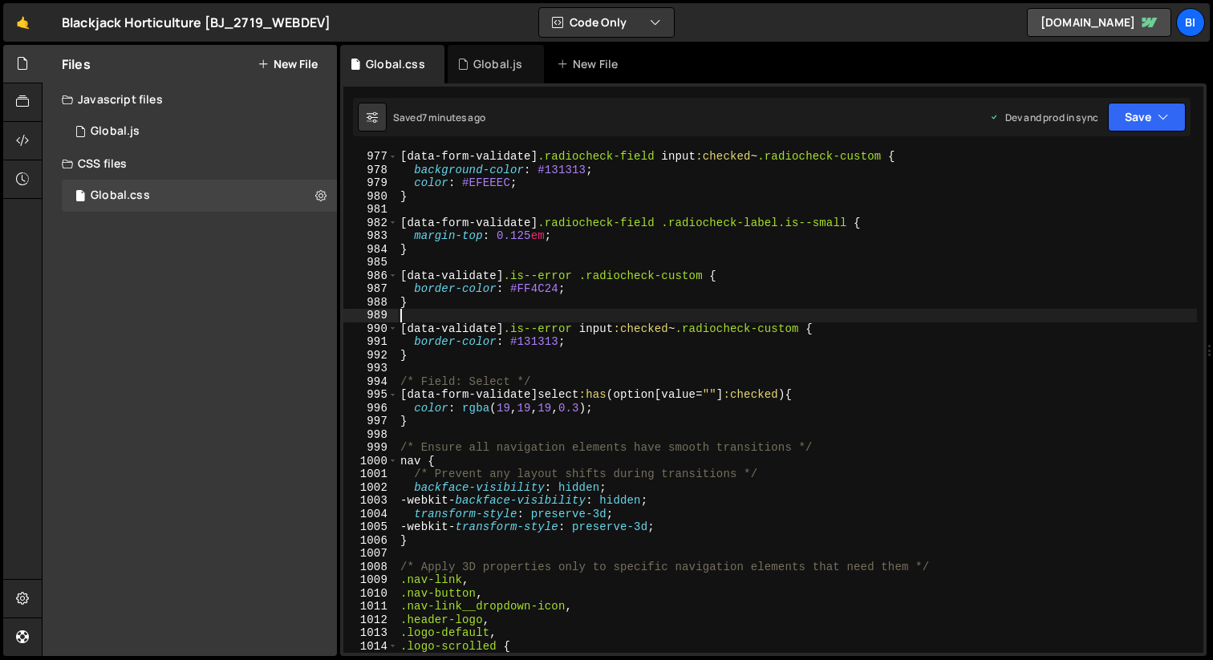
click at [501, 164] on div "[ data-form-validate ] .radiocheck-field input :checked ~ .radiocheck-custom { …" at bounding box center [797, 414] width 800 height 529
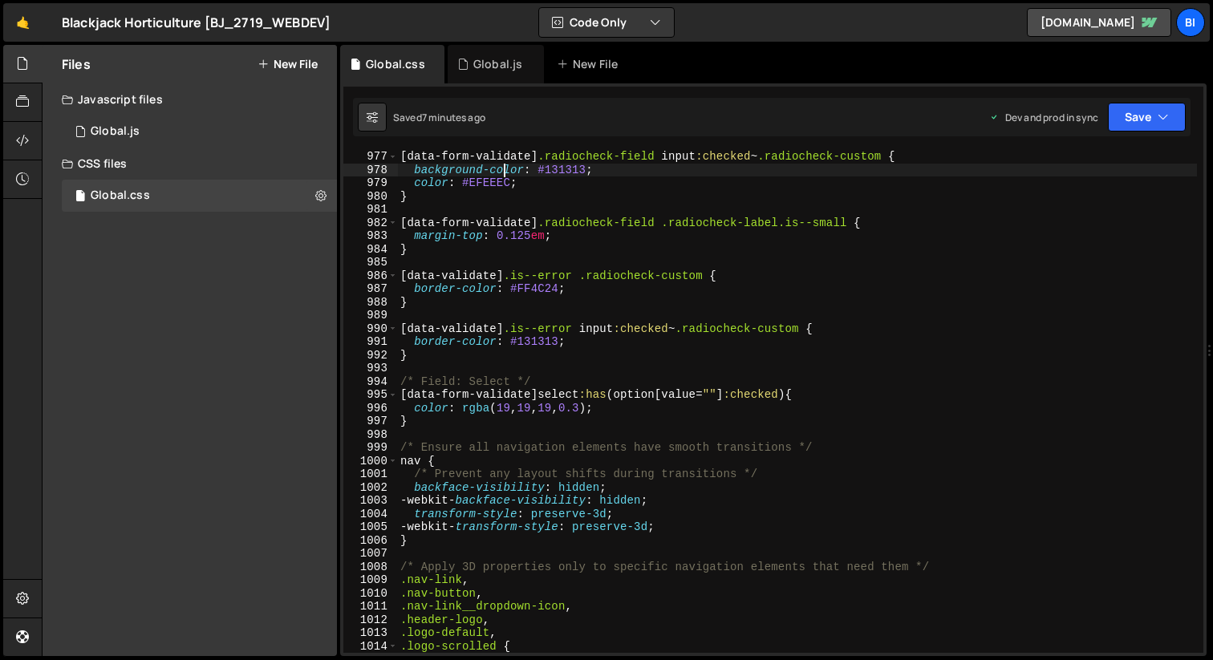
type textarea "}"
paste textarea
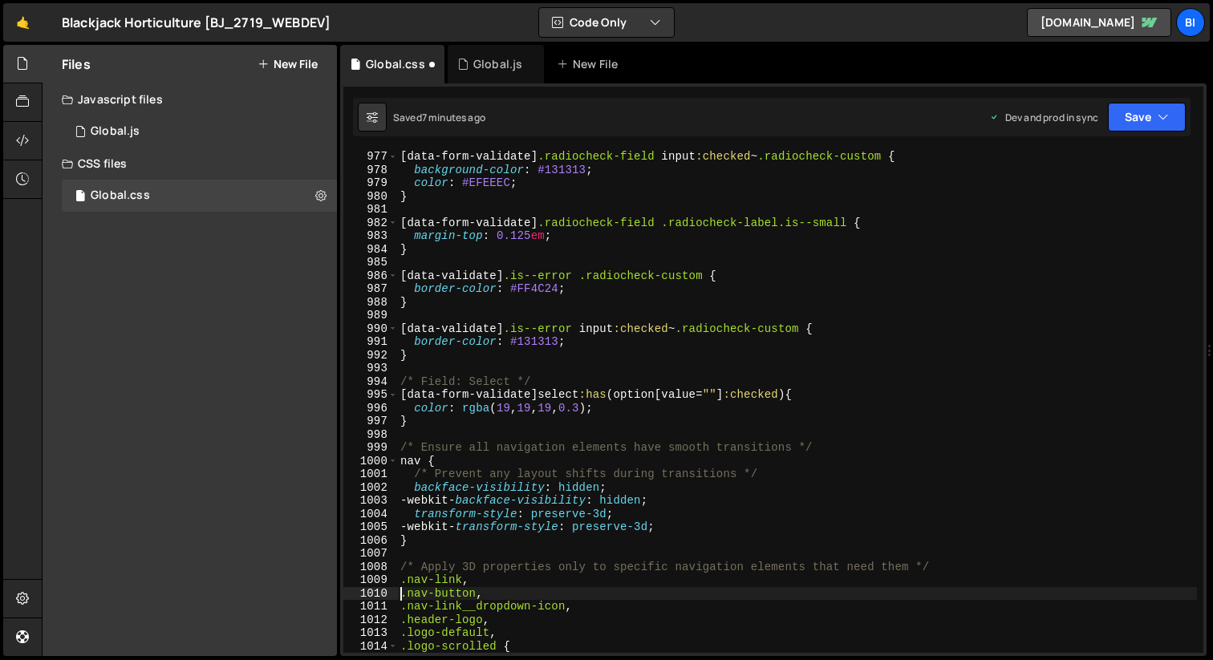
type textarea ".nav-button,"
click at [491, 62] on div "Global.js" at bounding box center [497, 64] width 49 height 16
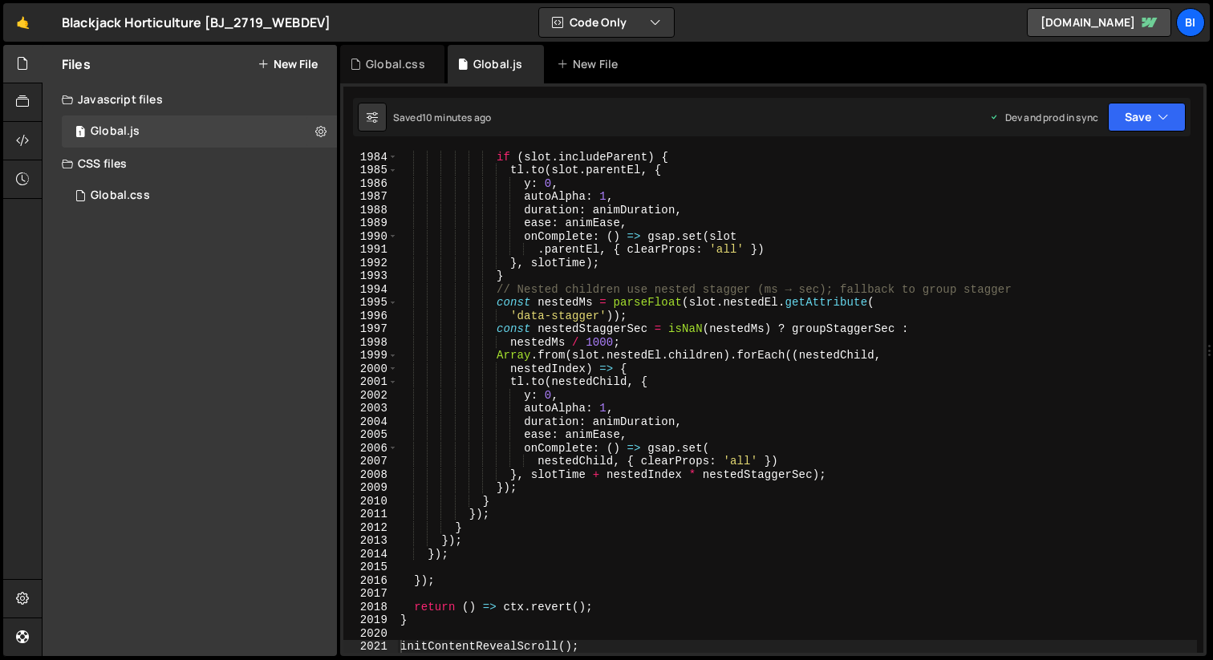
click at [571, 322] on div "if ( slot . includeParent ) { tl . to ( slot . parentEl , { y : 0 , autoAlpha :…" at bounding box center [797, 414] width 800 height 529
type textarea "initContentRevealScroll();"
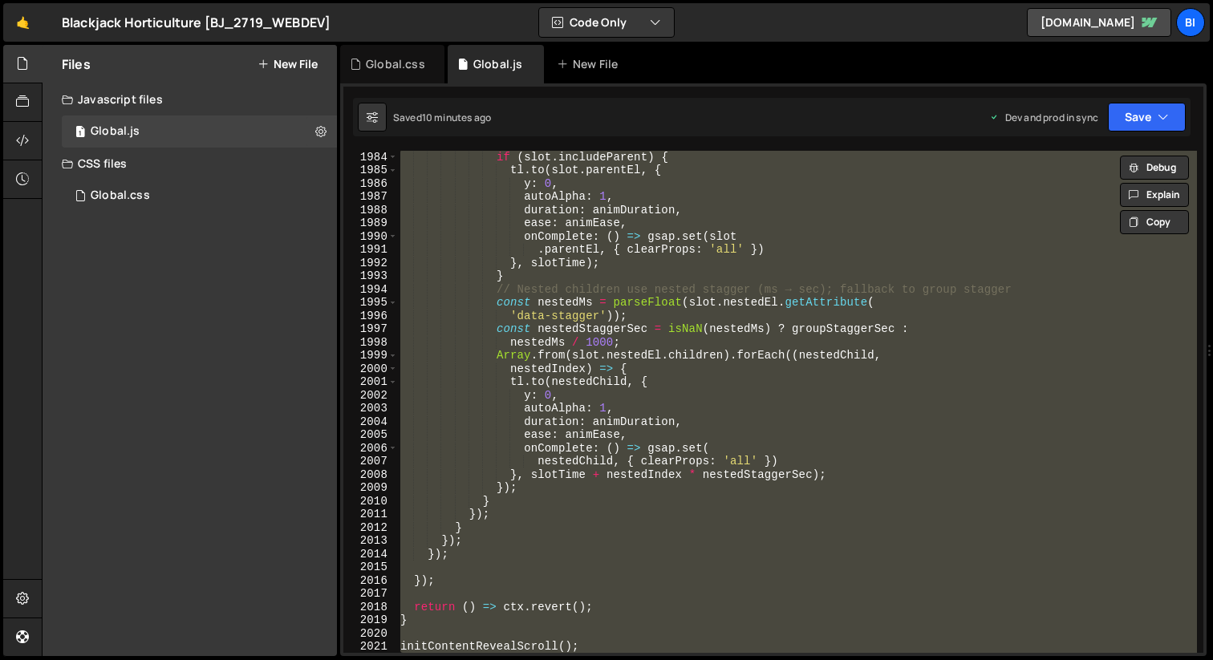
paste textarea
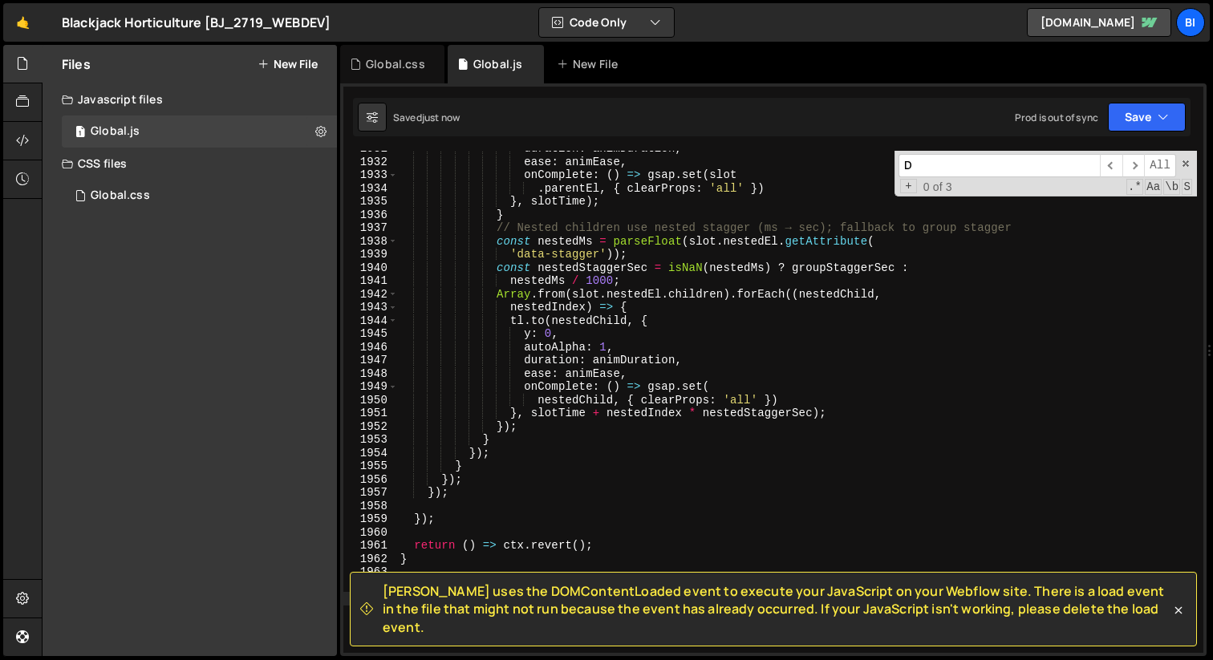
scroll to position [0, 0]
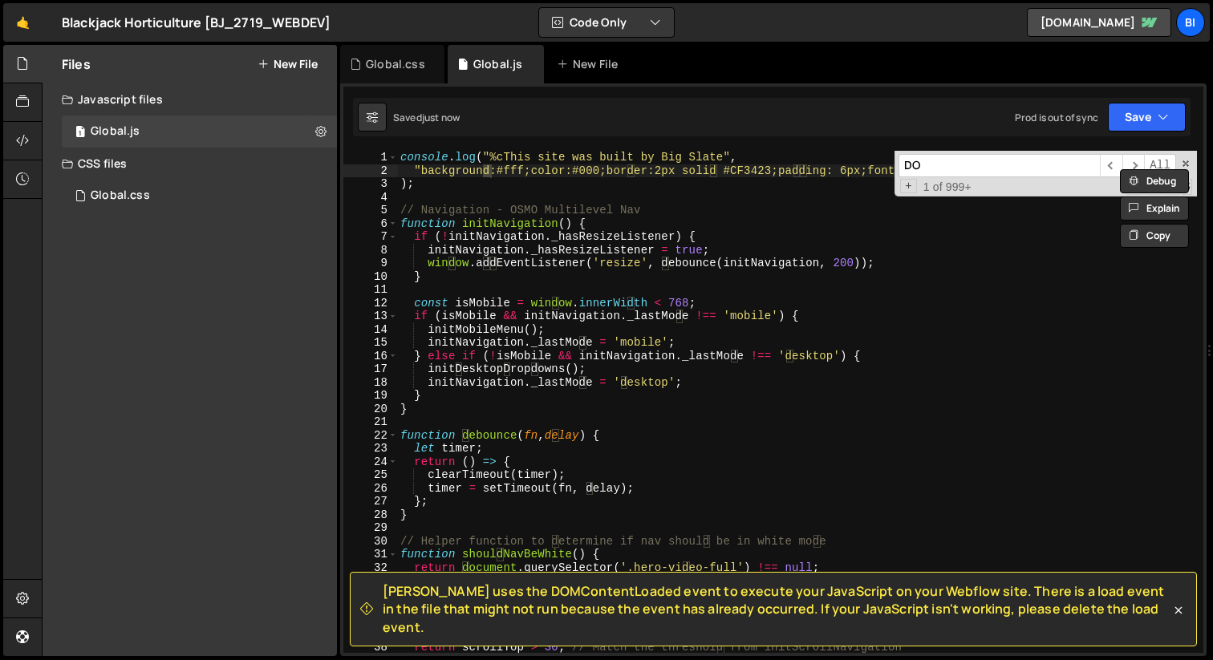
type input "DOM"
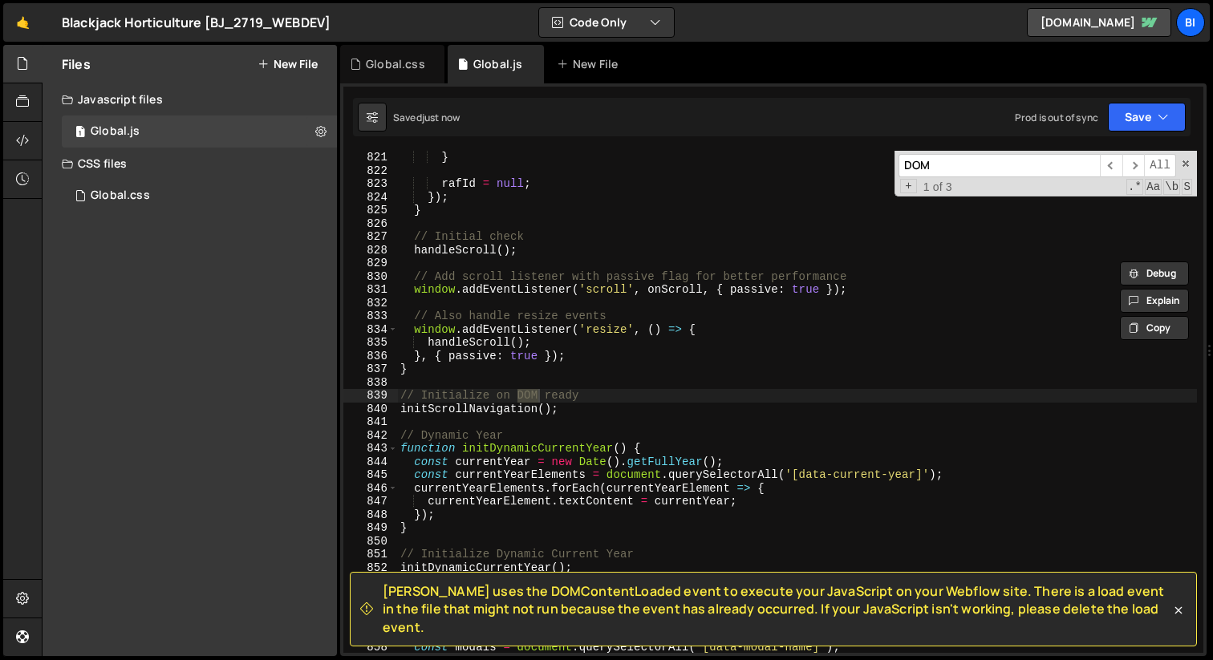
scroll to position [11806, 0]
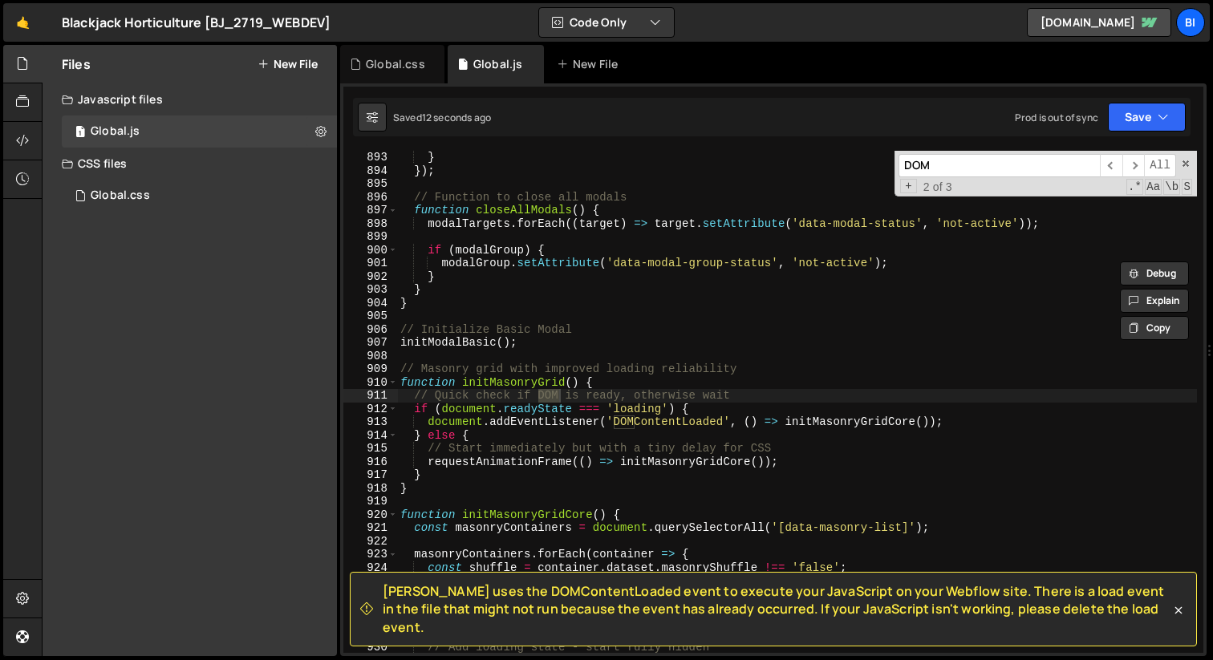
click at [508, 464] on div "} }) ; // Function to close all modals function closeAllModals ( ) { modalTarge…" at bounding box center [797, 415] width 800 height 529
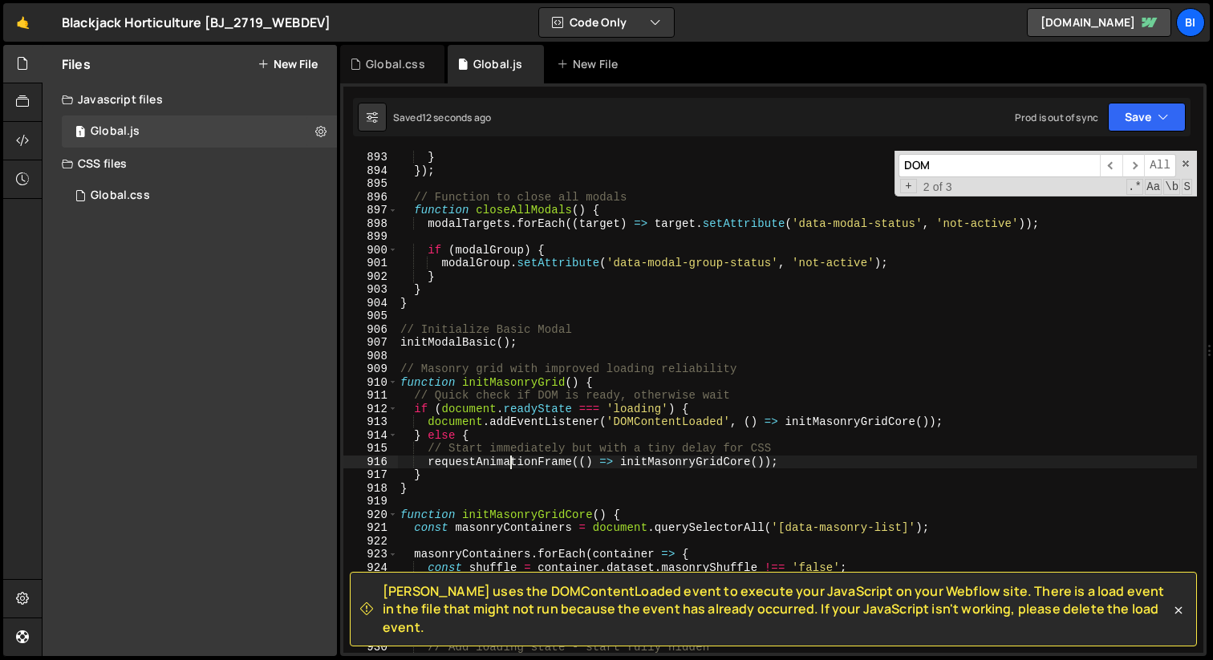
click at [508, 464] on div "} }) ; // Function to close all modals function closeAllModals ( ) { modalTarge…" at bounding box center [797, 415] width 800 height 529
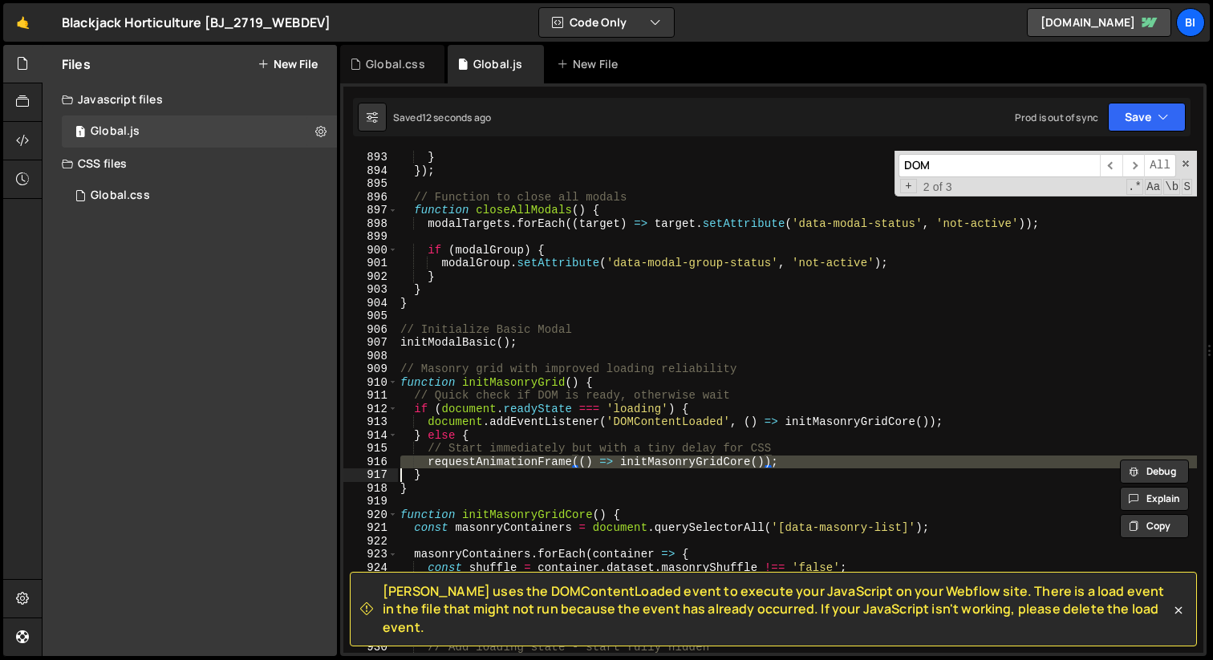
click at [508, 464] on div "} }) ; // Function to close all modals function closeAllModals ( ) { modalTarge…" at bounding box center [797, 415] width 800 height 529
click at [554, 470] on div "} }) ; // Function to close all modals function closeAllModals ( ) { modalTarge…" at bounding box center [797, 415] width 800 height 529
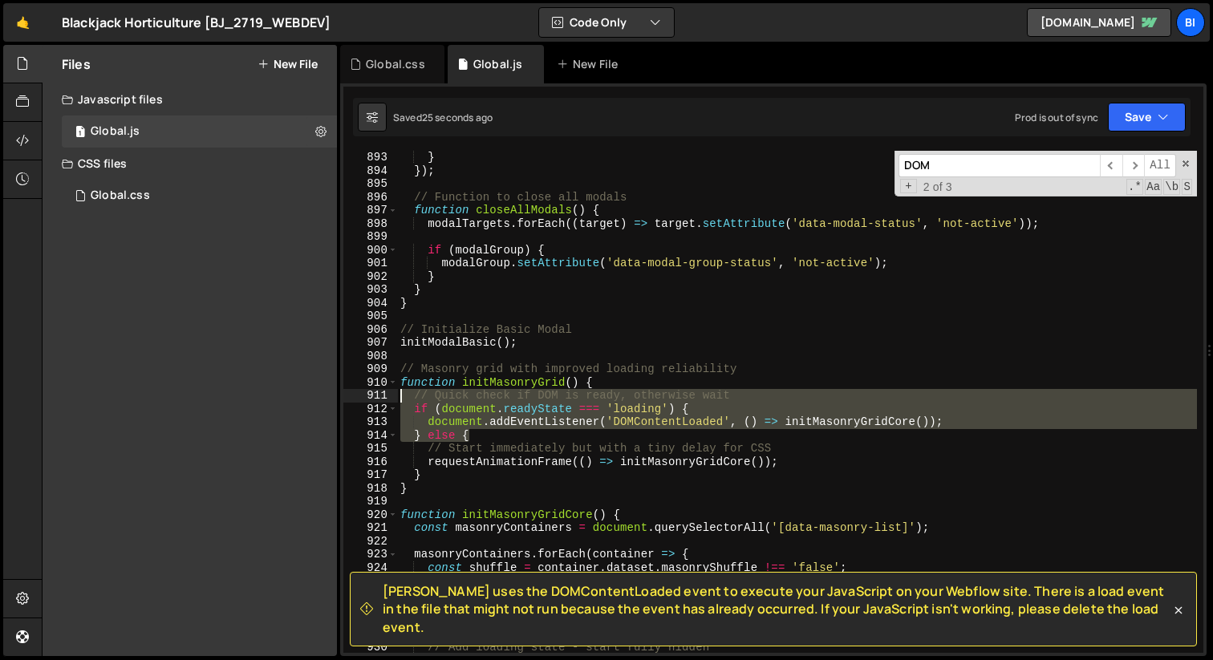
drag, startPoint x: 474, startPoint y: 432, endPoint x: 370, endPoint y: 394, distance: 111.2
click at [370, 395] on div "} 893 894 895 896 897 898 899 900 901 902 903 904 905 906 907 908 909 910 911 9…" at bounding box center [773, 402] width 860 height 502
type textarea "// Quick check if DOM is ready, otherwise wait if (document.readyState === 'loa…"
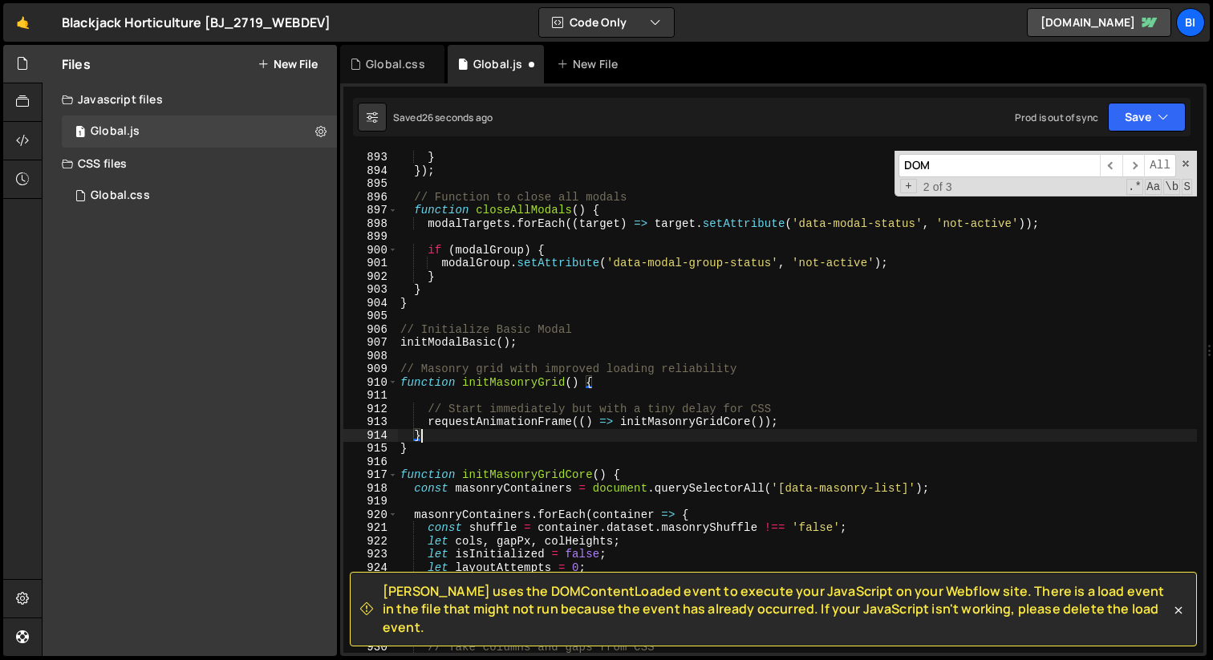
click at [444, 432] on div "} }) ; // Function to close all modals function closeAllModals ( ) { modalTarge…" at bounding box center [797, 415] width 800 height 529
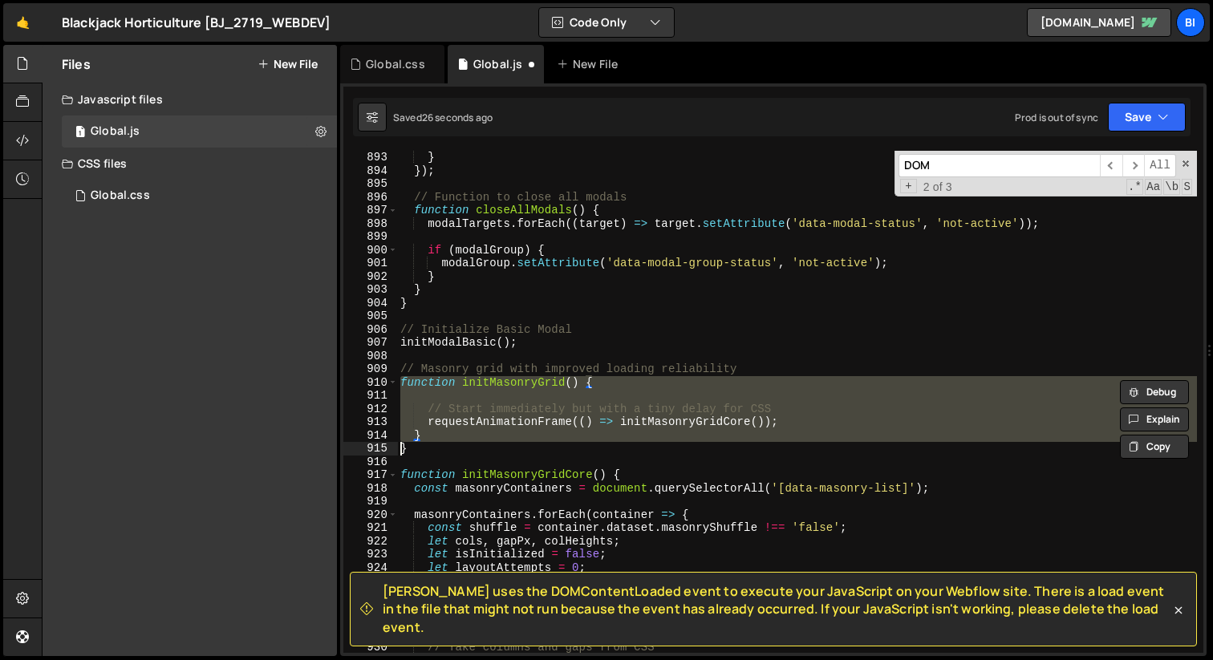
click at [444, 432] on div "} }) ; // Function to close all modals function closeAllModals ( ) { modalTarge…" at bounding box center [797, 415] width 800 height 529
click at [444, 432] on div "} }) ; // Function to close all modals function closeAllModals ( ) { modalTarge…" at bounding box center [797, 402] width 800 height 502
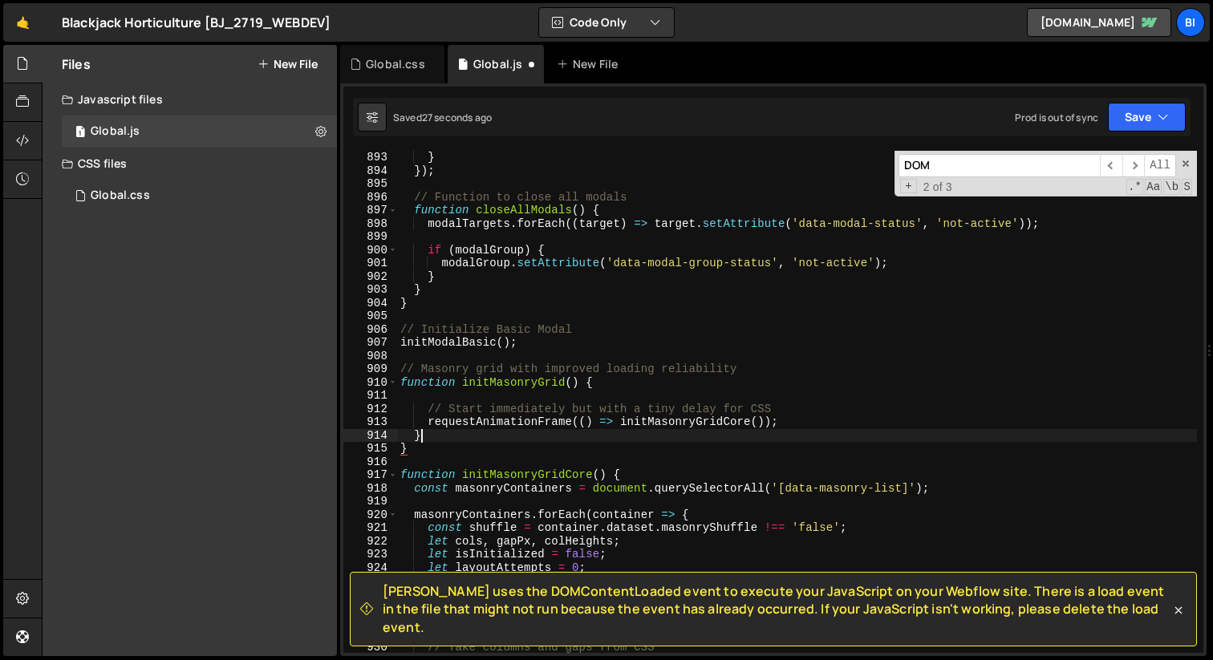
click at [444, 432] on div "} }) ; // Function to close all modals function closeAllModals ( ) { modalTarge…" at bounding box center [797, 415] width 800 height 529
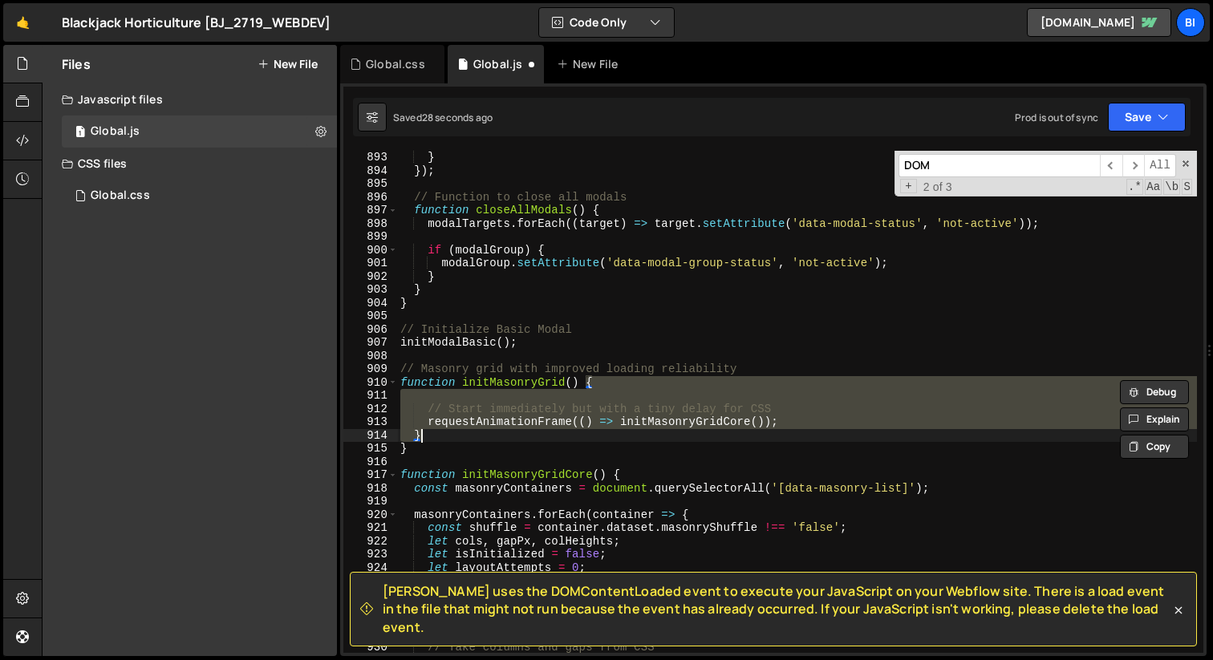
click at [444, 432] on div "} }) ; // Function to close all modals function closeAllModals ( ) { modalTarge…" at bounding box center [797, 402] width 800 height 502
type textarea "}"
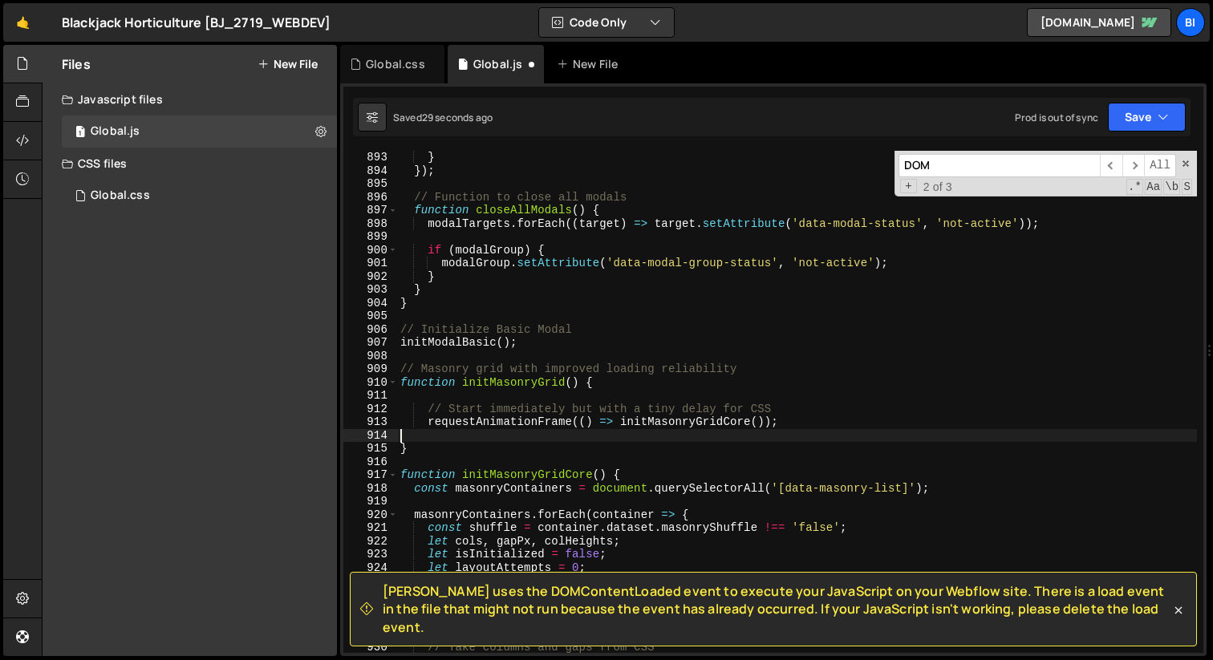
type textarea "requestAnimationFrame(() => initMasonryGridCore());"
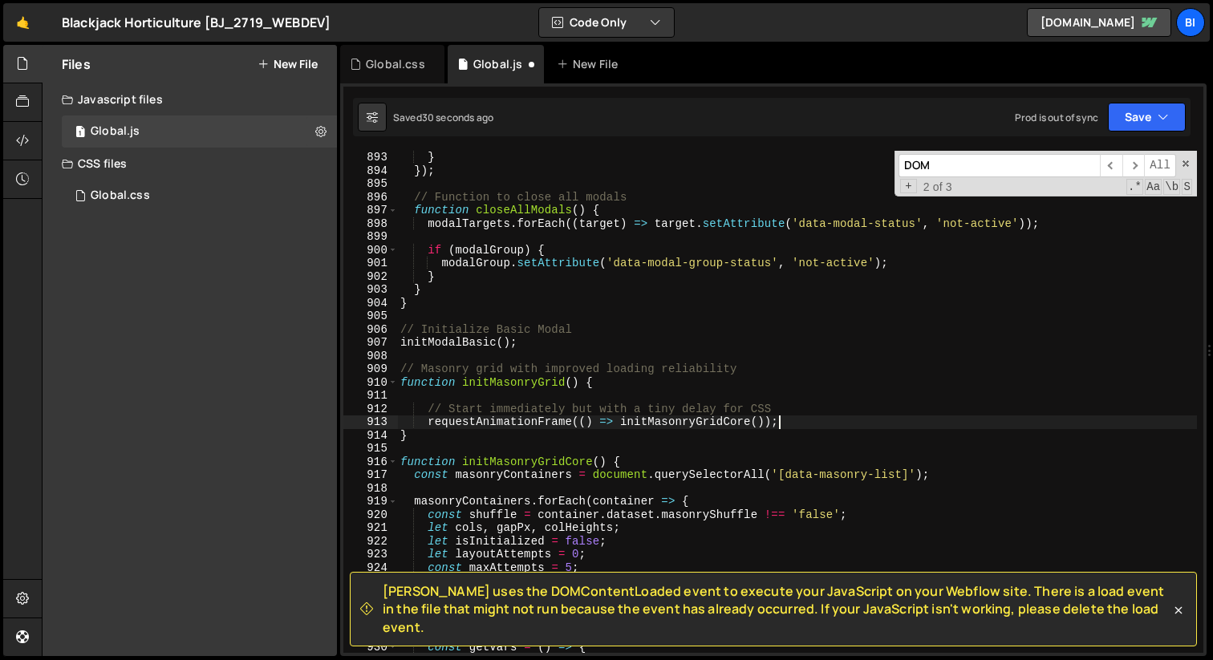
click at [486, 400] on div "} }) ; // Function to close all modals function closeAllModals ( ) { modalTarge…" at bounding box center [797, 415] width 800 height 529
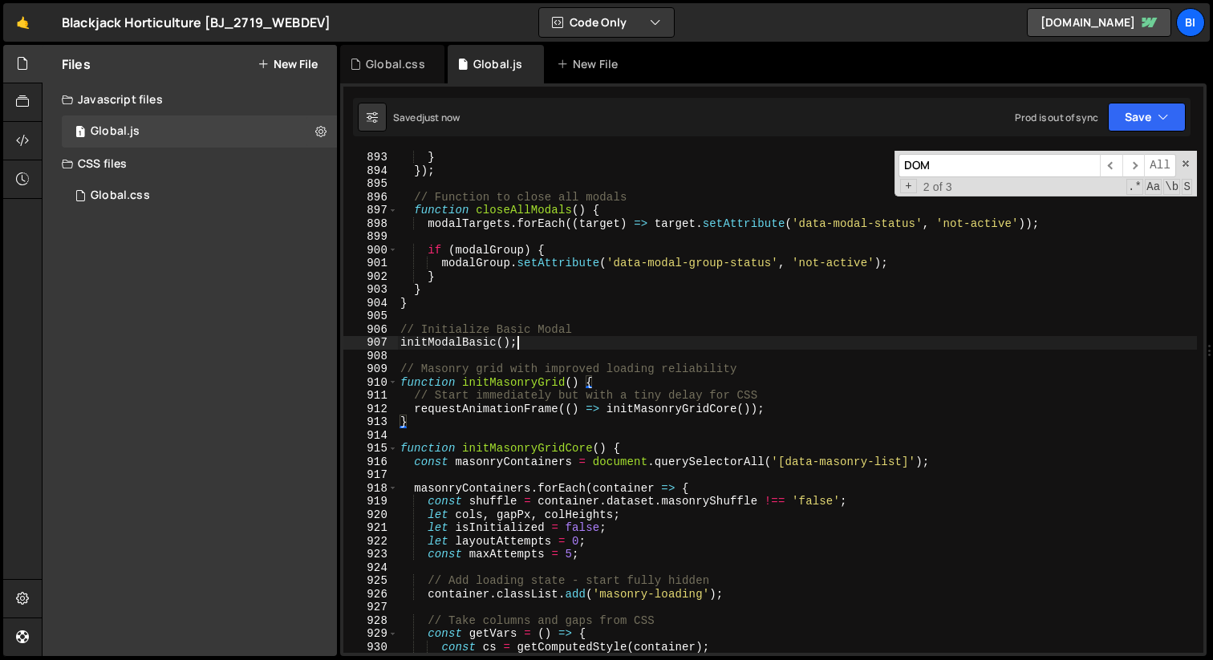
click at [610, 343] on div "} }) ; // Function to close all modals function closeAllModals ( ) { modalTarge…" at bounding box center [797, 415] width 800 height 529
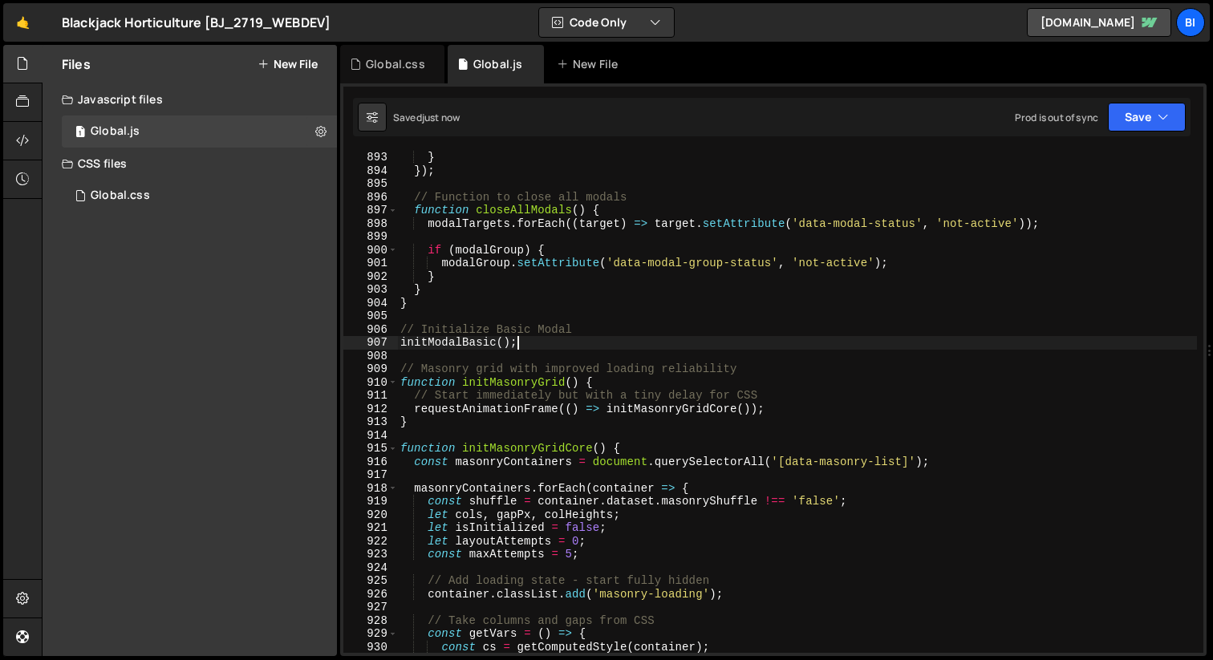
click at [829, 276] on div "} }) ; // Function to close all modals function closeAllModals ( ) { modalTarge…" at bounding box center [797, 415] width 800 height 529
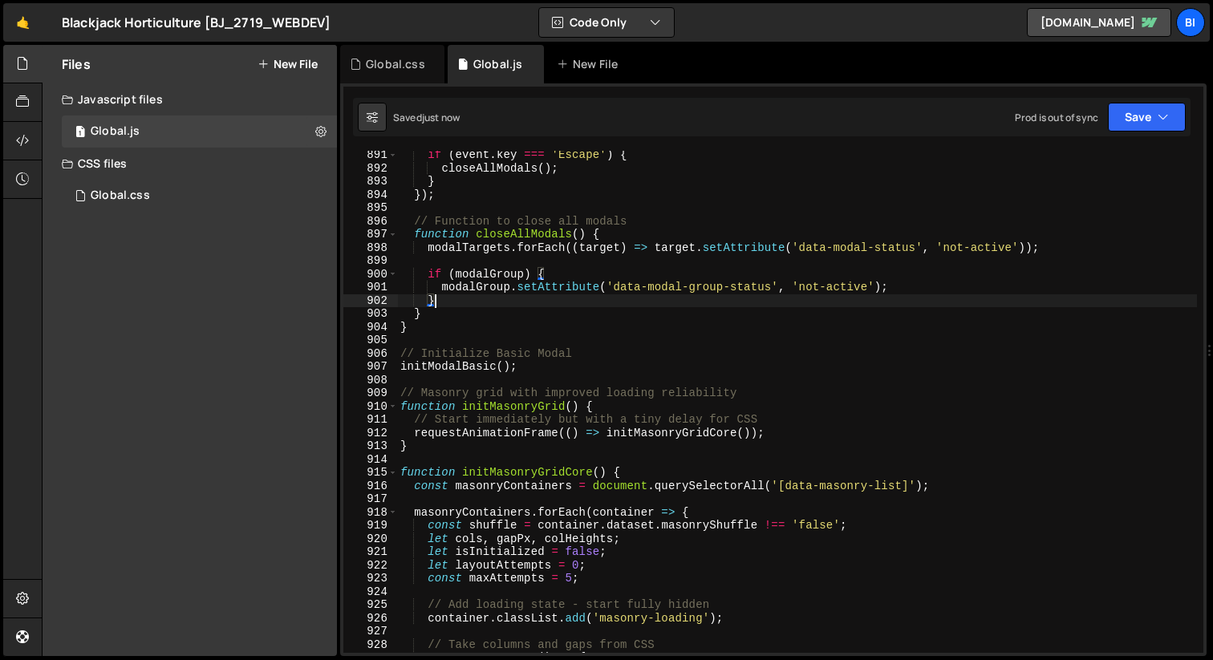
scroll to position [11782, 0]
click at [592, 310] on div "if ( event . key === 'Escape' ) { closeAllModals ( ) ; } }) ; // Function to cl…" at bounding box center [797, 412] width 800 height 529
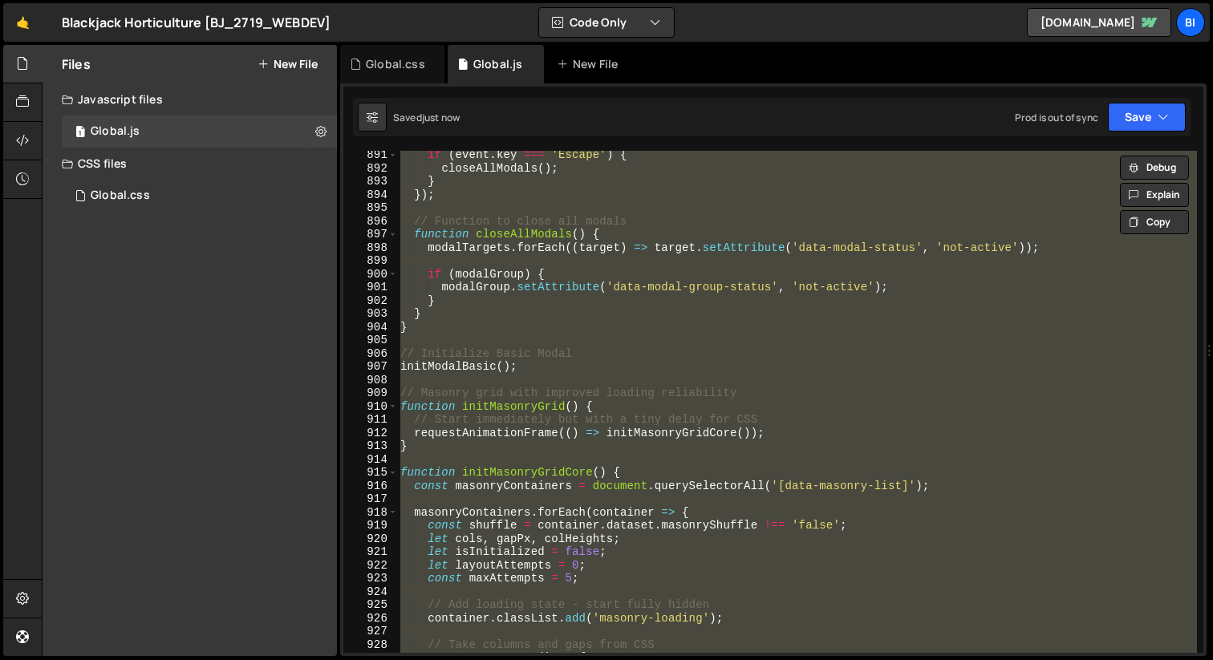
click at [630, 306] on div "if ( event . key === 'Escape' ) { closeAllModals ( ) ; } }) ; // Function to cl…" at bounding box center [797, 402] width 800 height 502
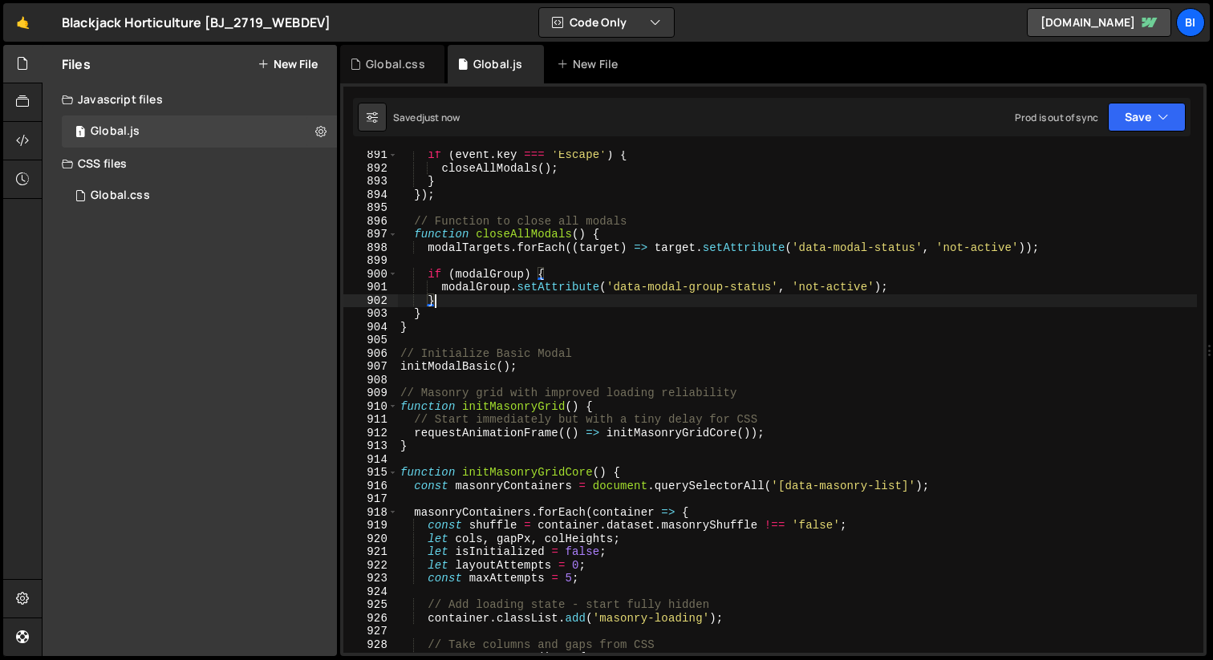
click at [227, 252] on div "Files New File Javascript files 1 Global.js 0 CSS files Global.css 0 Copy share…" at bounding box center [190, 350] width 294 height 611
click at [1162, 119] on icon "button" at bounding box center [1163, 117] width 11 height 16
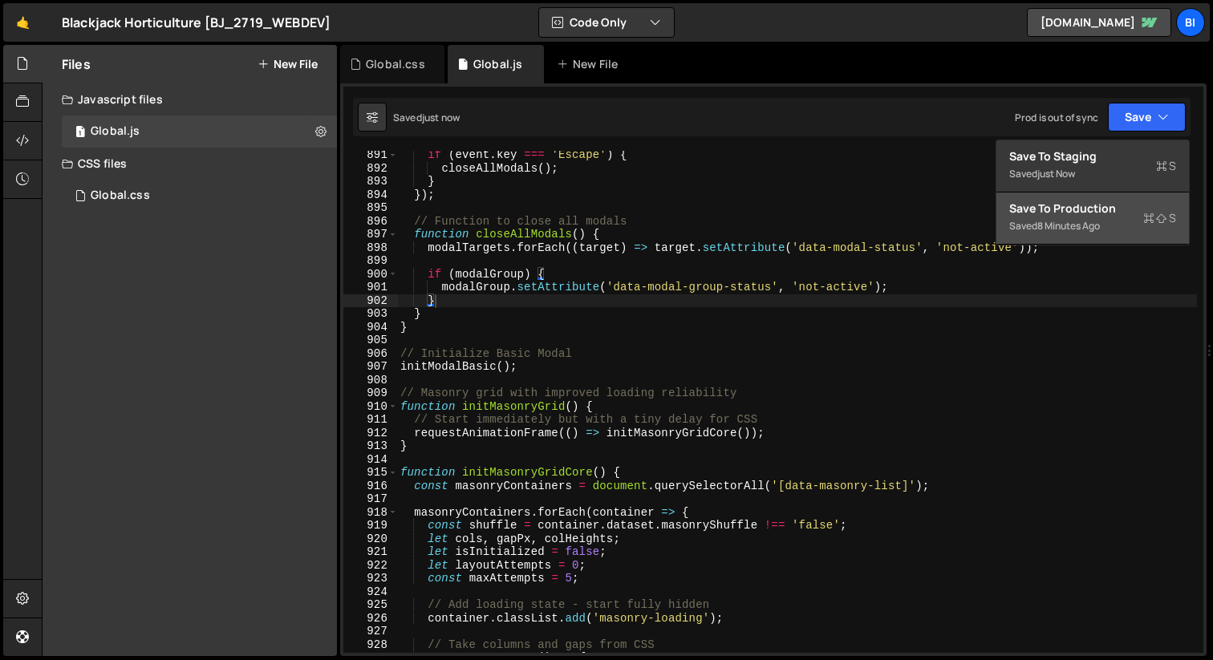
click at [1098, 211] on div "Save to Production S" at bounding box center [1092, 209] width 167 height 16
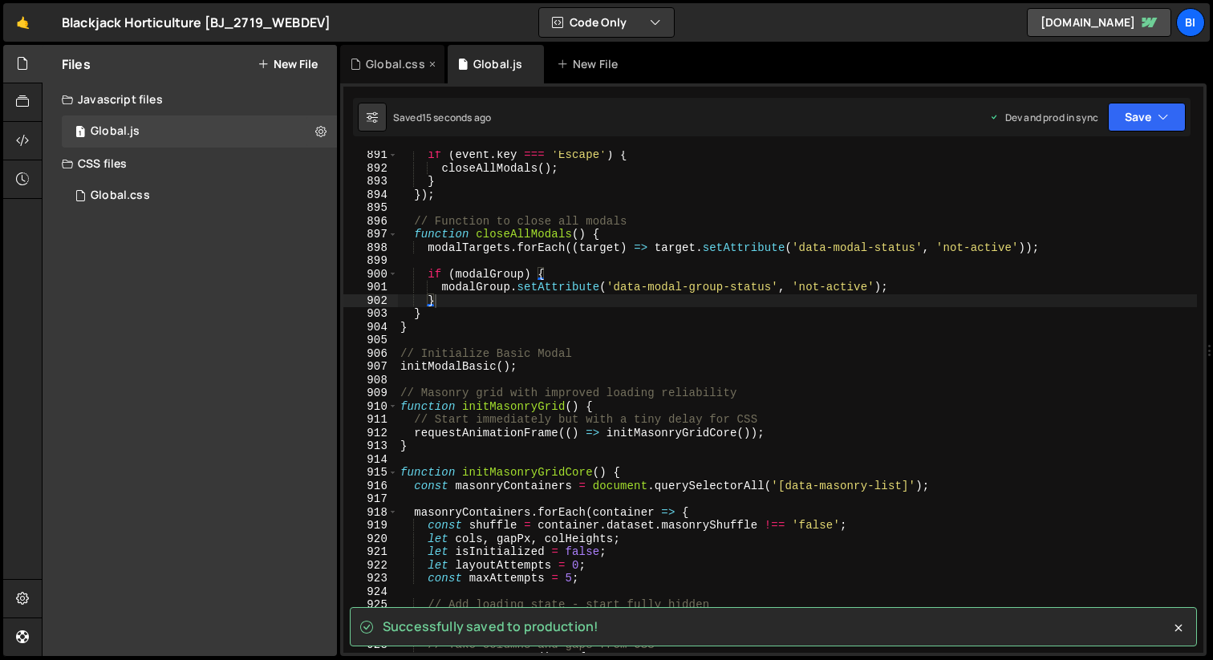
click at [387, 61] on div "Global.css" at bounding box center [395, 64] width 59 height 16
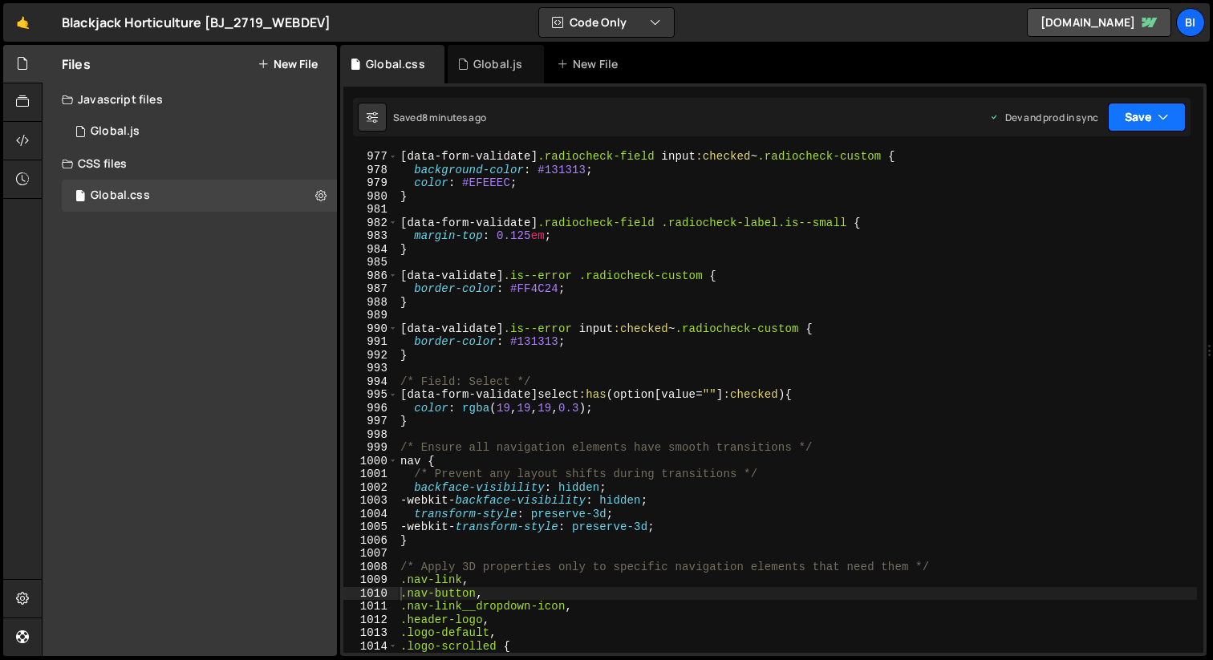
click at [1135, 113] on button "Save" at bounding box center [1147, 117] width 78 height 29
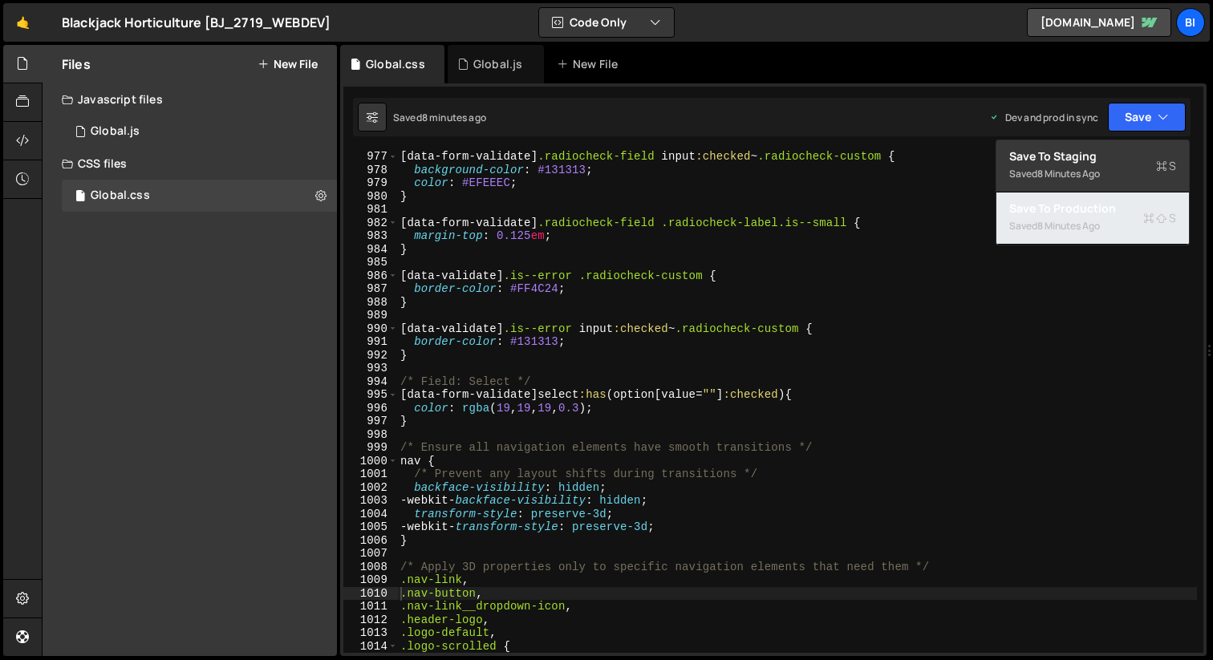
click at [1099, 228] on div "8 minutes ago" at bounding box center [1068, 226] width 63 height 14
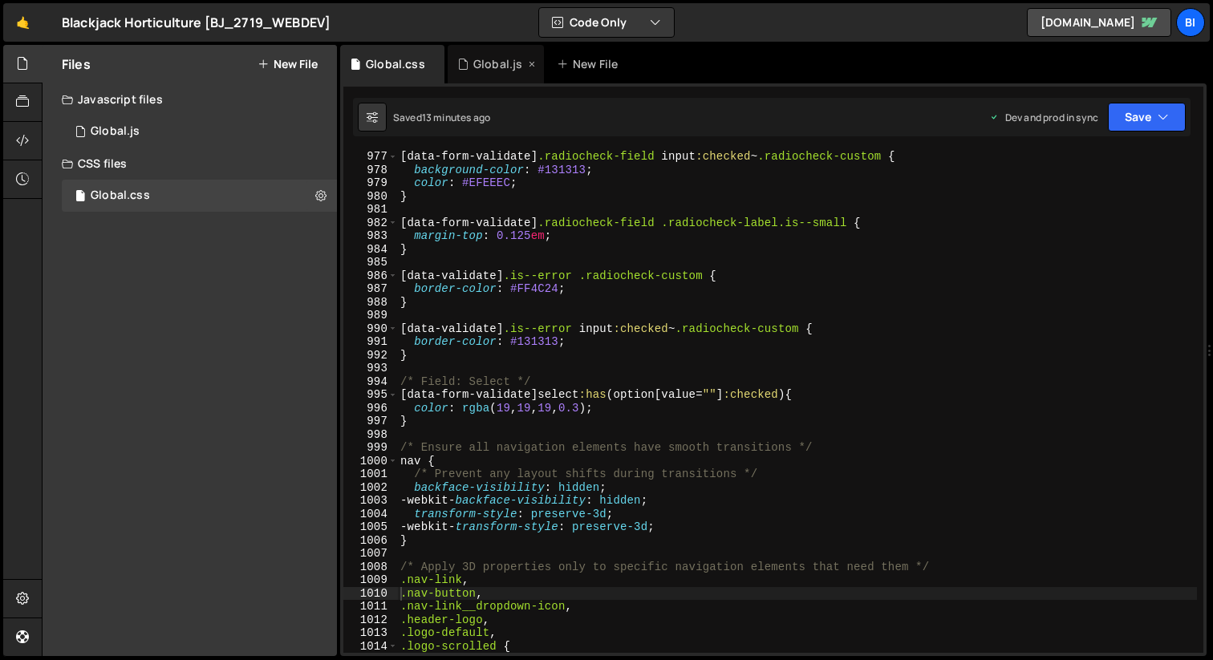
click at [476, 64] on div "Global.js" at bounding box center [497, 64] width 49 height 16
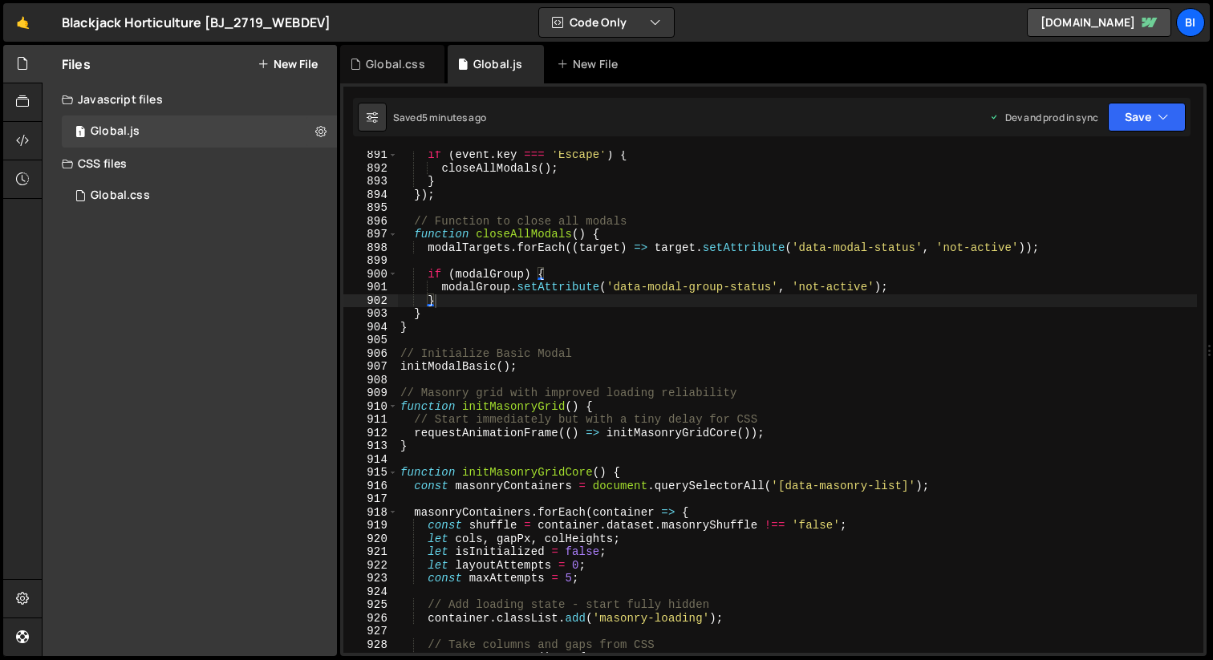
click at [639, 317] on div "if ( event . key === 'Escape' ) { closeAllModals ( ) ; } }) ; // Function to cl…" at bounding box center [797, 412] width 800 height 529
type textarea "initContentRevealScroll();"
paste textarea
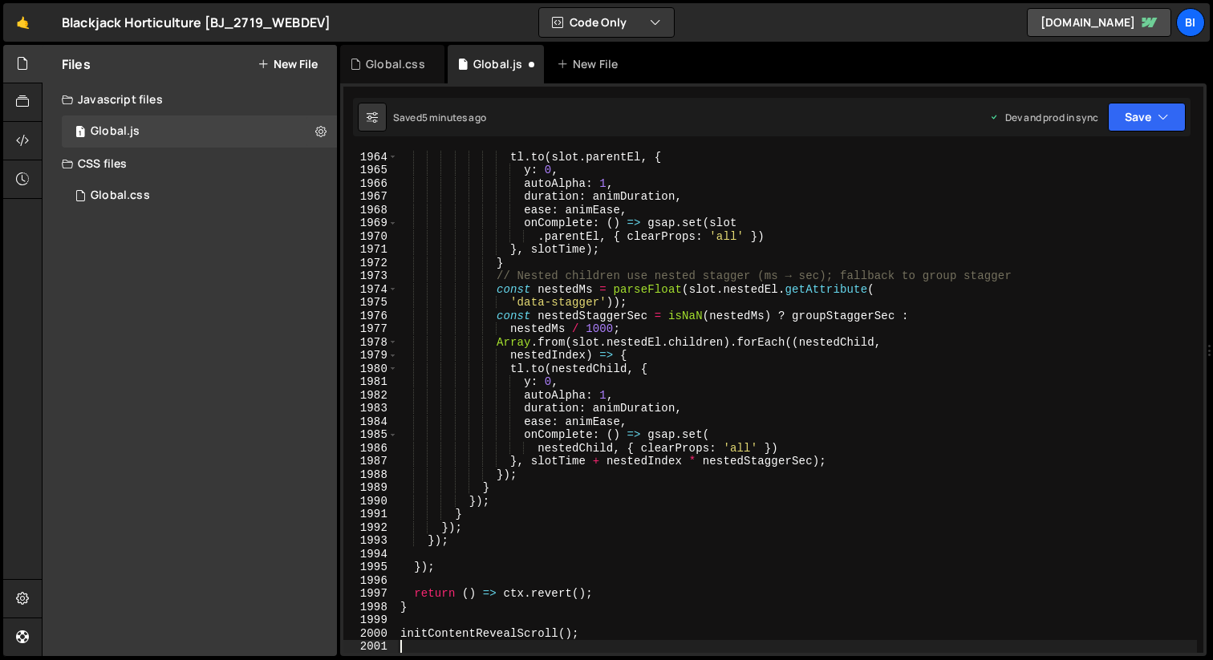
scroll to position [25784, 0]
click at [1158, 114] on icon "button" at bounding box center [1163, 117] width 11 height 16
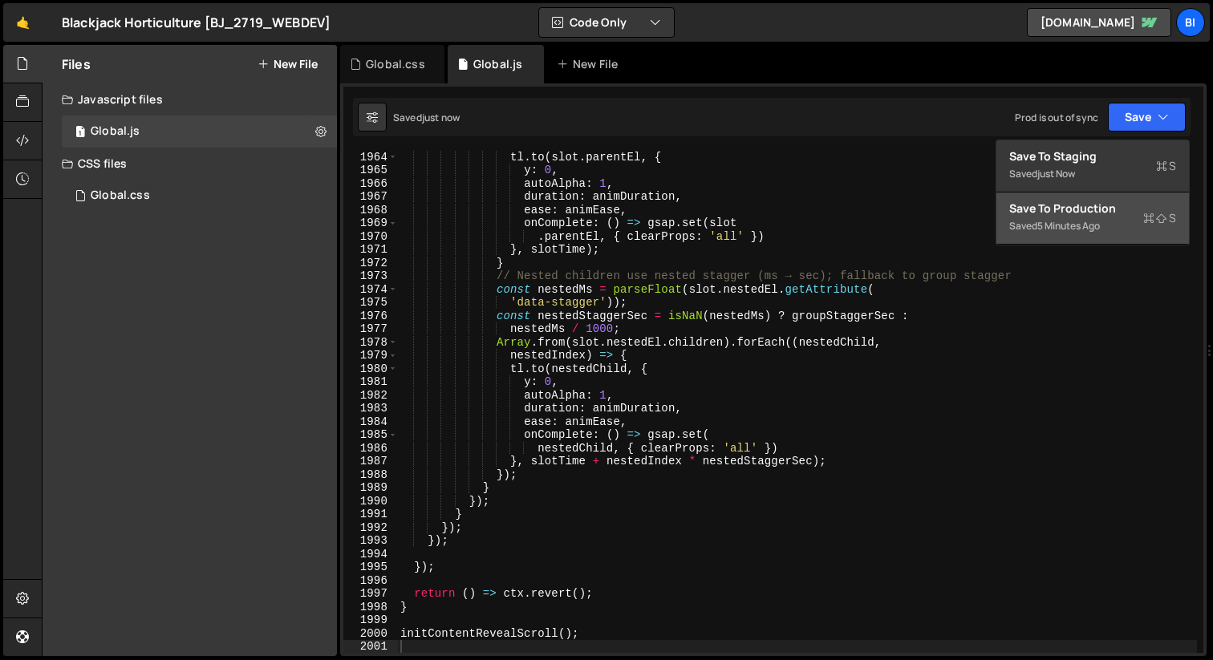
click at [1109, 210] on div "Save to Production S" at bounding box center [1092, 209] width 167 height 16
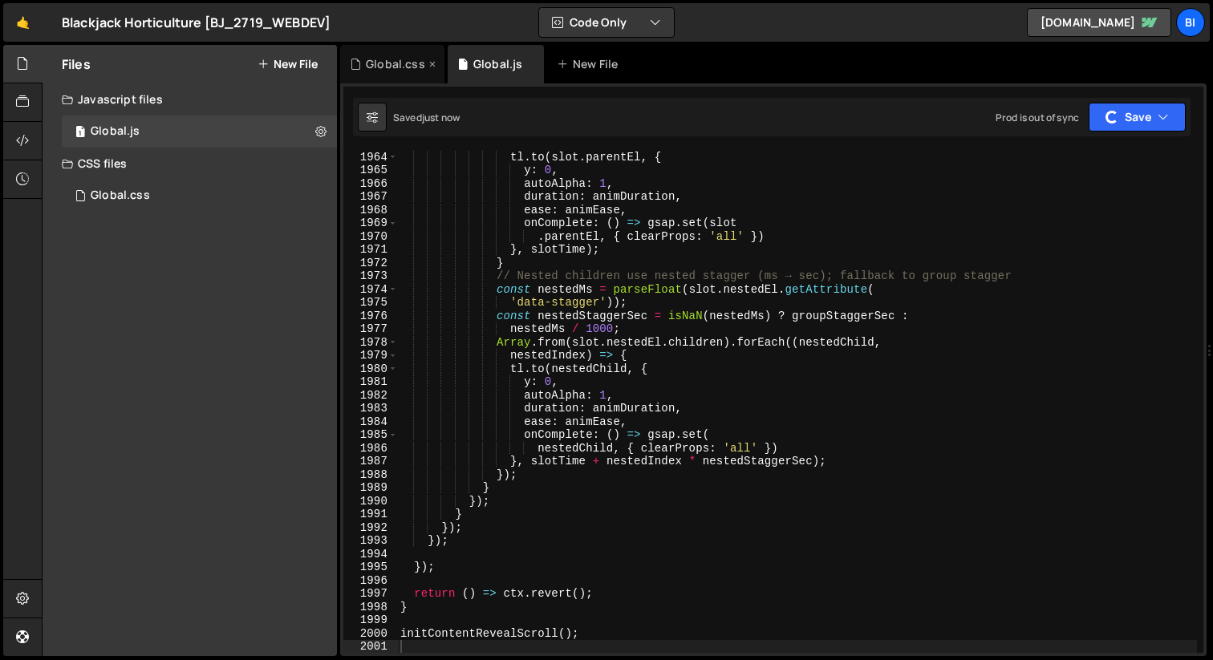
click at [376, 55] on div "Global.css" at bounding box center [392, 64] width 104 height 39
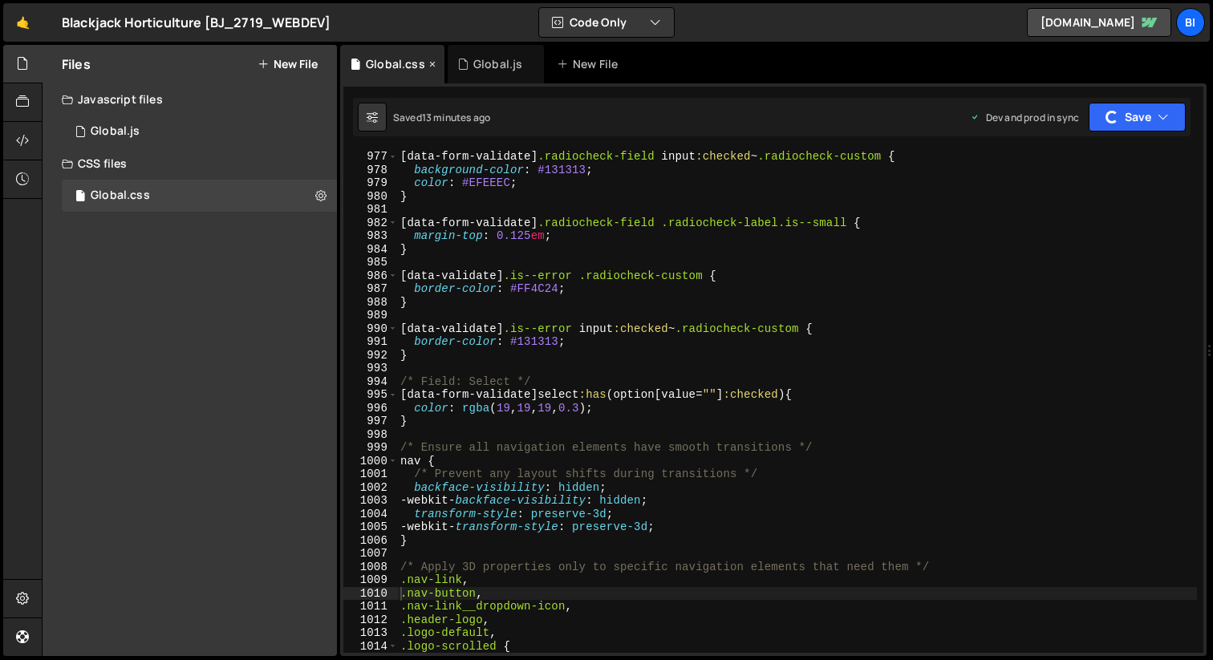
scroll to position [0, 0]
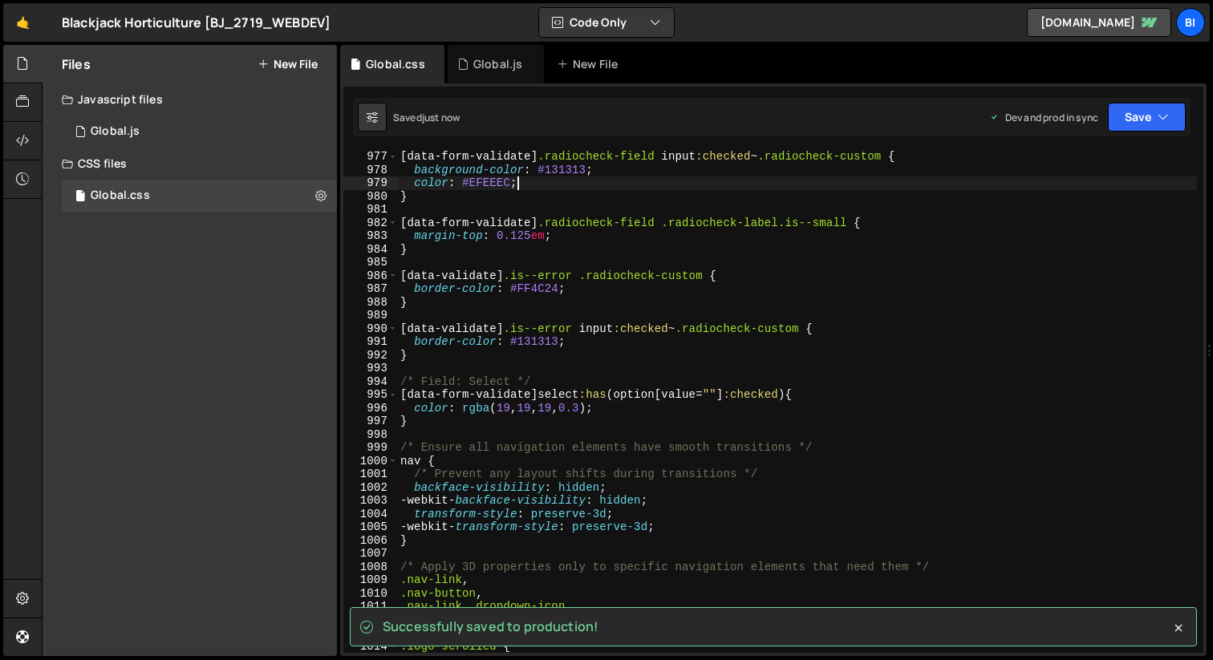
click at [532, 185] on div "[ data-form-validate ] .radiocheck-field input :checked ~ .radiocheck-custom { …" at bounding box center [797, 414] width 800 height 529
type textarea "}"
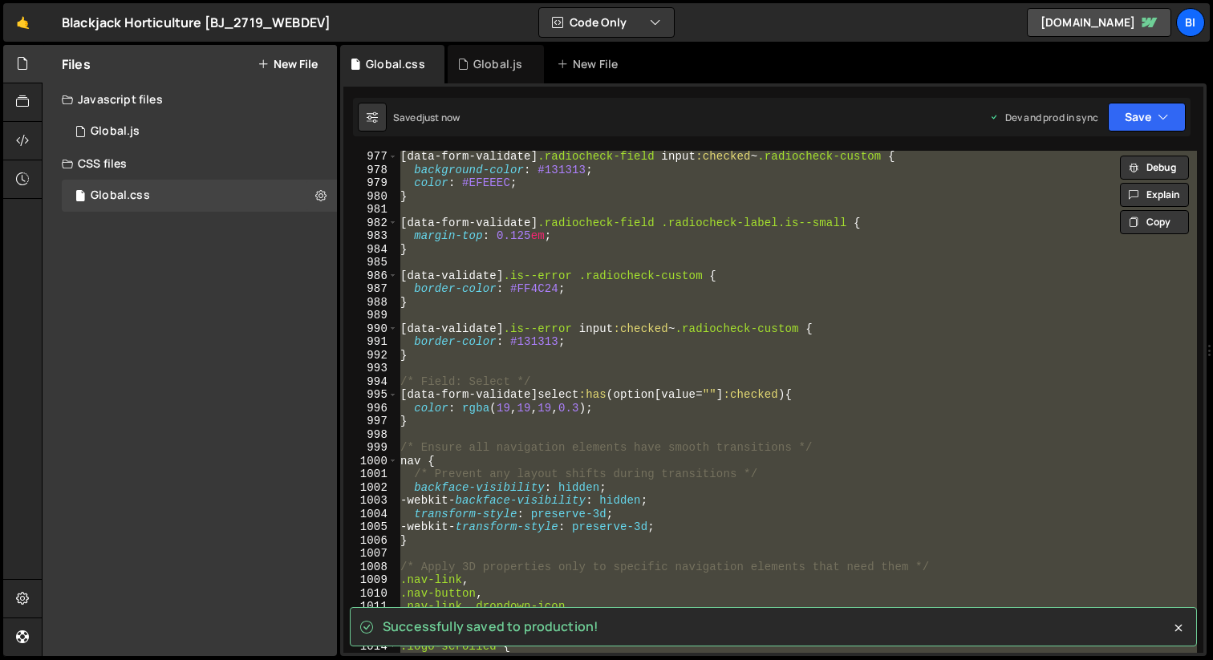
paste textarea
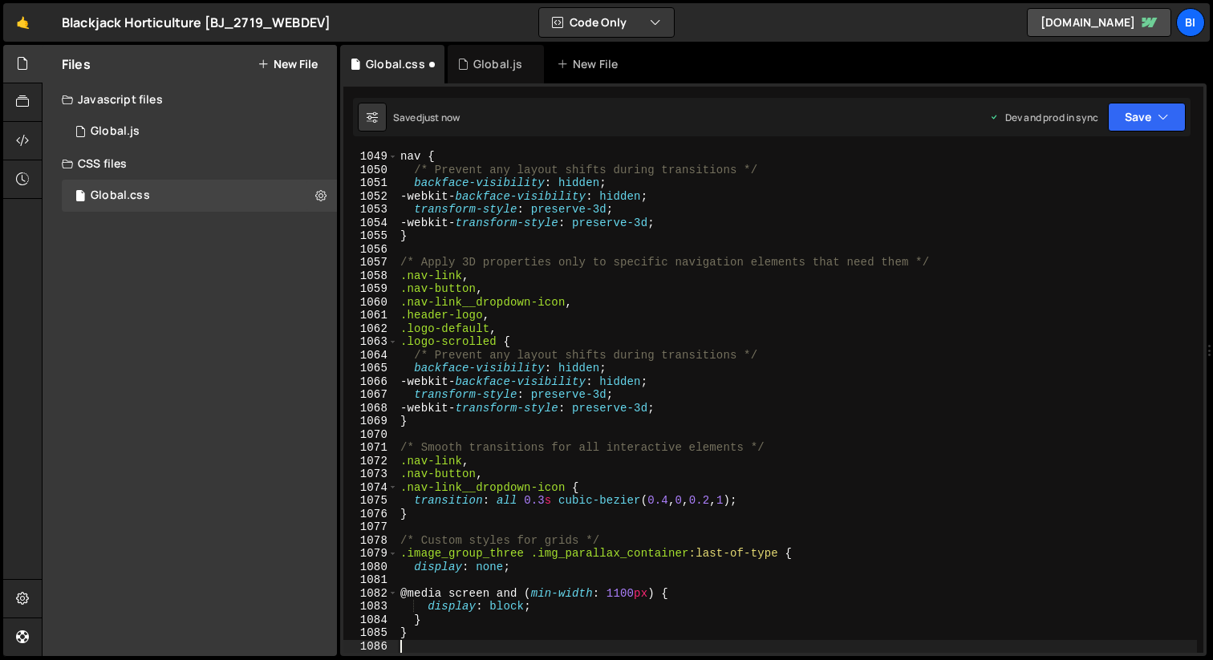
type textarea "background-color: #131313;"
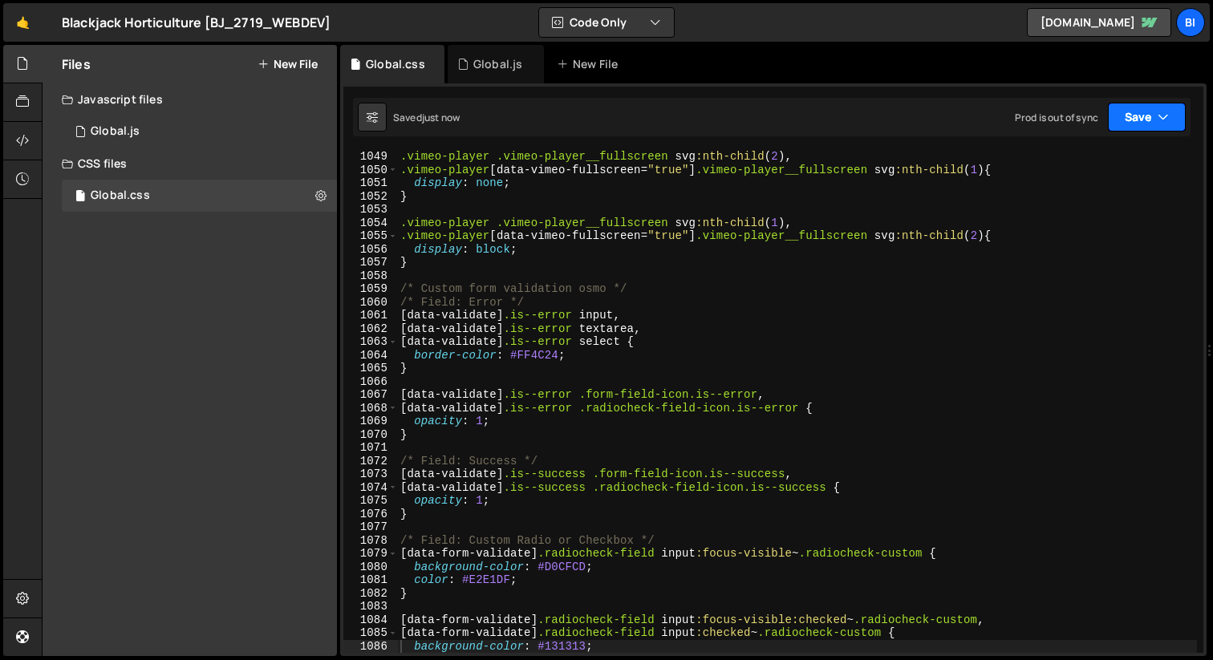
click at [1167, 117] on icon "button" at bounding box center [1163, 117] width 11 height 16
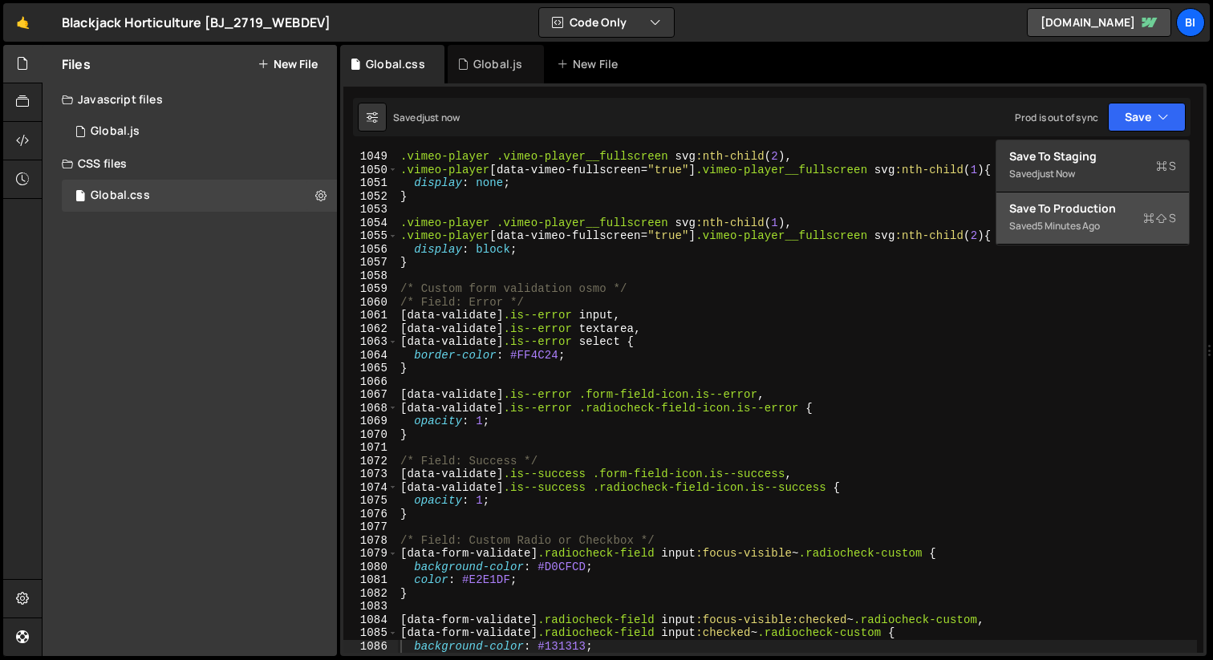
click at [1092, 241] on button "Save to Production S Saved 5 minutes ago" at bounding box center [1092, 219] width 193 height 52
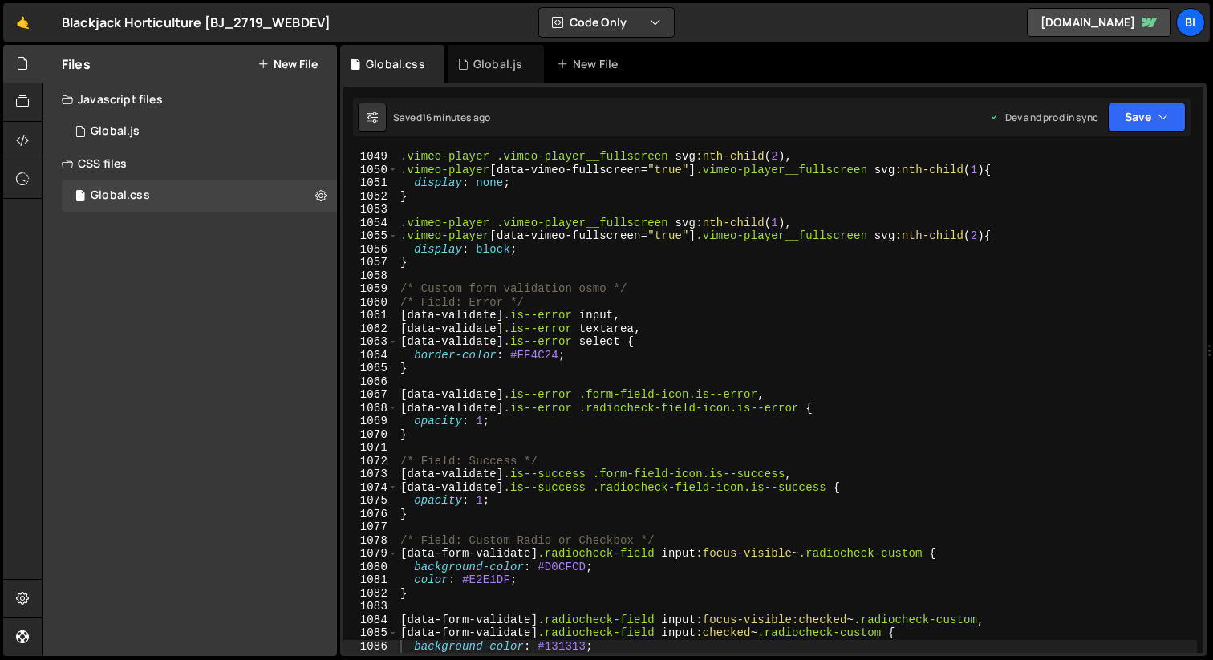
click at [506, 209] on div ".vimeo-player .vimeo-player__fullscreen svg :nth-child ( 2 ), .vimeo-player [ d…" at bounding box center [797, 414] width 800 height 529
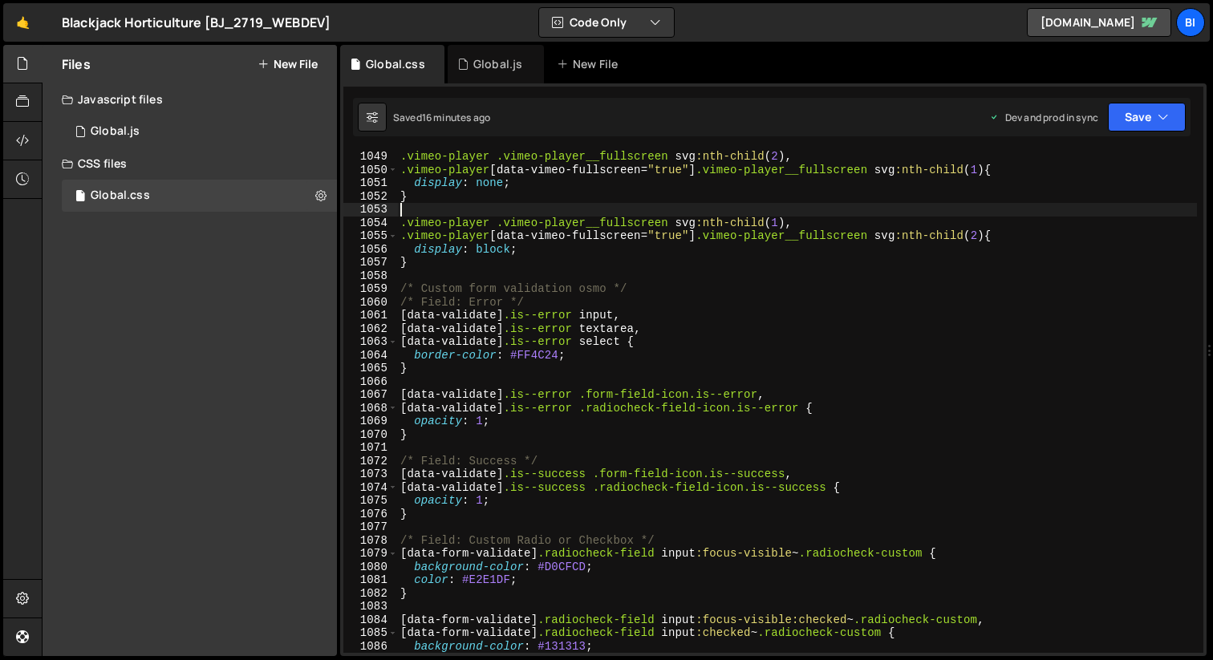
type textarea "}"
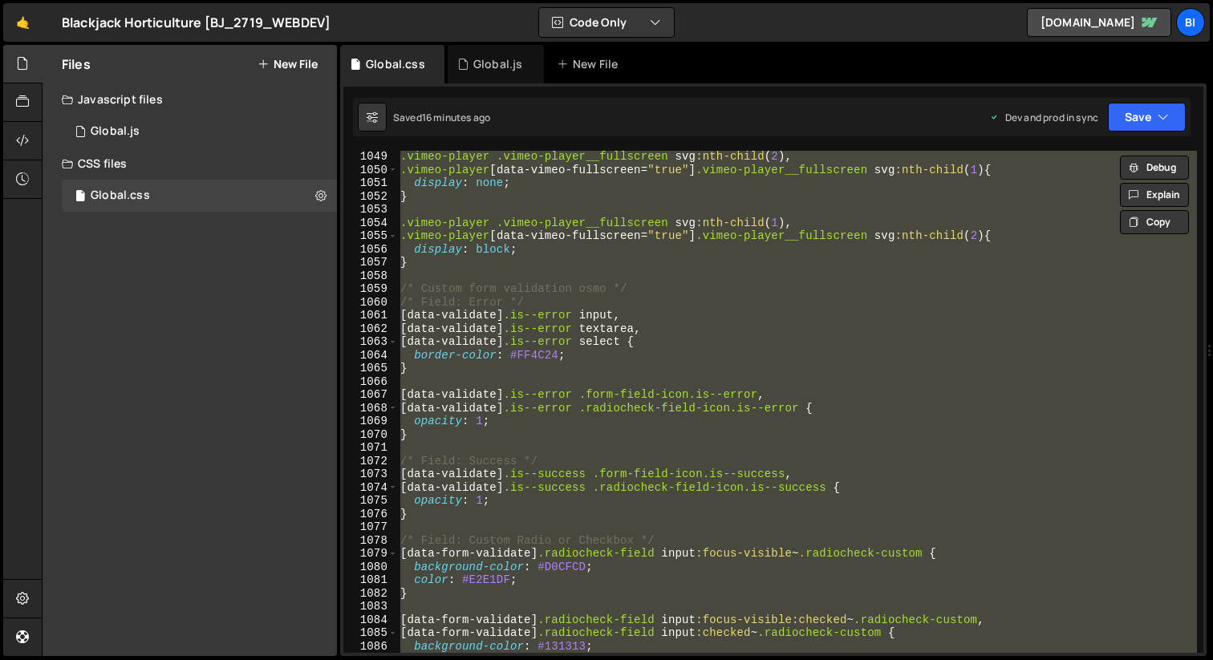
paste textarea
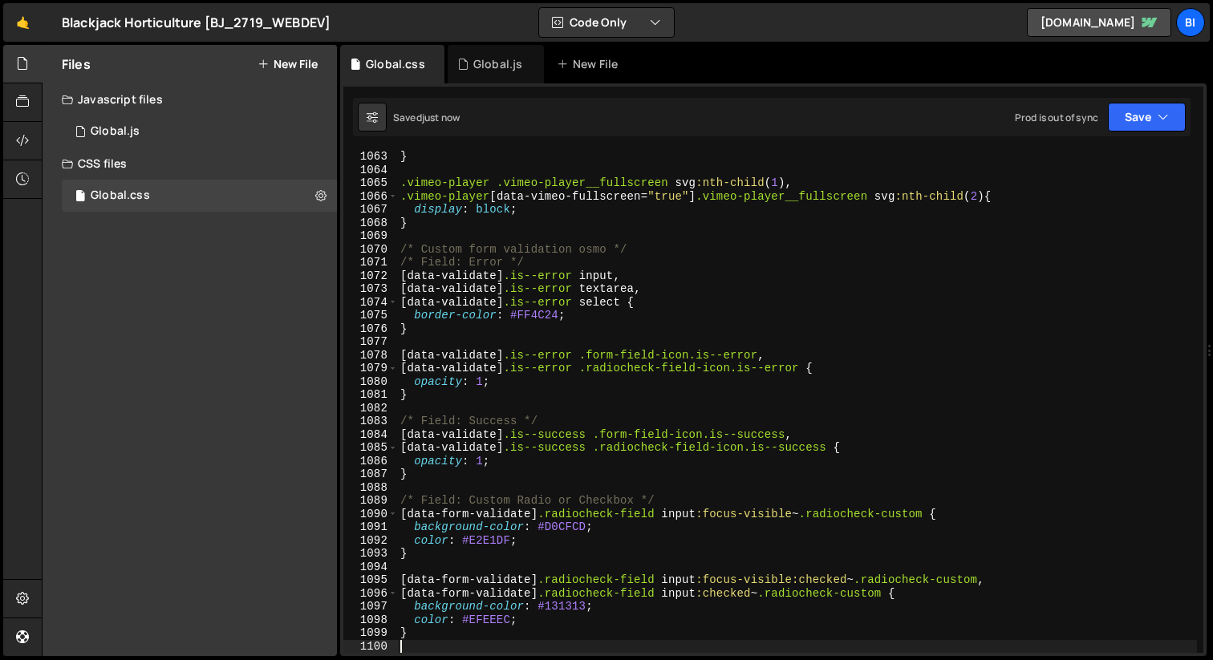
click at [523, 204] on div "} .vimeo-player .vimeo-player__fullscreen svg :nth-child ( 1 ), .vimeo-player […" at bounding box center [797, 414] width 800 height 529
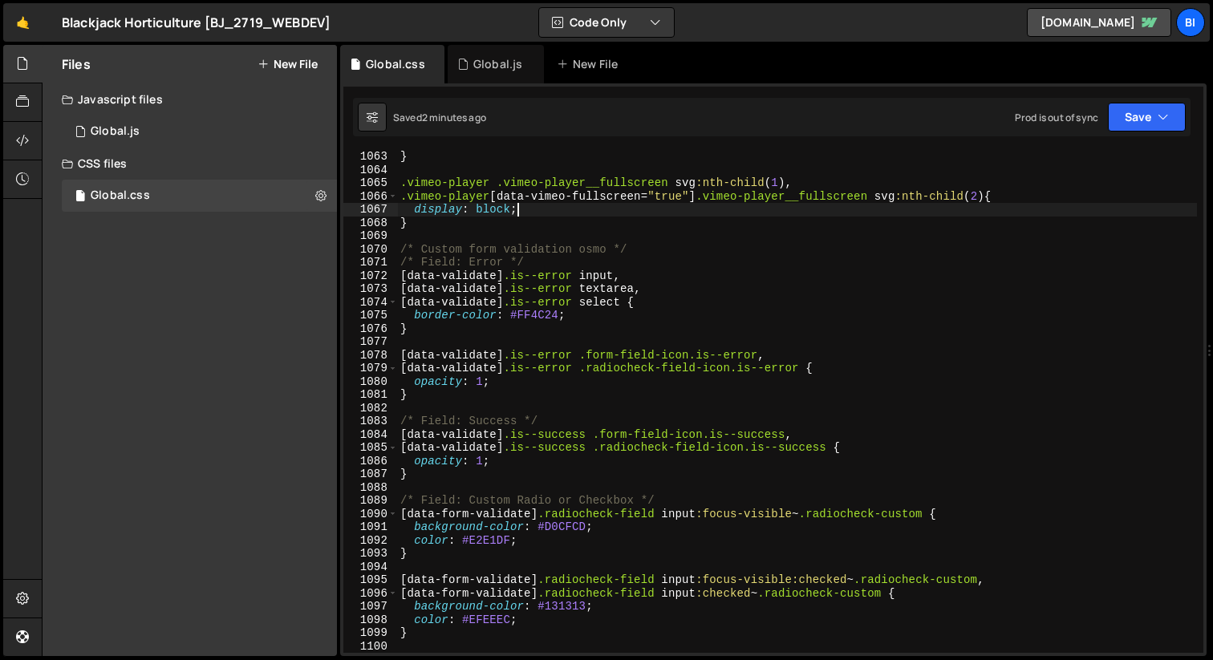
click at [643, 261] on div "} .vimeo-player .vimeo-player__fullscreen svg :nth-child ( 1 ), .vimeo-player […" at bounding box center [797, 414] width 800 height 529
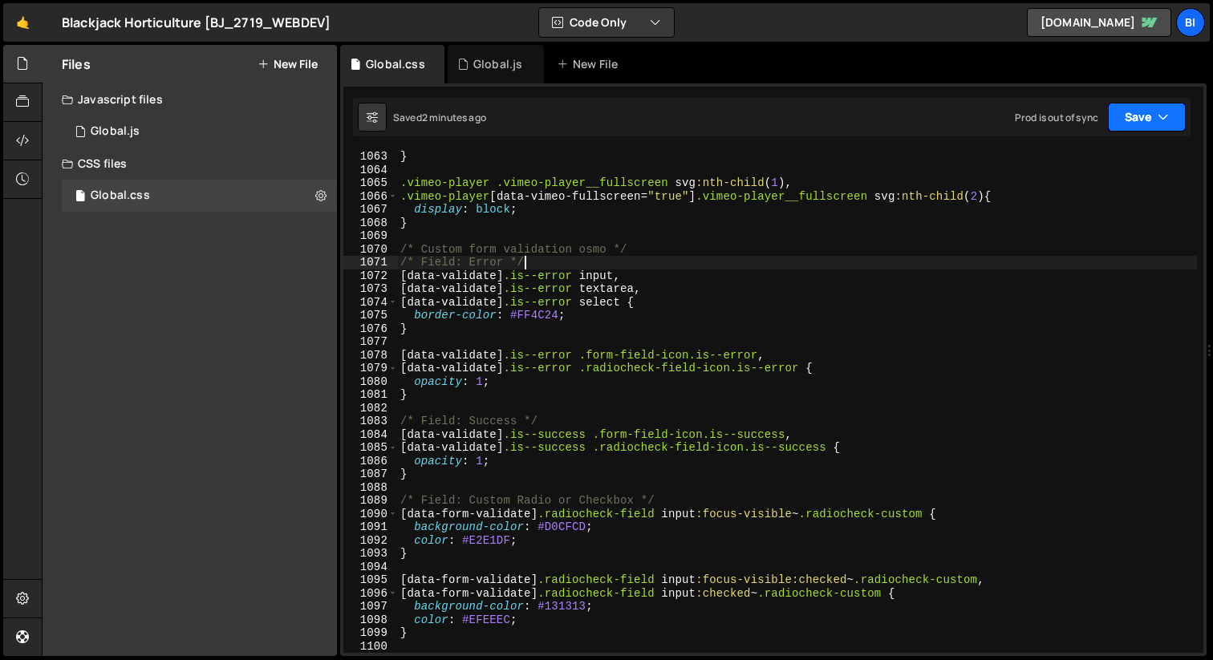
click at [1161, 117] on icon "button" at bounding box center [1163, 117] width 11 height 16
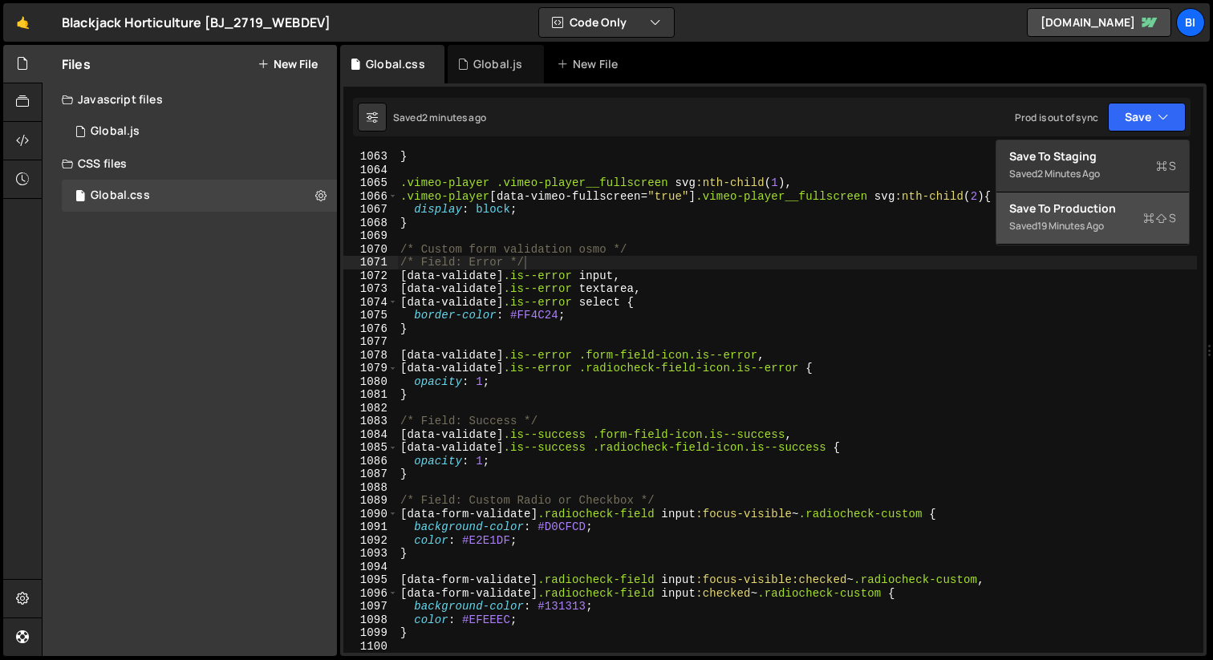
click at [1117, 202] on div "Save to Production S" at bounding box center [1092, 209] width 167 height 16
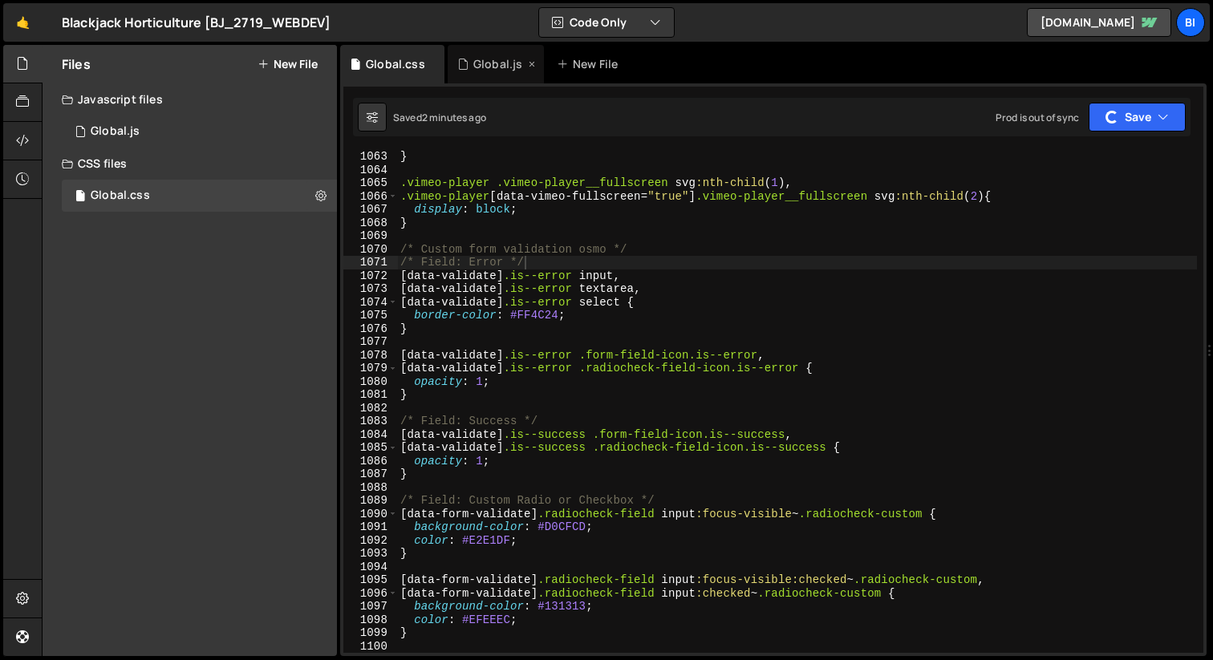
click at [489, 58] on div "Global.js" at bounding box center [497, 64] width 49 height 16
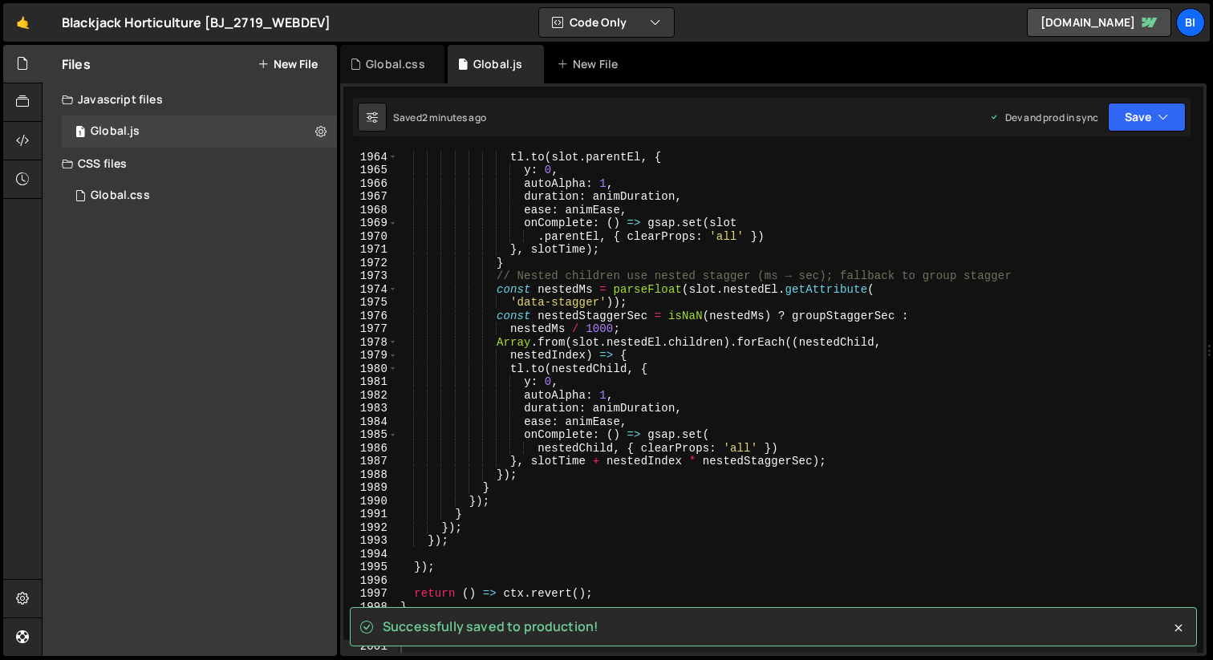
scroll to position [1952, 0]
click at [1154, 122] on button "Save" at bounding box center [1147, 117] width 78 height 29
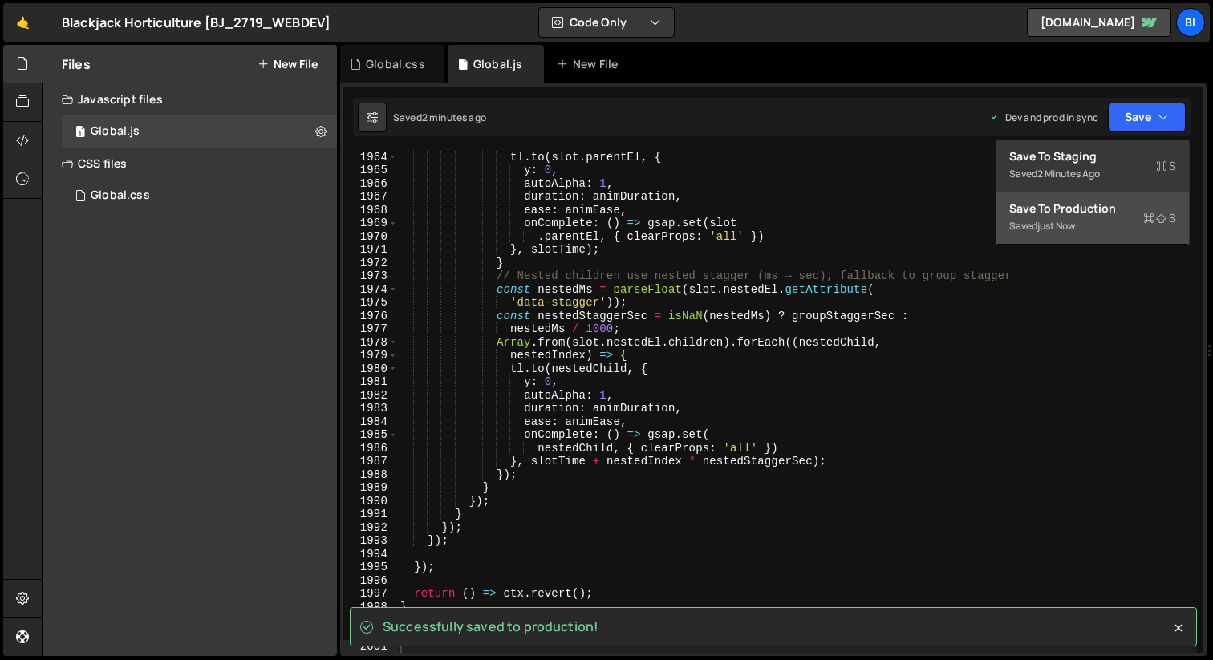
click at [1085, 208] on div "Save to Production S" at bounding box center [1092, 209] width 167 height 16
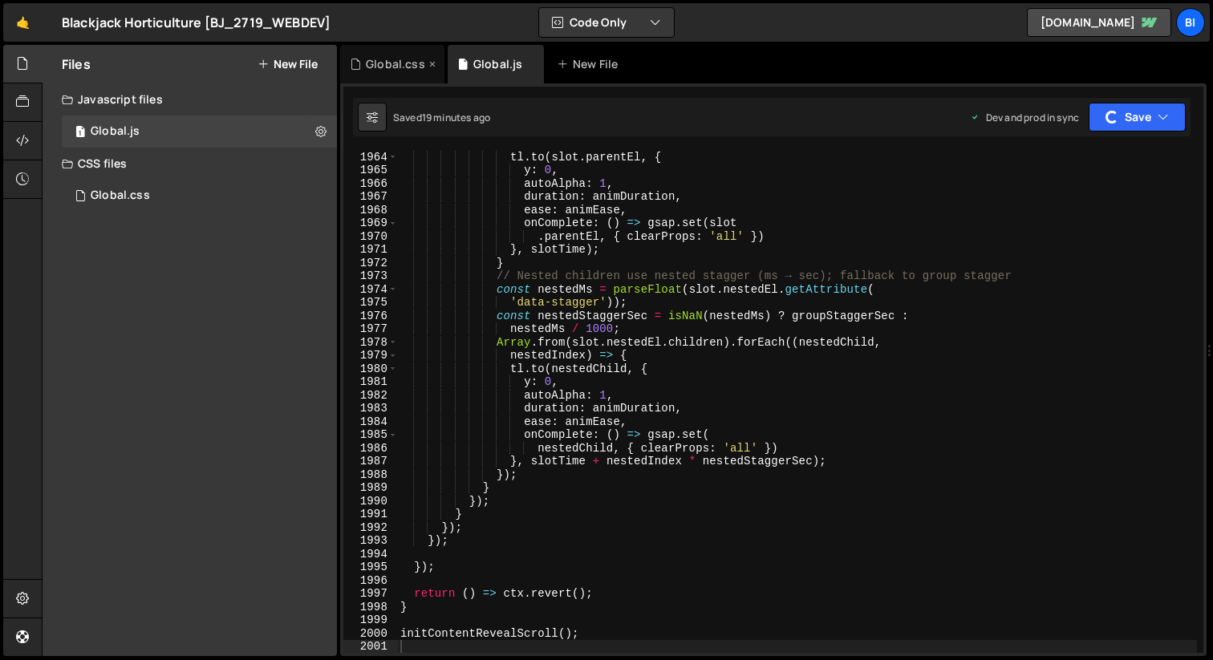
click at [385, 61] on div "Global.css" at bounding box center [395, 64] width 59 height 16
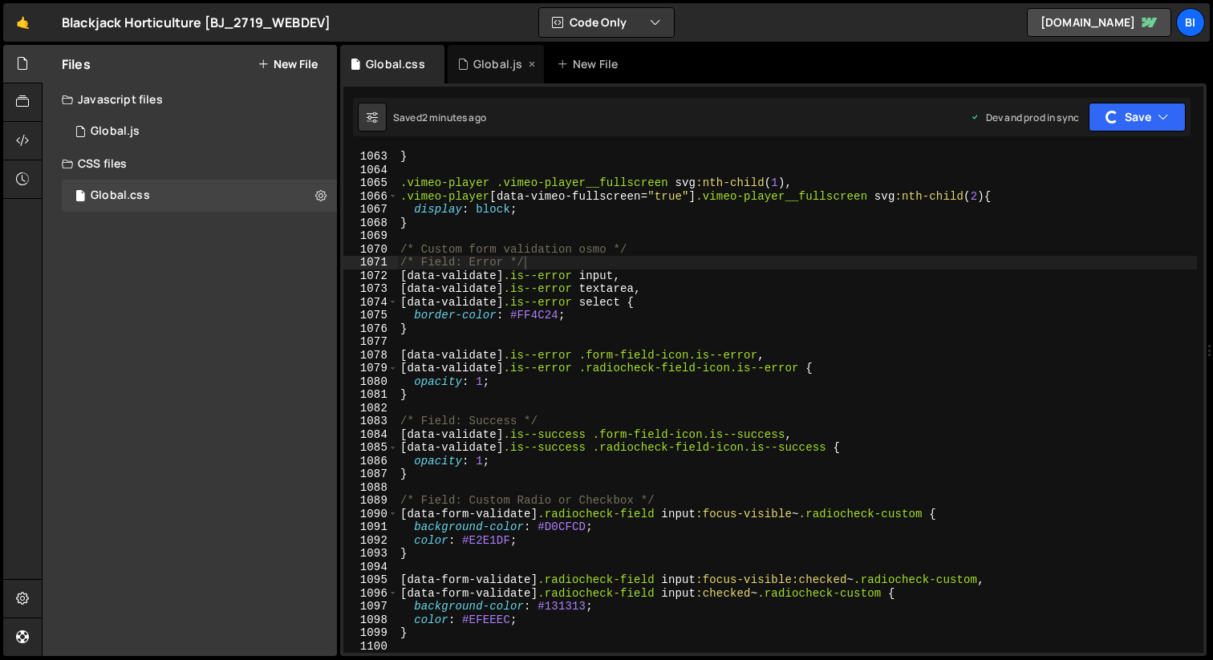
click at [478, 67] on div "Global.js" at bounding box center [497, 64] width 49 height 16
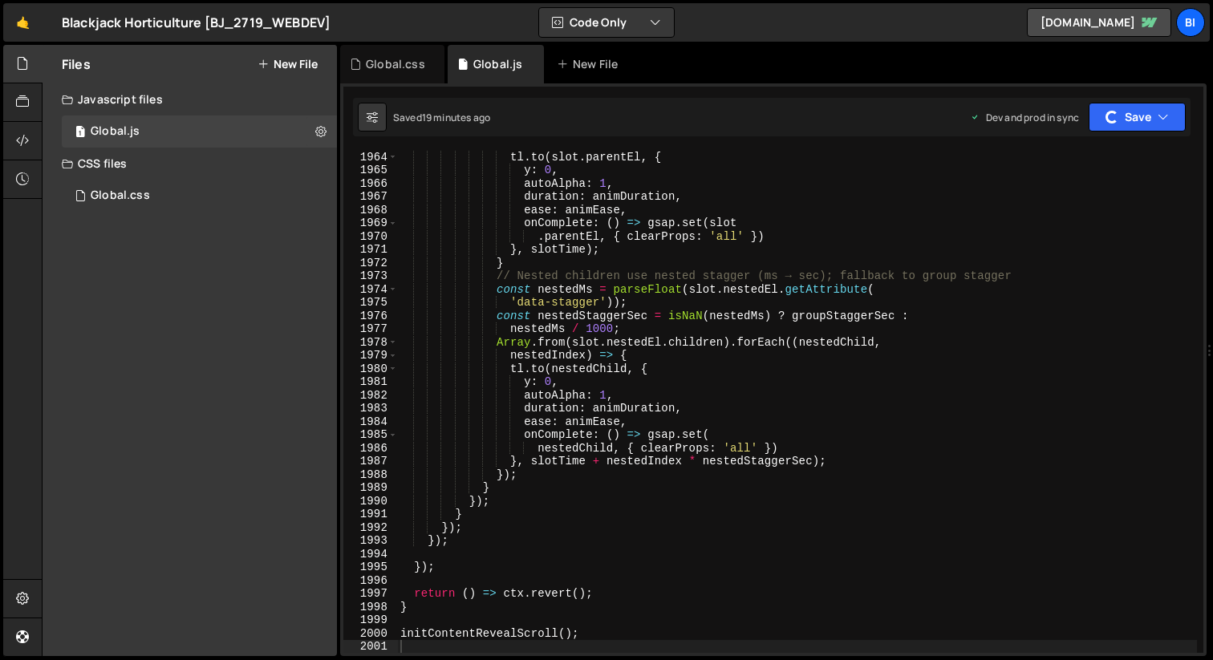
scroll to position [1952, 0]
click at [1188, 107] on div "Saved 19 minutes ago Dev and prod in sync Upgrade to Edit Save Save to Staging …" at bounding box center [771, 117] width 837 height 39
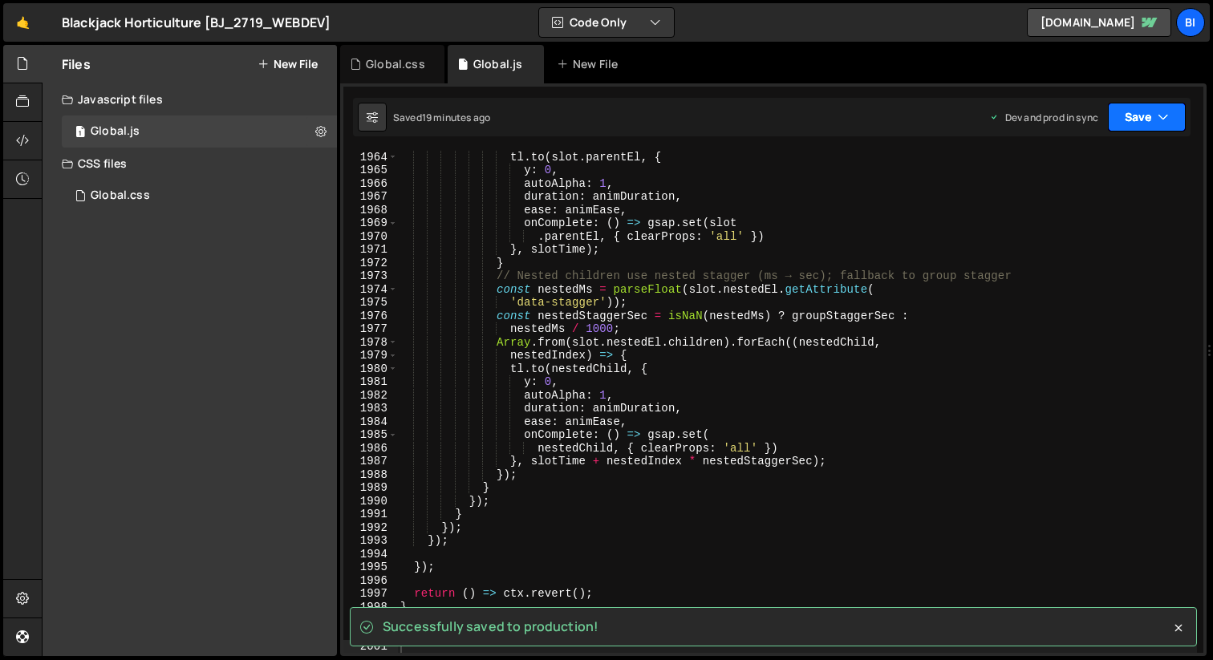
click at [1171, 108] on button "Save" at bounding box center [1147, 117] width 78 height 29
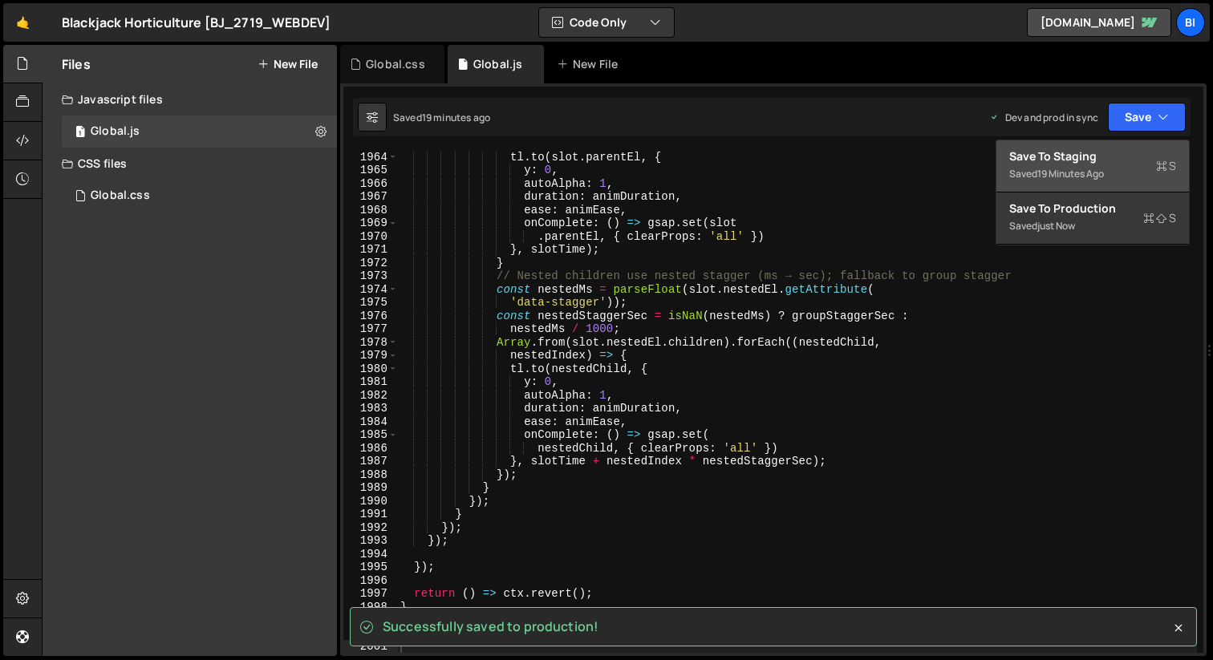
click at [1044, 166] on div "Saved 19 minutes ago" at bounding box center [1092, 173] width 167 height 19
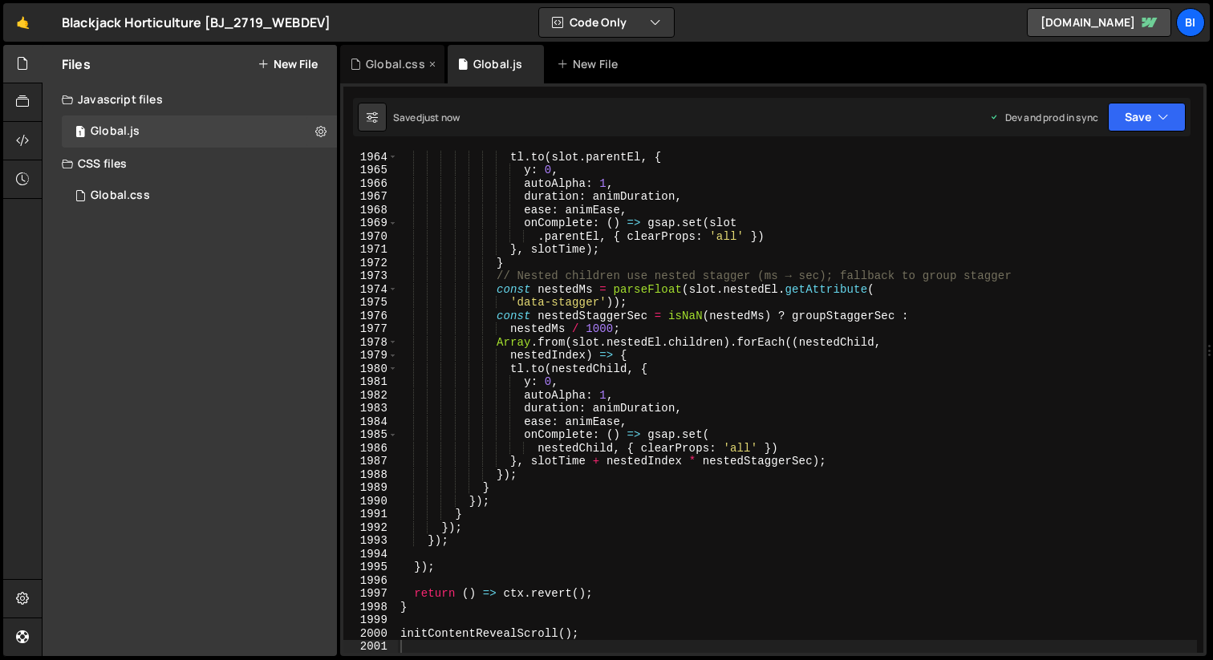
click at [391, 67] on div "Global.css" at bounding box center [395, 64] width 59 height 16
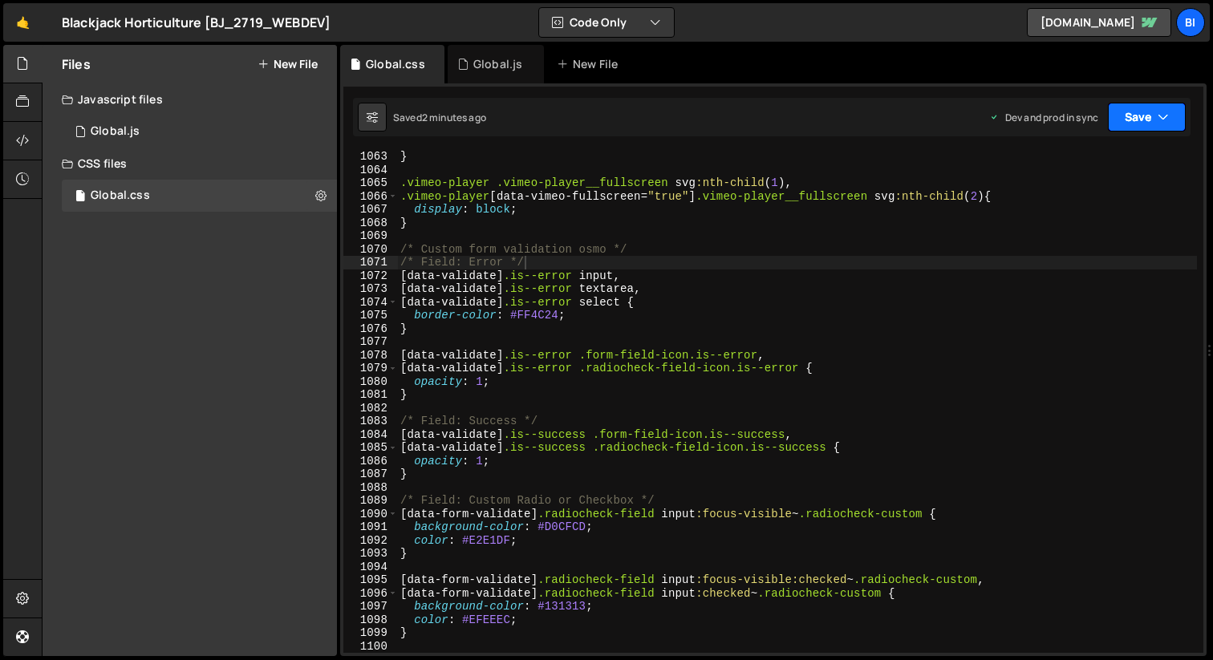
click at [1166, 117] on icon "button" at bounding box center [1163, 117] width 11 height 16
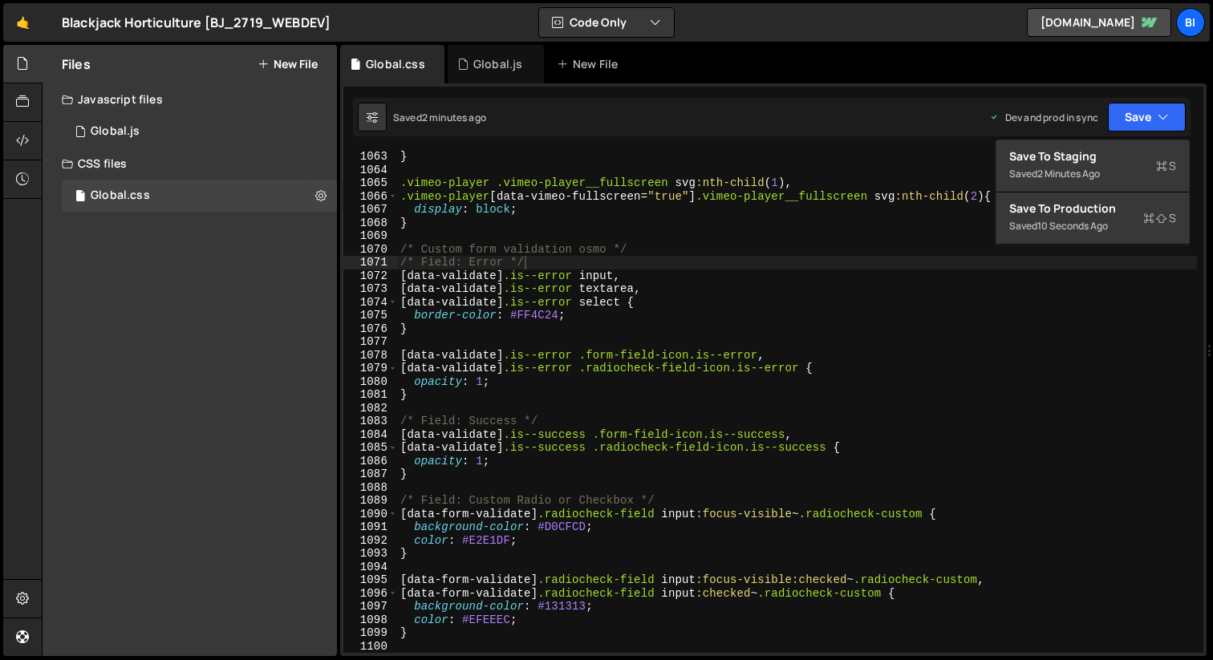
click at [850, 197] on div "} .vimeo-player .vimeo-player__fullscreen svg :nth-child ( 1 ), .vimeo-player […" at bounding box center [797, 414] width 800 height 529
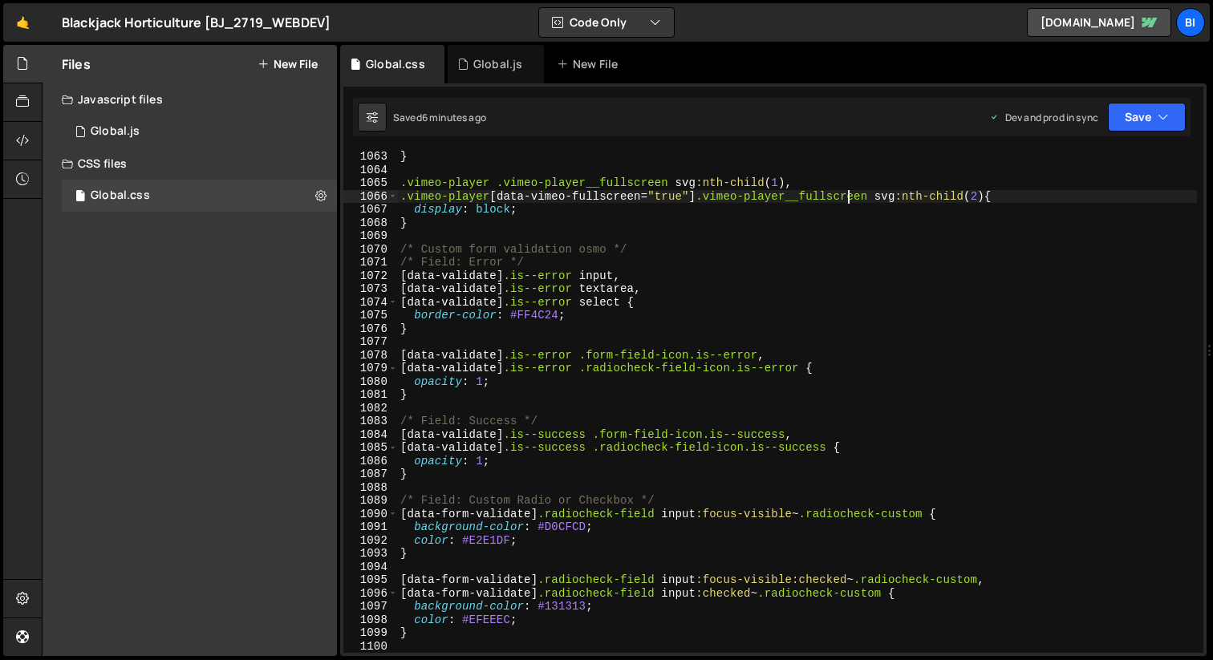
click at [574, 255] on div "} .vimeo-player .vimeo-player__fullscreen svg :nth-child ( 1 ), .vimeo-player […" at bounding box center [797, 414] width 800 height 529
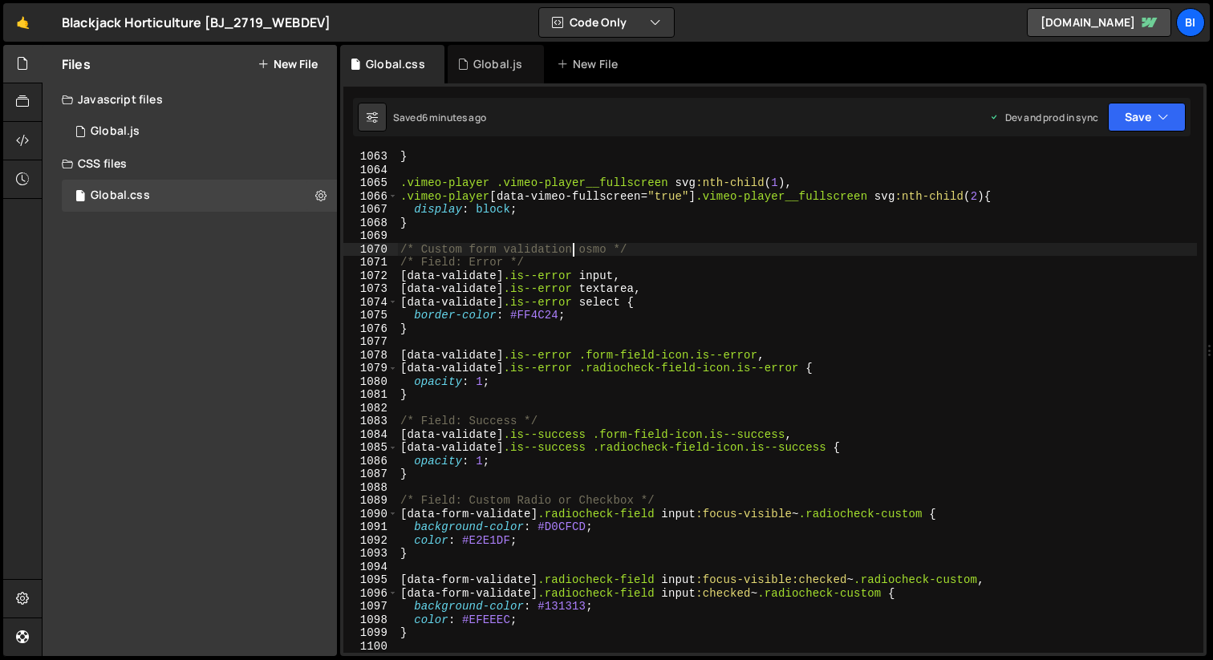
type textarea "}"
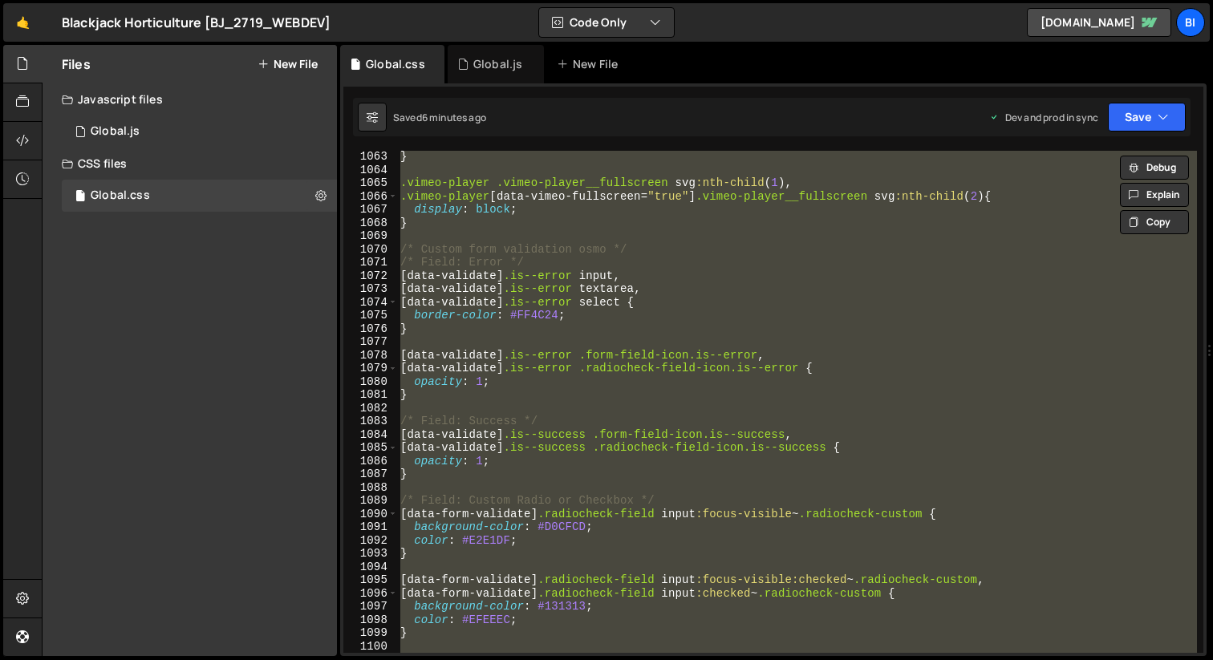
paste textarea
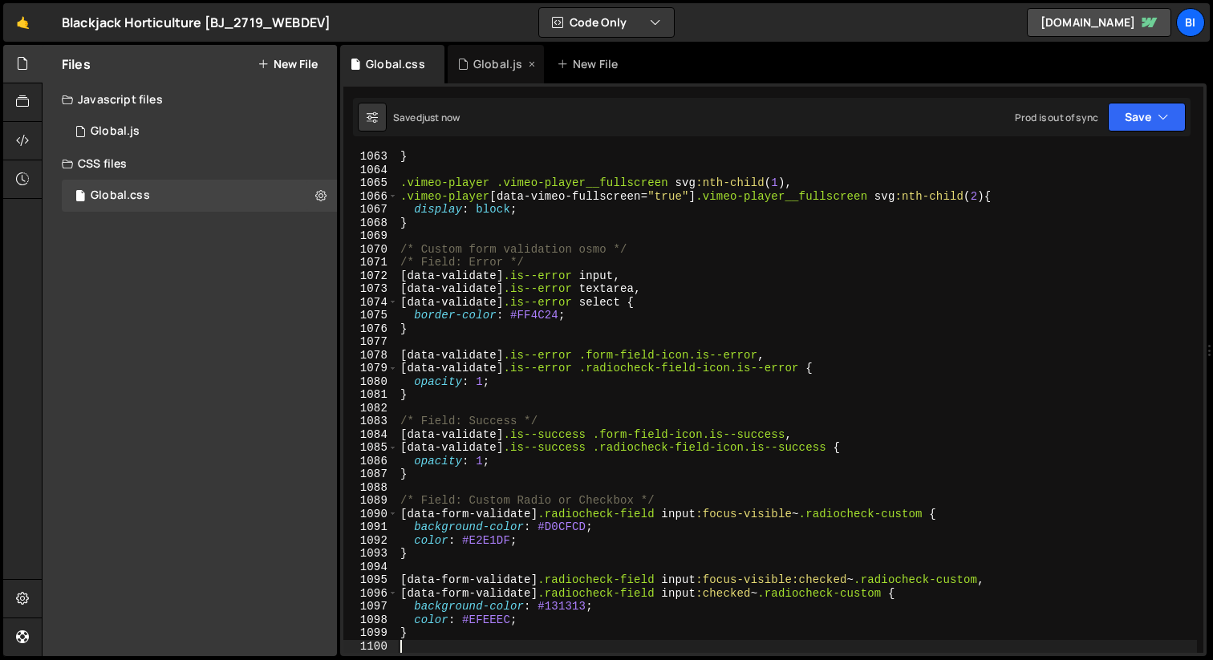
click at [473, 58] on div "Global.js" at bounding box center [497, 64] width 49 height 16
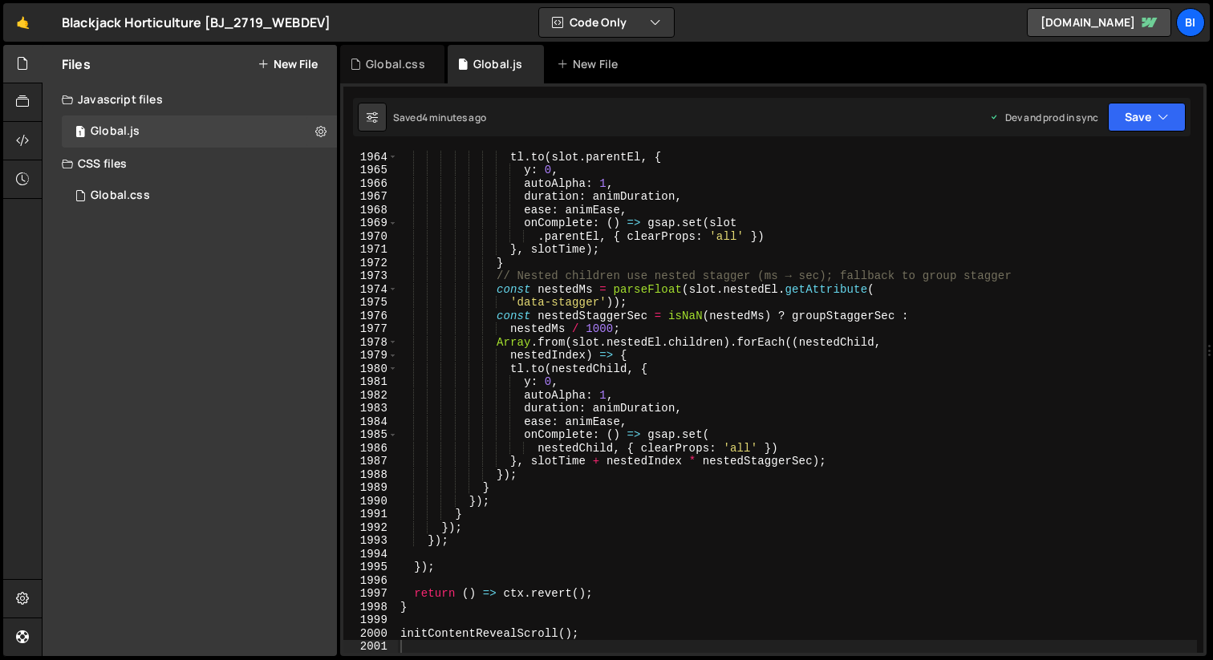
click at [606, 339] on div "tl . to ( slot . parentEl , { y : 0 , autoAlpha : 1 , duration : animDuration ,…" at bounding box center [797, 414] width 800 height 529
type textarea "initContentRevealScroll();"
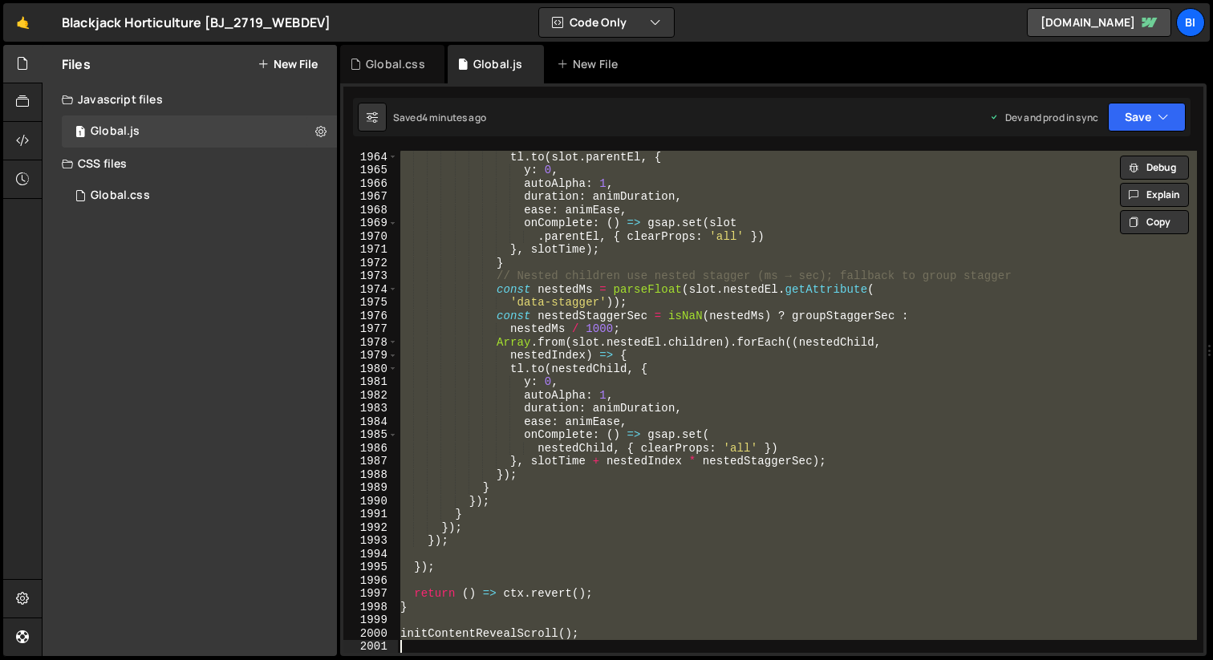
paste textarea
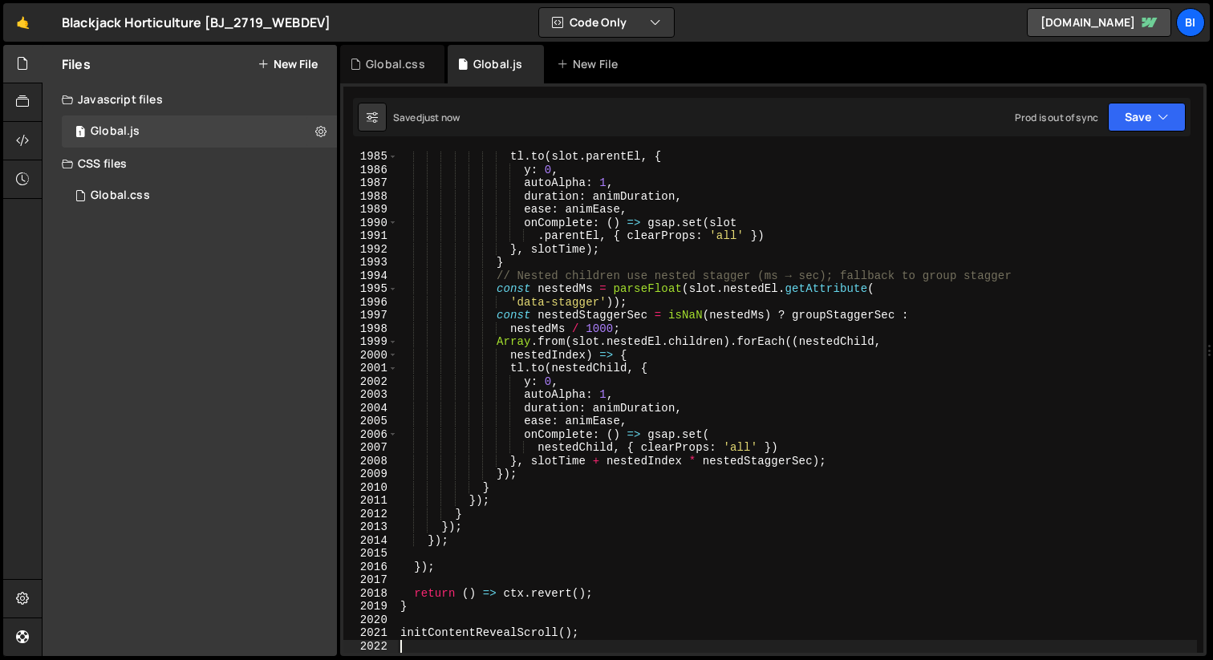
click at [704, 381] on div "tl . to ( slot . parentEl , { y : 0 , autoAlpha : 1 , duration : animDuration ,…" at bounding box center [797, 414] width 800 height 529
type textarea "y: 0,"
click at [1174, 126] on button "Save" at bounding box center [1147, 117] width 78 height 29
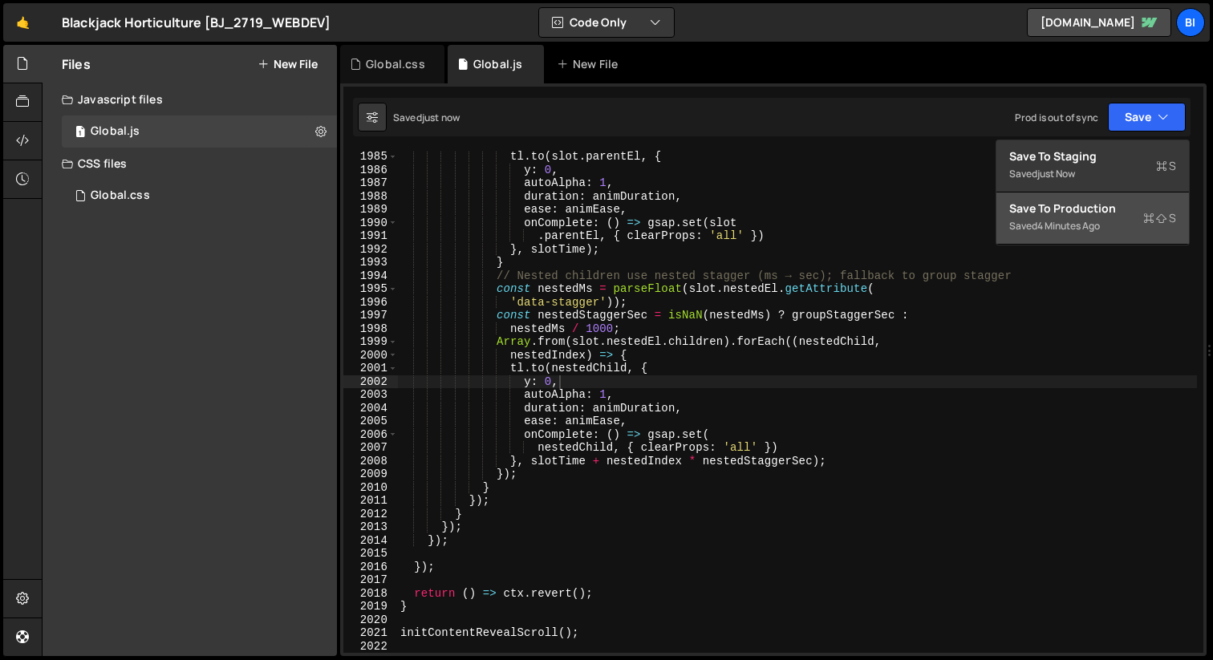
click at [1125, 209] on div "Save to Production S" at bounding box center [1092, 209] width 167 height 16
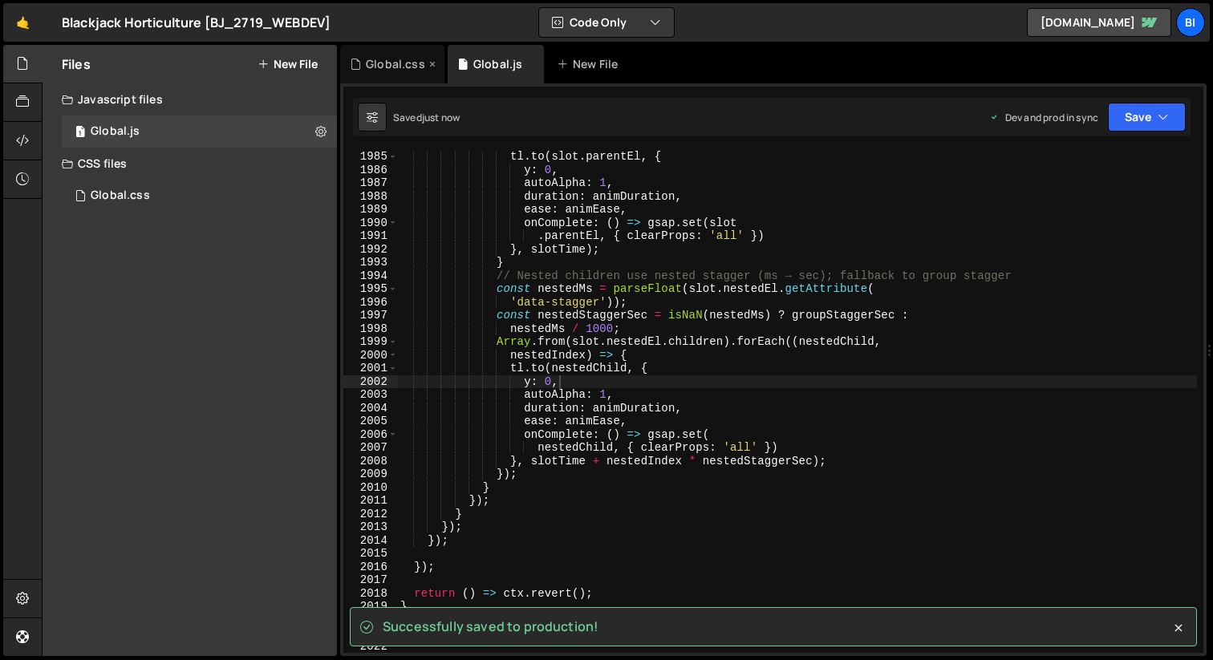
click at [399, 65] on div "Global.css" at bounding box center [395, 64] width 59 height 16
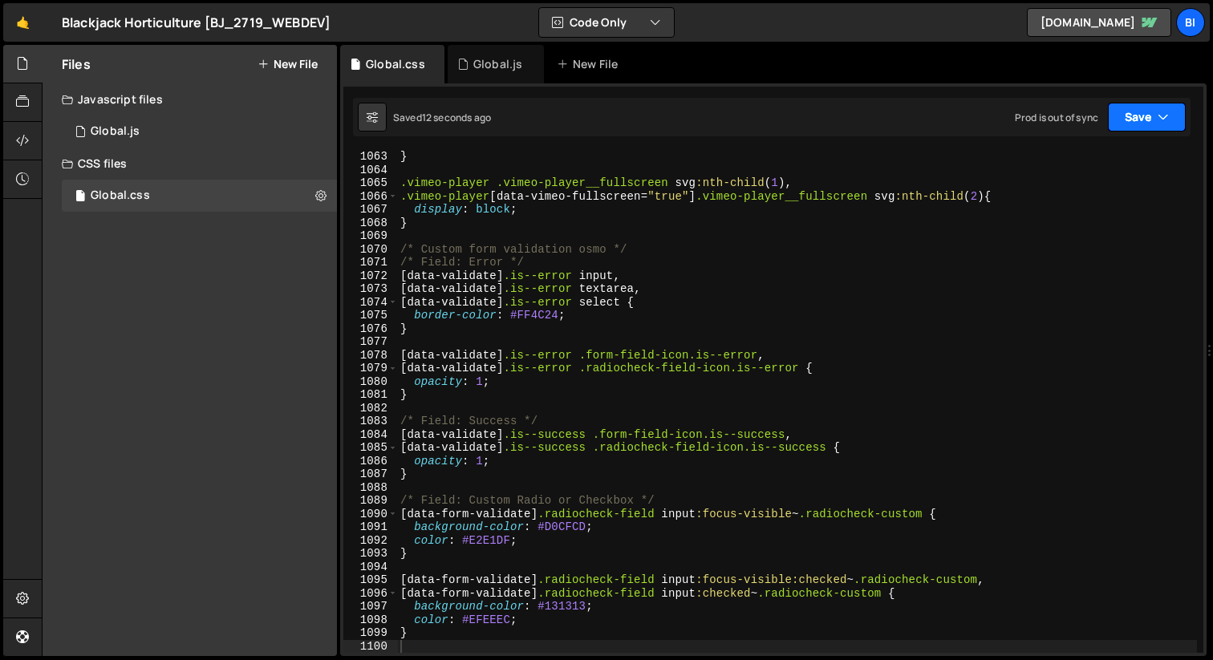
click at [1177, 112] on button "Save" at bounding box center [1147, 117] width 78 height 29
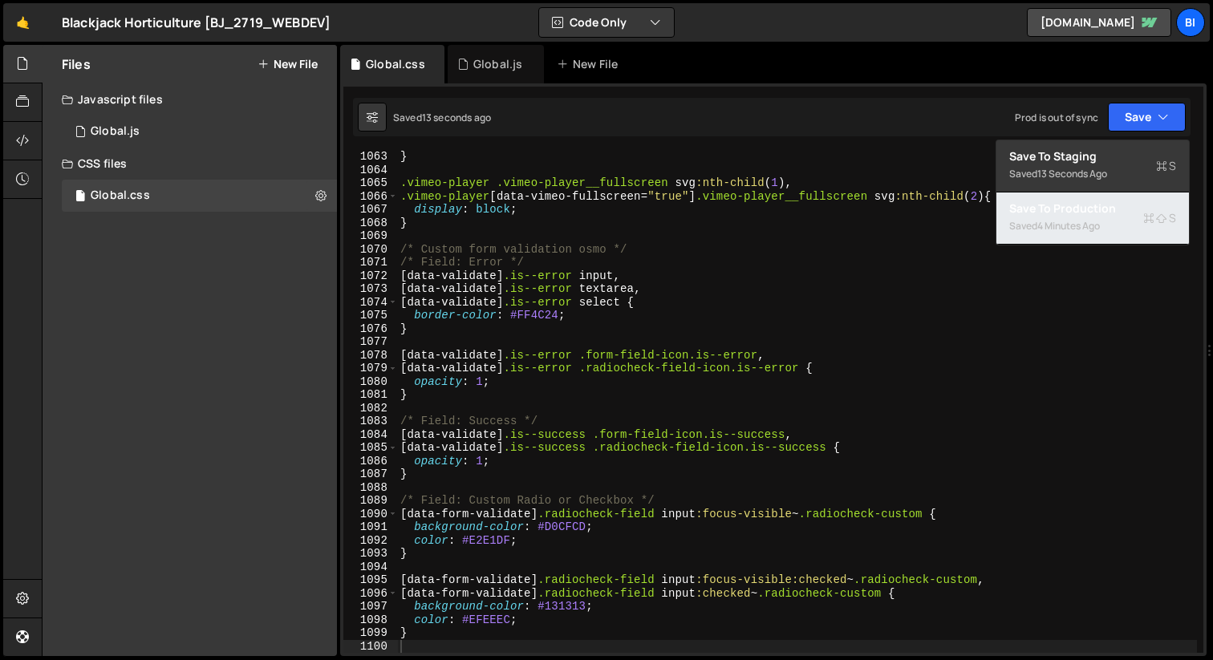
click at [1073, 221] on div "4 minutes ago" at bounding box center [1068, 226] width 63 height 14
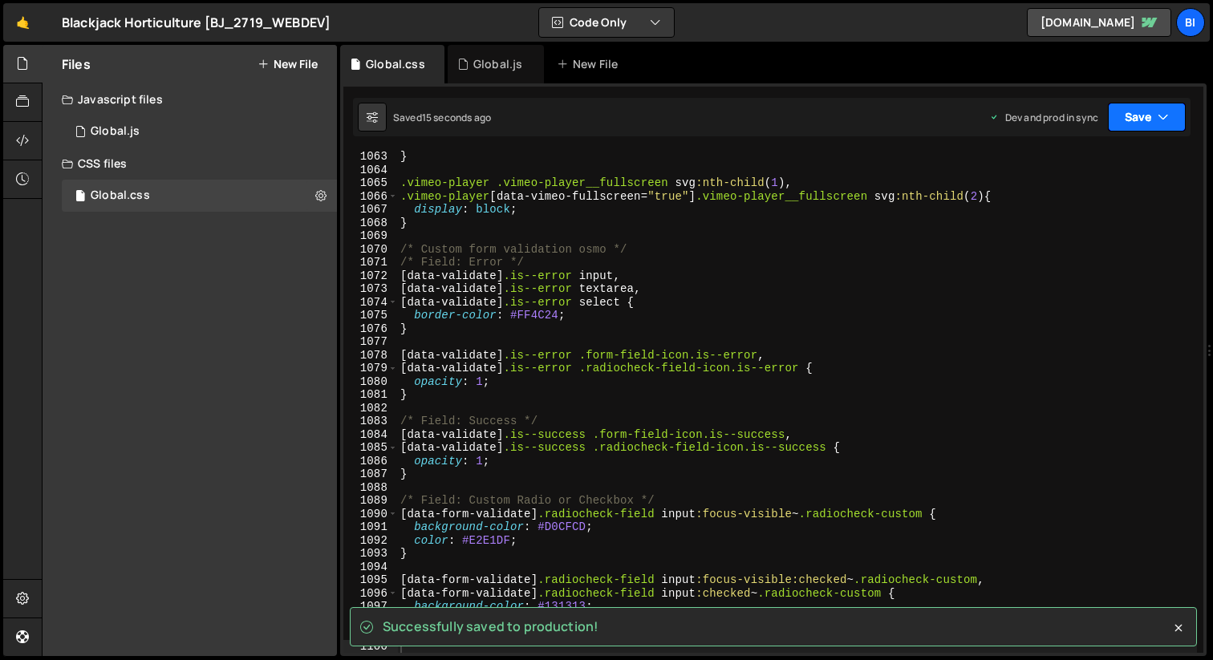
click at [1165, 120] on icon "button" at bounding box center [1163, 117] width 11 height 16
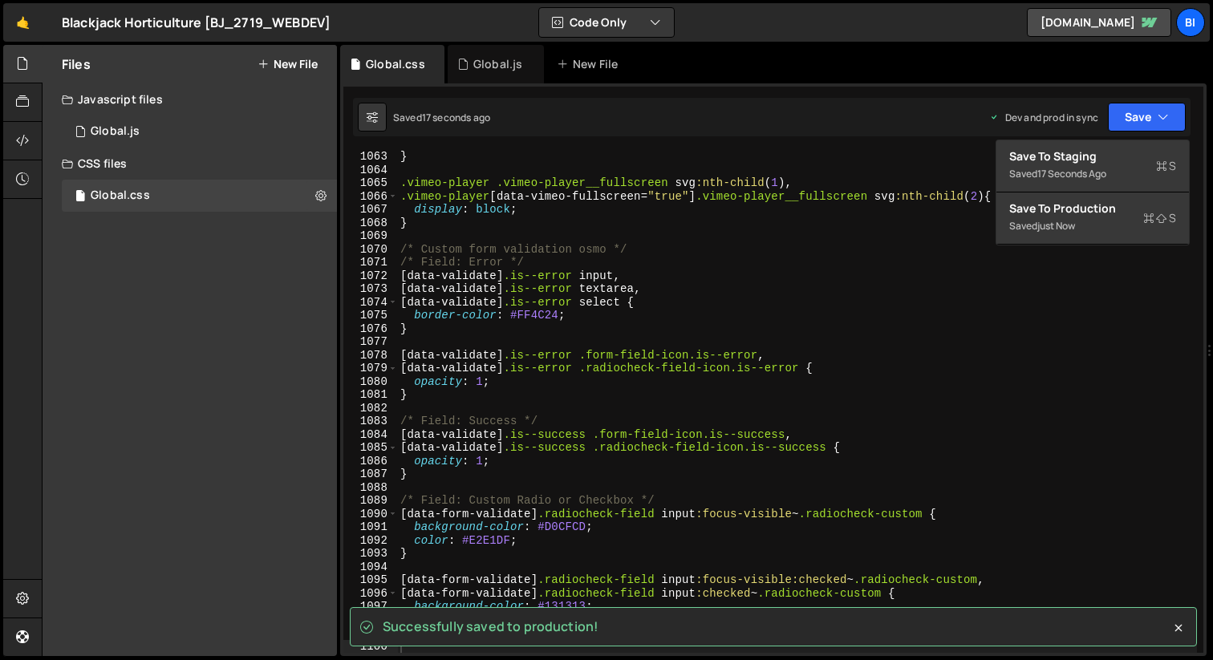
type textarea "[data-validate].is--error textarea,"
click at [902, 282] on div "} .vimeo-player .vimeo-player__fullscreen svg :nth-child ( 1 ), .vimeo-player […" at bounding box center [797, 414] width 800 height 529
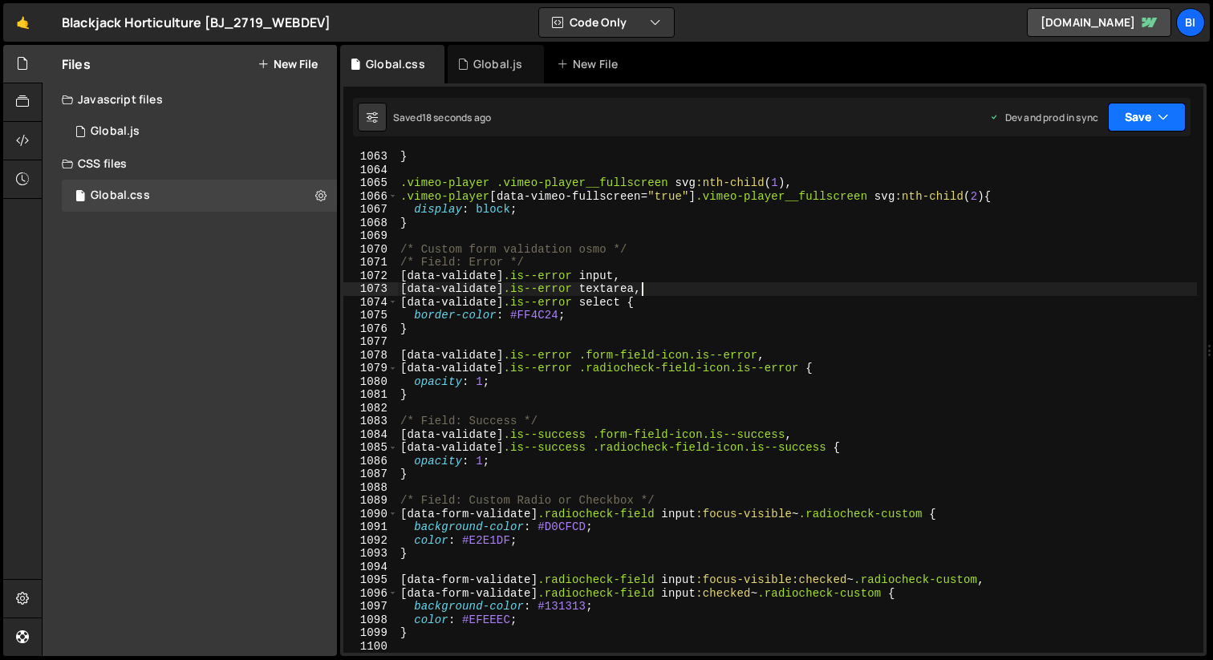
click at [1166, 124] on icon "button" at bounding box center [1163, 117] width 11 height 16
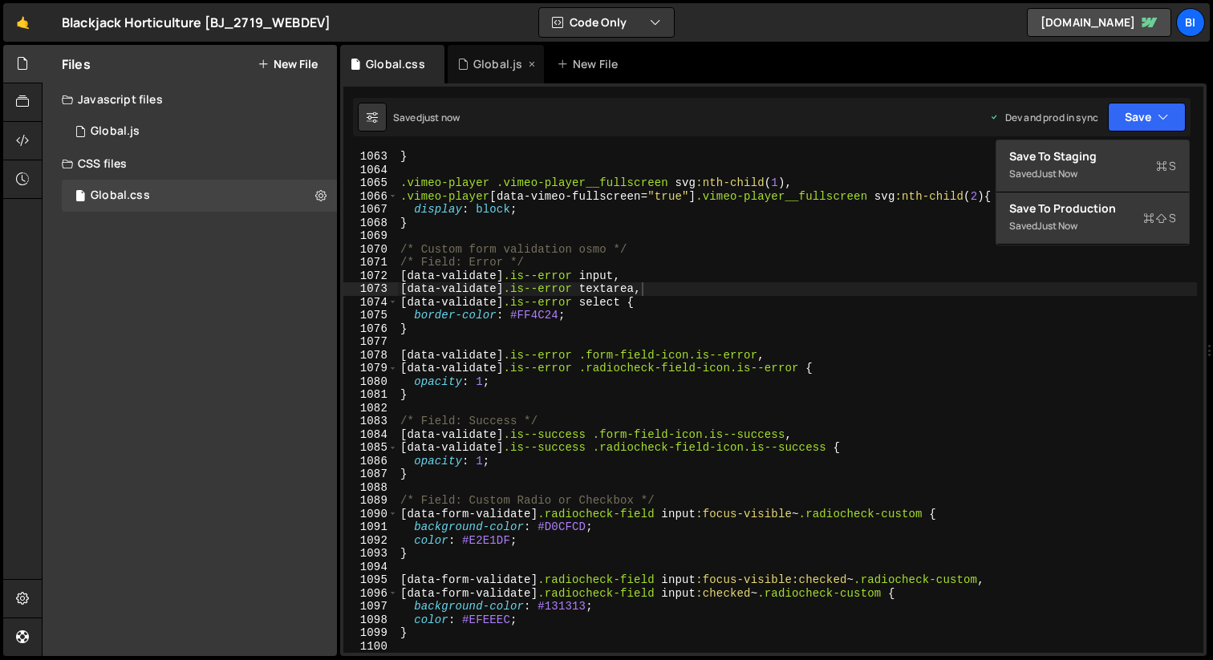
click at [485, 64] on div "Global.js" at bounding box center [497, 64] width 49 height 16
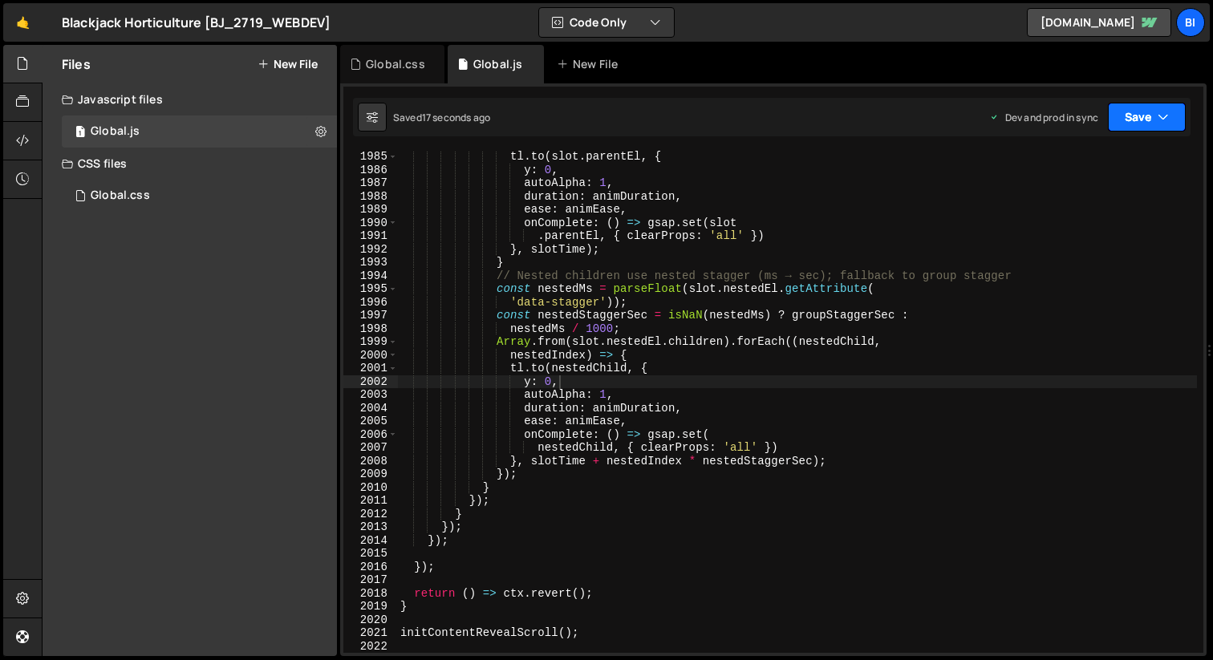
scroll to position [1952, 0]
click at [1166, 116] on icon "button" at bounding box center [1163, 117] width 11 height 16
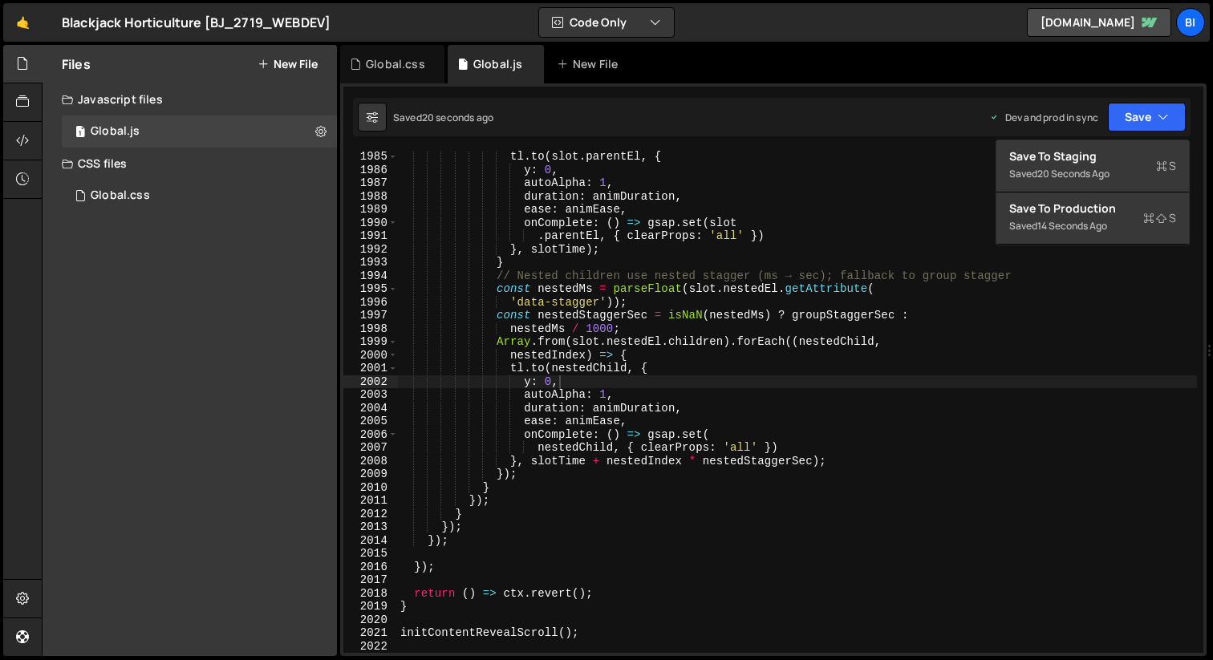
type textarea "nestedMs / 1000;"
click at [1084, 325] on div "tl . to ( slot . parentEl , { y : 0 , autoAlpha : 1 , duration : animDuration ,…" at bounding box center [797, 414] width 800 height 529
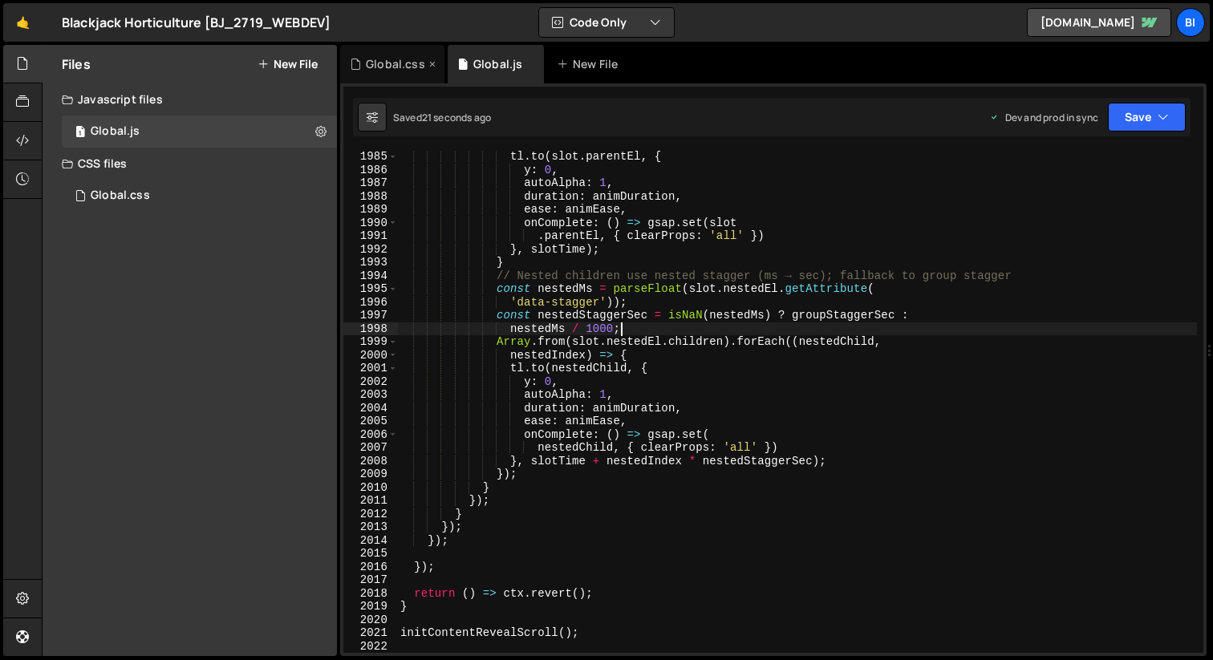
click at [387, 59] on div "Global.css" at bounding box center [395, 64] width 59 height 16
